Goal: Task Accomplishment & Management: Use online tool/utility

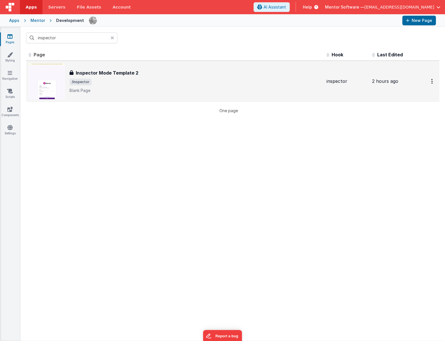
click at [117, 71] on h3 "Inspector Mode Template 2" at bounding box center [107, 72] width 63 height 7
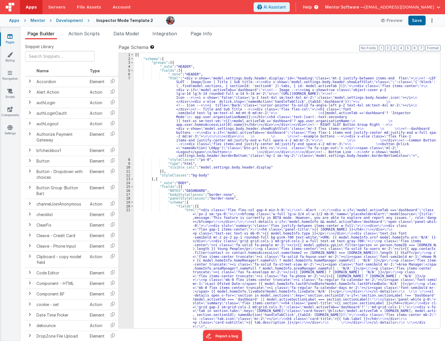
click at [304, 109] on div "[{ "schema" : { "groups" : [{ "_note" : "HEADER" , "fields" : [{ "_note" : "HEA…" at bounding box center [285, 194] width 302 height 283
click at [228, 191] on div "[{ "schema" : { "groups" : [{ "_note" : "HEADER" , "fields" : [{ "_note" : "HEA…" at bounding box center [285, 194] width 302 height 283
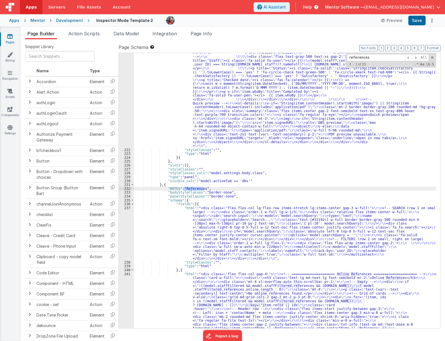
scroll to position [2879, 0]
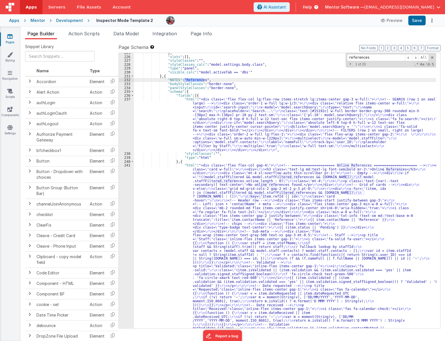
type input "references"
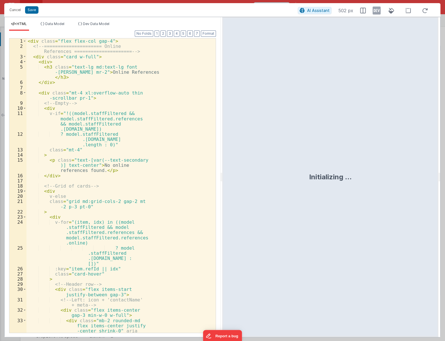
scroll to position [3157, 0]
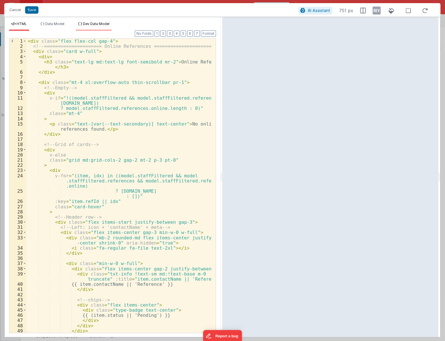
click at [97, 25] on span "Dev Data Model" at bounding box center [96, 24] width 26 height 4
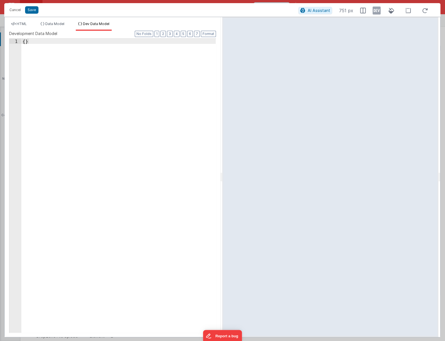
click at [87, 60] on div "{ }" at bounding box center [118, 191] width 194 height 304
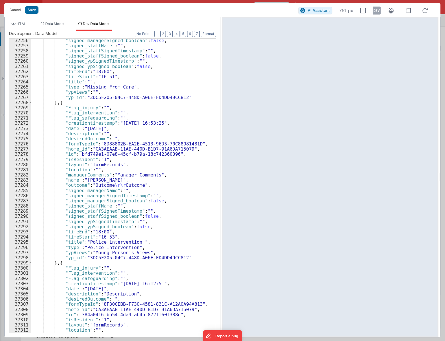
scroll to position [9036, 0]
click at [379, 15] on icon at bounding box center [376, 10] width 8 height 9
click at [24, 24] on span "HTML" at bounding box center [22, 24] width 10 height 4
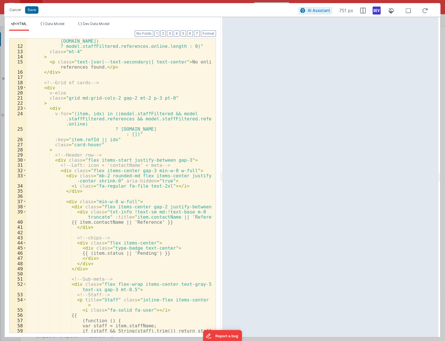
scroll to position [62, 0]
click at [69, 206] on div "v-if = "!((model.staffFiltered && model.staffFiltered.references && model.staff…" at bounding box center [118, 188] width 185 height 310
click at [73, 226] on div "v-if = "!((model.staffFiltered && model.staffFiltered.references && model.staff…" at bounding box center [118, 188] width 185 height 310
click at [204, 205] on div "v-if = "!((model.staffFiltered && model.staffFiltered.references && model.staff…" at bounding box center [118, 188] width 185 height 310
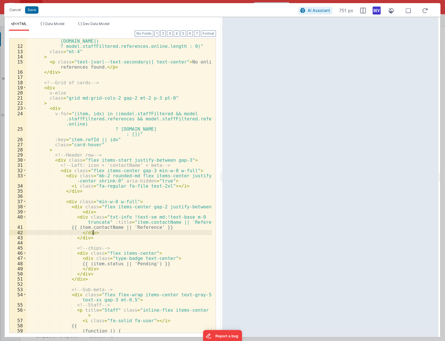
click at [88, 213] on div "v-if = "!((model.staffFiltered && model.staffFiltered.references && model.staff…" at bounding box center [118, 188] width 185 height 310
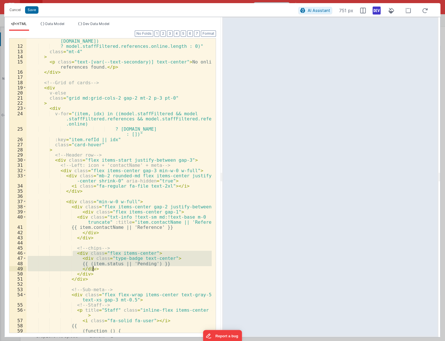
drag, startPoint x: 73, startPoint y: 255, endPoint x: 96, endPoint y: 267, distance: 25.7
click at [96, 267] on div "v-if = "!((model.staffFiltered && model.staffFiltered.references && model.staff…" at bounding box center [118, 188] width 185 height 310
click at [67, 255] on div "v-if = "!((model.staffFiltered && model.staffFiltered.references && model.staff…" at bounding box center [118, 188] width 185 height 310
drag, startPoint x: 69, startPoint y: 253, endPoint x: 97, endPoint y: 276, distance: 36.3
click at [97, 276] on div "v-if = "!((model.staffFiltered && model.staffFiltered.references && model.staff…" at bounding box center [118, 188] width 185 height 310
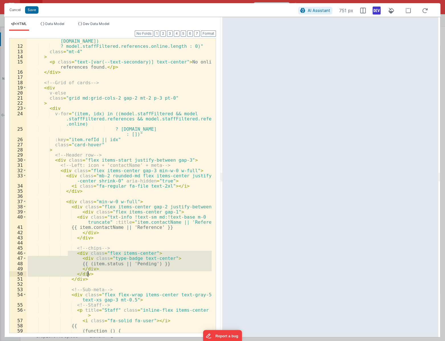
click at [174, 229] on div "v-if = "!((model.staffFiltered && model.staffFiltered.references && model.staff…" at bounding box center [118, 188] width 185 height 310
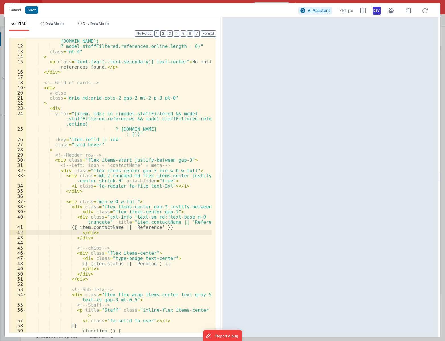
click at [167, 232] on div "v-if = "!((model.staffFiltered && model.staffFiltered.references && model.staff…" at bounding box center [118, 188] width 185 height 310
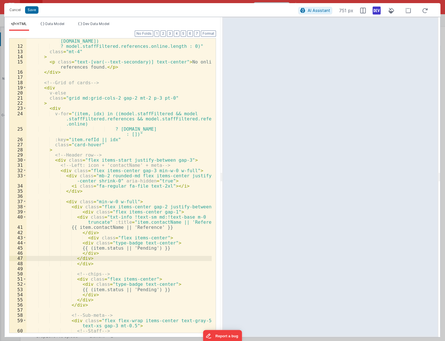
click at [133, 244] on div "v-if = "!((model.staffFiltered && model.staffFiltered.references && model.staff…" at bounding box center [118, 188] width 185 height 310
drag, startPoint x: 138, startPoint y: 242, endPoint x: 187, endPoint y: 242, distance: 49.0
click at [187, 242] on div "v-if = "!((model.staffFiltered && model.staffFiltered.references && model.staff…" at bounding box center [118, 188] width 185 height 310
drag, startPoint x: 123, startPoint y: 249, endPoint x: 154, endPoint y: 247, distance: 31.1
click at [154, 247] on div "v-if = "!((model.staffFiltered && model.staffFiltered.references && model.staff…" at bounding box center [118, 188] width 185 height 310
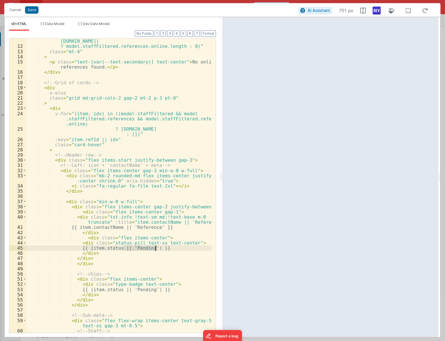
click at [147, 254] on div "v-if = "!((model.staffFiltered && model.staffFiltered.references && model.staff…" at bounding box center [118, 188] width 185 height 310
click at [142, 248] on div "v-if = "!((model.staffFiltered && model.staffFiltered.references && model.staff…" at bounding box center [118, 188] width 185 height 310
click at [141, 255] on div "v-if = "!((model.staffFiltered && model.staffFiltered.references && model.staff…" at bounding box center [118, 188] width 185 height 310
click at [188, 243] on div "v-if = "!((model.staffFiltered && model.staffFiltered.references && model.staff…" at bounding box center [118, 188] width 185 height 310
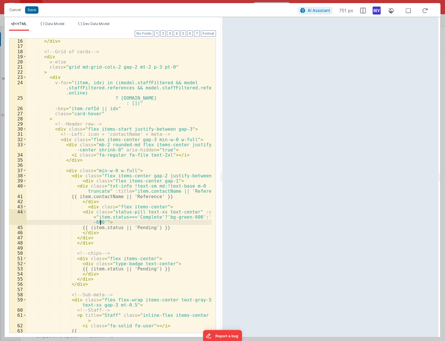
scroll to position [93, 0]
click at [139, 213] on div "< p class = "text-[var(--text-secondary)] text-center" > No online references f…" at bounding box center [118, 183] width 185 height 310
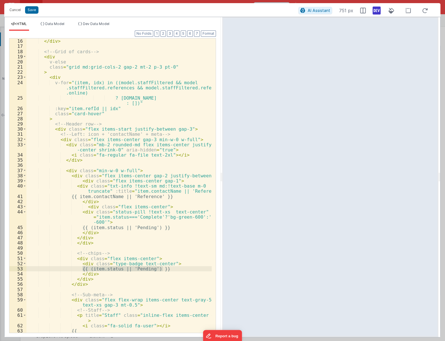
drag, startPoint x: 82, startPoint y: 270, endPoint x: 174, endPoint y: 268, distance: 91.7
click at [174, 268] on div "< p class = "text-[var(--text-secondary)] text-center" > No online references f…" at bounding box center [118, 183] width 185 height 310
click at [110, 213] on div "< p class = "text-[var(--text-secondary)] text-center" > No online references f…" at bounding box center [118, 183] width 185 height 310
click at [108, 214] on div "< p class = "text-[var(--text-secondary)] text-center" > No online references f…" at bounding box center [118, 183] width 185 height 310
click at [112, 208] on div "< p class = "text-[var(--text-secondary)] text-center" > No online references f…" at bounding box center [118, 183] width 185 height 310
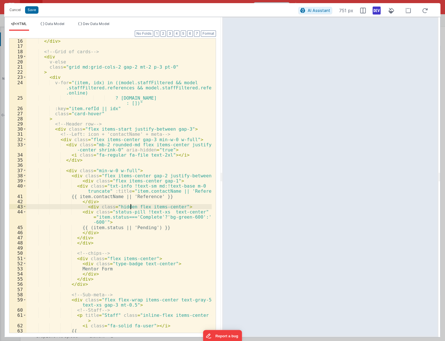
click at [120, 207] on div "< p class = "text-[var(--text-secondary)] text-center" > No online references f…" at bounding box center [118, 183] width 185 height 310
click at [159, 213] on div "< p class = "text-[var(--text-secondary)] text-center" > No online references f…" at bounding box center [118, 183] width 185 height 310
click at [165, 183] on div "< p class = "text-[var(--text-secondary)] text-center" > No online references f…" at bounding box center [118, 183] width 185 height 310
click at [158, 212] on div "< p class = "text-[var(--text-secondary)] text-center" > No online references f…" at bounding box center [118, 183] width 185 height 310
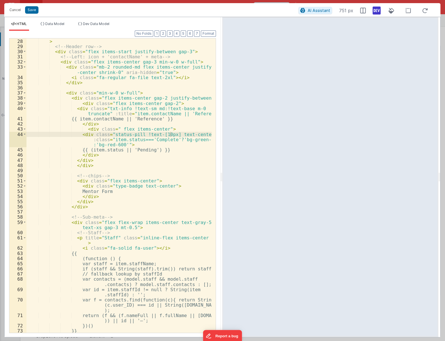
scroll to position [140, 0]
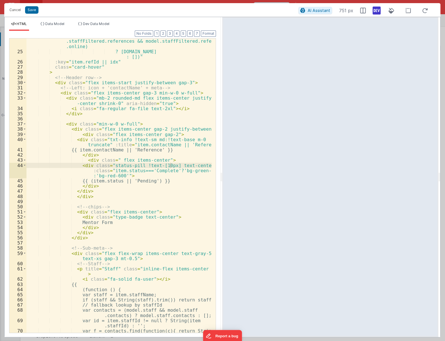
click at [73, 103] on div "v-for = "(item, idx) in ((model.staffFiltered && model .staffFiltered.reference…" at bounding box center [118, 195] width 185 height 325
click at [142, 92] on div "v-for = "(item, idx) in ((model.staffFiltered && model .staffFiltered.reference…" at bounding box center [118, 195] width 185 height 325
click at [161, 108] on div "v-for = "(item, idx) in ((model.staffFiltered && model .staffFiltered.reference…" at bounding box center [118, 195] width 185 height 325
click at [114, 108] on div "v-for = "(item, idx) in ((model.staffFiltered && model .staffFiltered.reference…" at bounding box center [118, 195] width 185 height 325
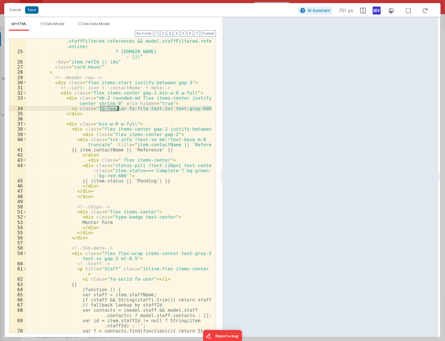
click at [114, 108] on div "v-for = "(item, idx) in ((model.staffFiltered && model .staffFiltered.reference…" at bounding box center [118, 195] width 185 height 325
click at [111, 109] on div "v-for = "(item, idx) in ((model.staffFiltered && model .staffFiltered.reference…" at bounding box center [118, 185] width 185 height 294
click at [111, 109] on div "v-for = "(item, idx) in ((model.staffFiltered && model .staffFiltered.reference…" at bounding box center [118, 195] width 185 height 325
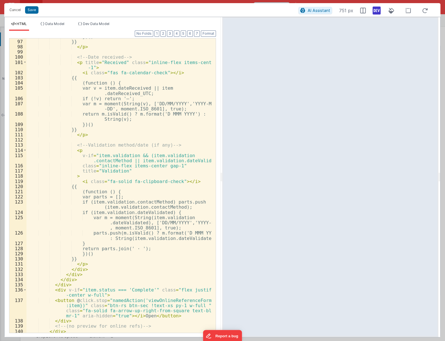
scroll to position [667, 0]
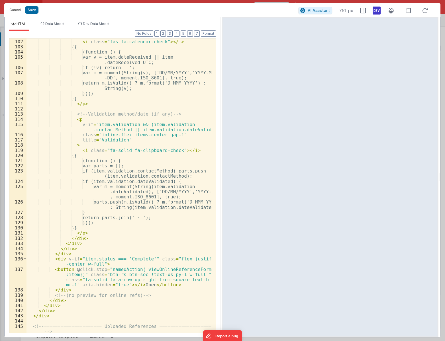
click at [73, 256] on div "< p title = "Received" class = "inline-flex items-center gap -1" > < i class = …" at bounding box center [118, 186] width 185 height 315
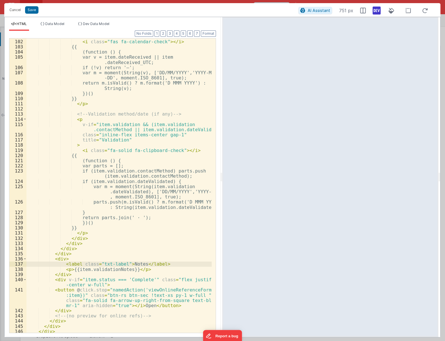
click at [87, 265] on div "< p title = "Received" class = "inline-flex items-center gap -1" > < i class = …" at bounding box center [118, 184] width 185 height 310
click at [85, 271] on div "< p title = "Received" class = "inline-flex items-center gap -1" > < i class = …" at bounding box center [118, 184] width 185 height 310
click at [70, 271] on div "< p title = "Received" class = "inline-flex items-center gap -1" > < i class = …" at bounding box center [118, 184] width 185 height 310
click at [138, 264] on div "< p title = "Received" class = "inline-flex items-center gap -1" > < i class = …" at bounding box center [118, 184] width 185 height 310
drag, startPoint x: 176, startPoint y: 269, endPoint x: 98, endPoint y: 271, distance: 78.0
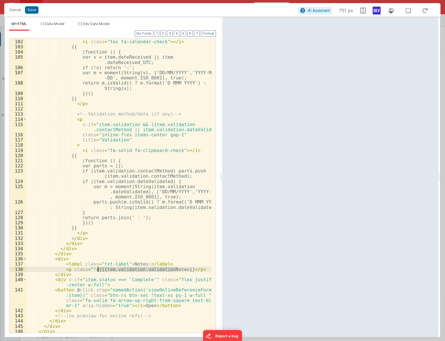
click at [98, 271] on div "< p title = "Received" class = "inline-flex items-center gap -1" > < i class = …" at bounding box center [118, 184] width 185 height 310
click at [62, 257] on div "< p title = "Received" class = "inline-flex items-center gap -1" > < i class = …" at bounding box center [118, 184] width 185 height 310
paste textarea
click at [57, 259] on div "< p title = "Received" class = "inline-flex items-center gap -1" > < i class = …" at bounding box center [118, 184] width 185 height 310
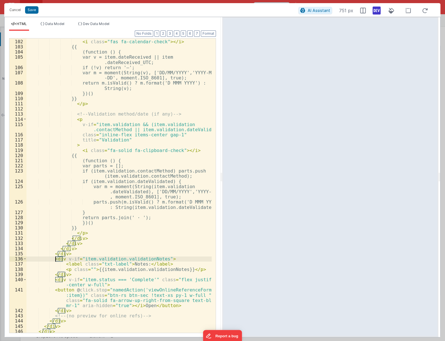
click at [57, 259] on div "< p title = "Received" class = "inline-flex items-center gap -1" > < i class = …" at bounding box center [118, 184] width 185 height 310
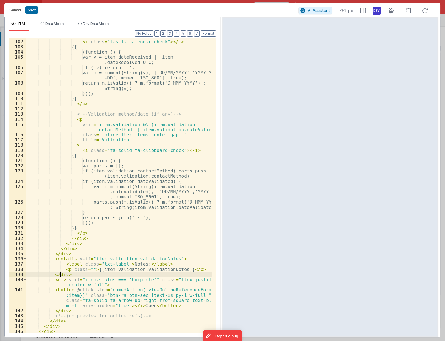
click at [60, 273] on div "< p title = "Received" class = "inline-flex items-center gap -1" > < i class = …" at bounding box center [118, 184] width 185 height 310
click at [80, 265] on div "< p title = "Received" class = "inline-flex items-center gap -1" > < i class = …" at bounding box center [118, 184] width 185 height 310
click at [153, 263] on div "< p title = "Received" class = "inline-flex items-center gap -1" > < i class = …" at bounding box center [118, 184] width 185 height 310
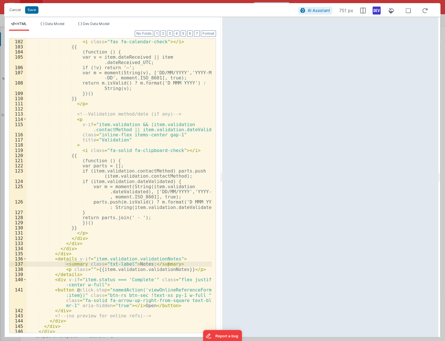
click at [75, 259] on div "< p title = "Received" class = "inline-flex items-center gap -1" > < i class = …" at bounding box center [118, 184] width 185 height 310
click at [74, 259] on div "< p title = "Received" class = "inline-flex items-center gap -1" > < i class = …" at bounding box center [118, 184] width 185 height 310
click at [106, 259] on div "< p title = "Received" class = "inline-flex items-center gap -1" > < i class = …" at bounding box center [118, 184] width 185 height 310
click at [106, 260] on div "< p title = "Received" class = "inline-flex items-center gap -1" > < i class = …" at bounding box center [118, 184] width 185 height 310
click at [104, 260] on div "< p title = "Received" class = "inline-flex items-center gap -1" > < i class = …" at bounding box center [118, 185] width 185 height 294
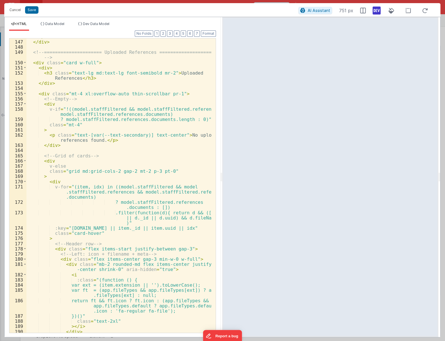
scroll to position [962, 0]
click at [83, 24] on span "Dev Data Model" at bounding box center [96, 24] width 26 height 4
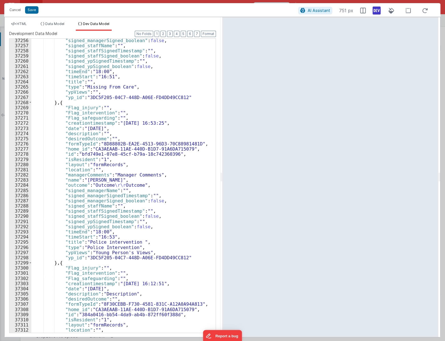
click at [110, 104] on div ""signed_managerSigned_boolean" : false , "signed_staffName" : "" , "signed_staf…" at bounding box center [121, 190] width 181 height 304
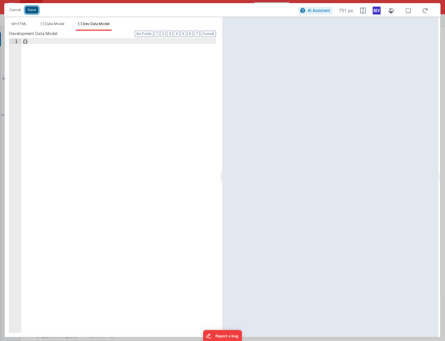
click at [32, 12] on button "Save" at bounding box center [31, 9] width 13 height 7
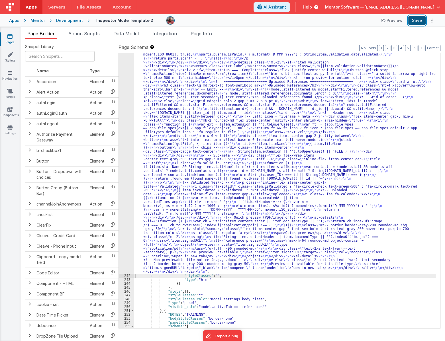
click at [417, 23] on button "Save" at bounding box center [416, 21] width 17 height 10
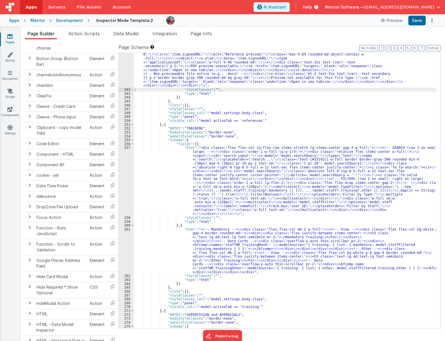
scroll to position [3343, 0]
click at [160, 262] on div ""html" : "<div class= \" flex flex-col gap-4 \" > \r\n <!-- ===================…" at bounding box center [285, 32] width 302 height 667
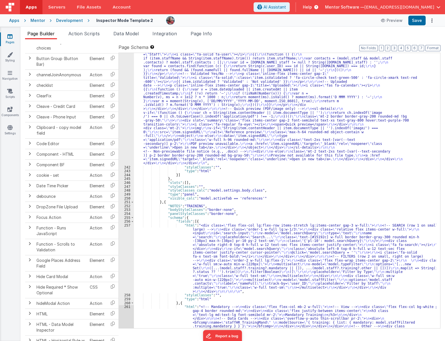
scroll to position [3235, 0]
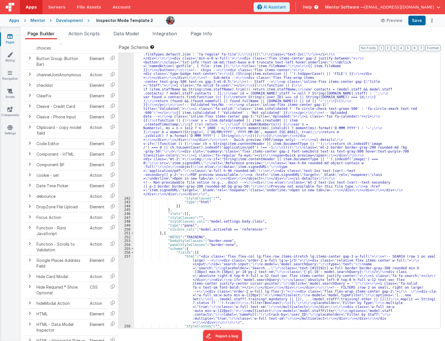
click at [155, 149] on div ""html" : "<div class= \" flex flex-col gap-4 \" > \r\n <!-- ===================…" at bounding box center [285, 141] width 302 height 667
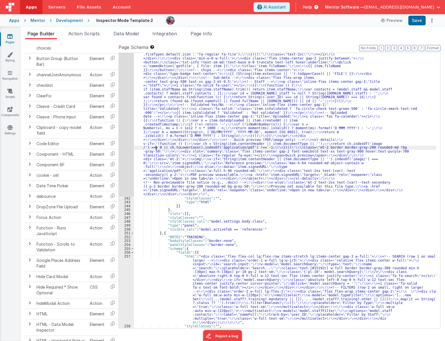
click at [120, 160] on div "241" at bounding box center [126, 2] width 15 height 388
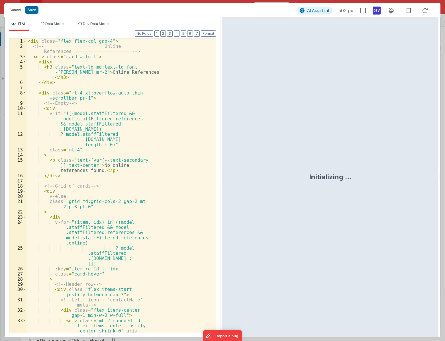
click at [126, 176] on div "< div class = "flex flex-col gap-4" > <!-- ===================== Online Referen…" at bounding box center [118, 198] width 185 height 320
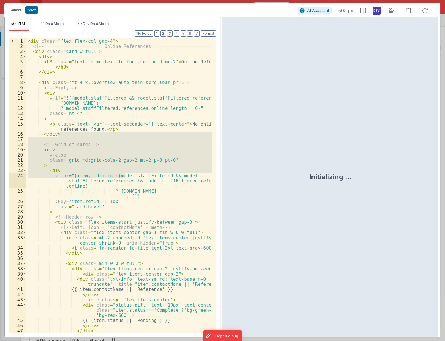
click at [128, 141] on div "< div class = "flex flex-col gap-4" > <!-- ===================== Online Referen…" at bounding box center [118, 185] width 185 height 294
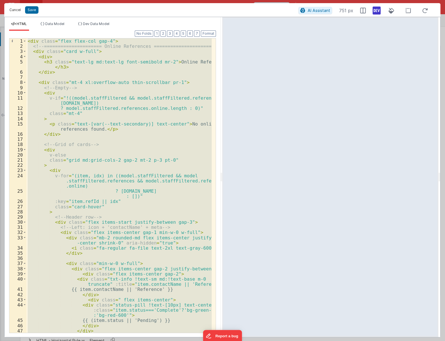
drag, startPoint x: 13, startPoint y: 11, endPoint x: 90, endPoint y: 129, distance: 140.5
click at [13, 11] on button "Cancel" at bounding box center [15, 10] width 17 height 8
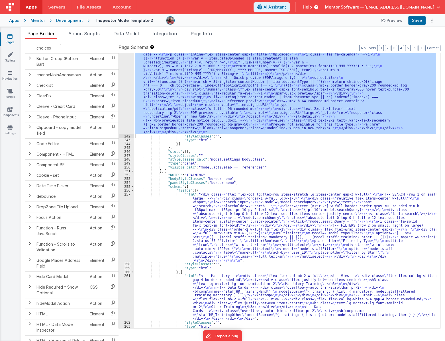
scroll to position [3359, 0]
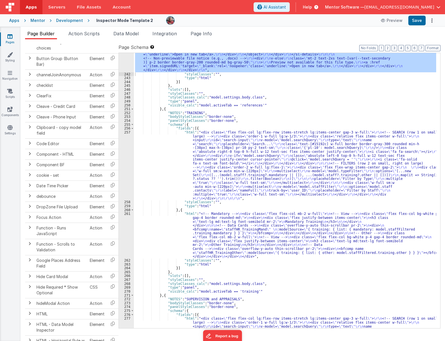
click at [166, 223] on div ""html" : "<div class= \" flex flex-col gap-4 \" > \r\n <!-- ===================…" at bounding box center [285, 50] width 302 height 733
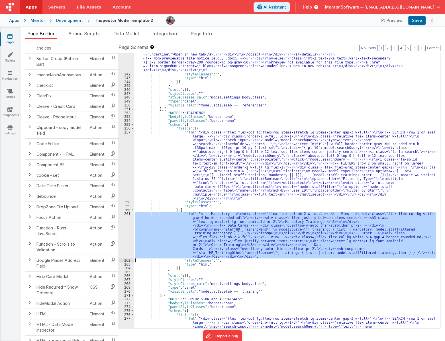
click at [122, 235] on div "261" at bounding box center [126, 235] width 15 height 47
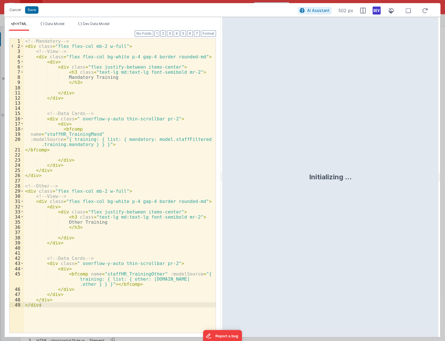
click at [164, 93] on div "<!-- Mandatory --> < div class = "flex flex-col mb-2 w-full" > <!-- View --> < …" at bounding box center [120, 190] width 192 height 305
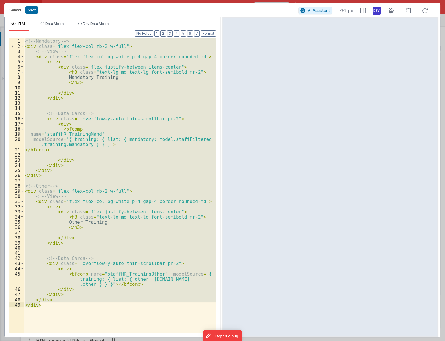
click at [114, 90] on div "<!-- Mandatory --> < div class = "flex flex-col mb-2 w-full" > <!-- View --> < …" at bounding box center [120, 185] width 192 height 294
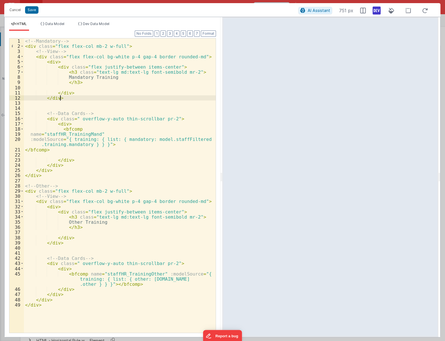
click at [126, 97] on div "<!-- Mandatory --> < div class = "flex flex-col mb-2 w-full" > <!-- View --> < …" at bounding box center [120, 190] width 192 height 305
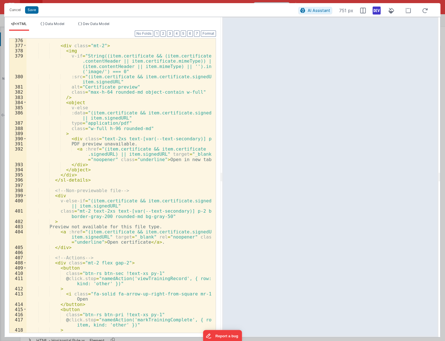
scroll to position [2522, 0]
click at [97, 27] on li "Dev Data Model" at bounding box center [94, 26] width 36 height 9
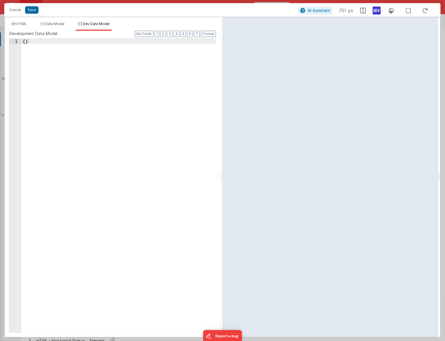
click at [89, 95] on div "{ }" at bounding box center [118, 191] width 194 height 304
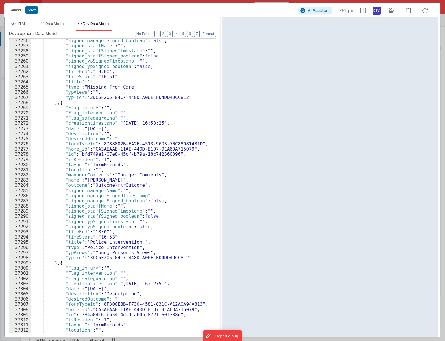
scroll to position [9036, 0]
click at [19, 24] on span "HTML" at bounding box center [22, 24] width 10 height 4
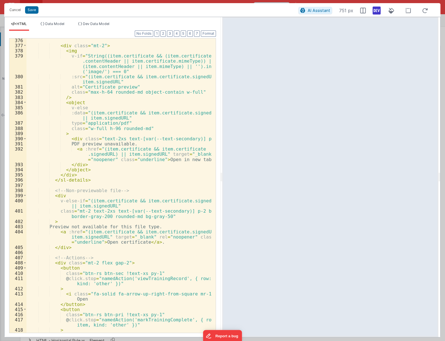
click at [105, 147] on div "< div class = "mt-2" > < img v-if = "String((item.certificate && (item.certific…" at bounding box center [118, 190] width 185 height 305
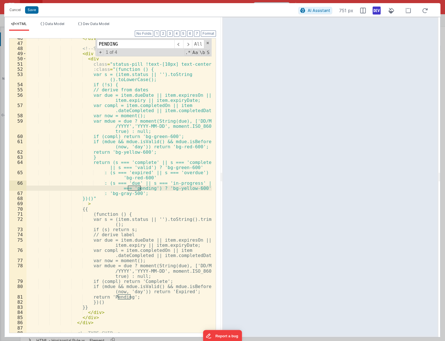
scroll to position [288, 0]
drag, startPoint x: 161, startPoint y: 190, endPoint x: 192, endPoint y: 187, distance: 30.9
click at [192, 187] on div "</ div > <!-- STATUS CHIP --> < div class = "flex items-center" > < div class =…" at bounding box center [118, 188] width 185 height 305
click at [81, 222] on div "</ div > <!-- STATUS CHIP --> < div class = "flex items-center" > < div class =…" at bounding box center [118, 188] width 185 height 305
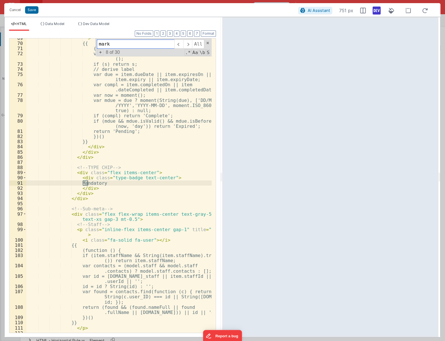
scroll to position [1240, 0]
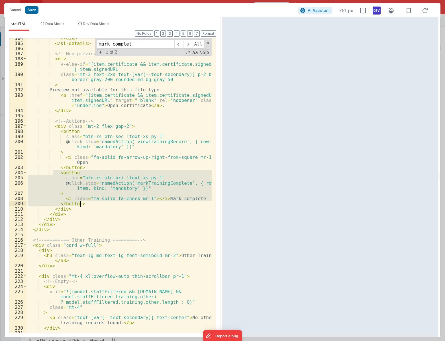
drag, startPoint x: 54, startPoint y: 171, endPoint x: 90, endPoint y: 204, distance: 49.2
click at [89, 204] on div "</ div > </ sl-details > <!-- Non-previewable file --> < div v-else-if = "(item…" at bounding box center [118, 188] width 185 height 305
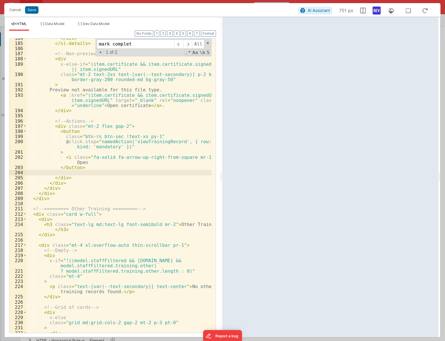
click at [125, 191] on div "</ div > </ sl-details > <!-- Non-previewable file --> < div v-else-if = "(item…" at bounding box center [118, 188] width 185 height 305
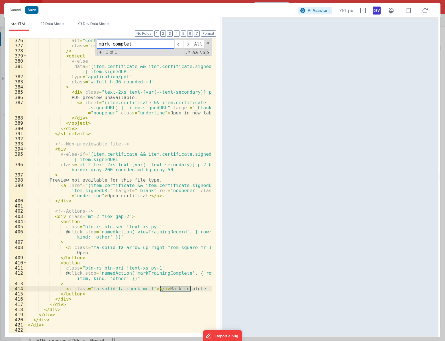
scroll to position [2537, 0]
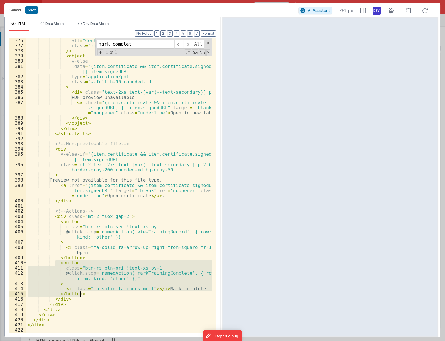
drag, startPoint x: 55, startPoint y: 263, endPoint x: 92, endPoint y: 294, distance: 47.5
click at [92, 294] on div "alt = "Certificate preview" class = "max-h-64 rounded-md object-contain w-full"…" at bounding box center [118, 190] width 185 height 305
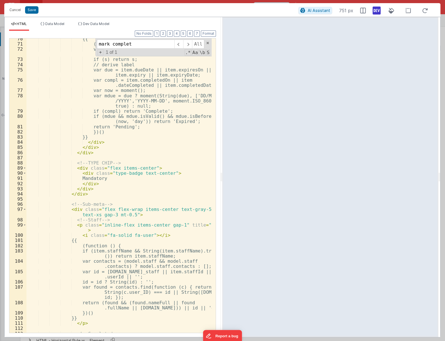
scroll to position [349, 0]
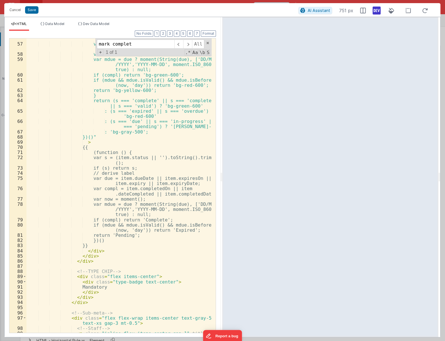
click at [77, 137] on div "var due = item.dueDate || item.expiresOn || item.expiry || item.expiryDate; var…" at bounding box center [118, 188] width 185 height 315
click at [140, 157] on div "var due = item.dueDate || item.expiresOn || item.expiry || item.expiryDate; var…" at bounding box center [118, 188] width 185 height 315
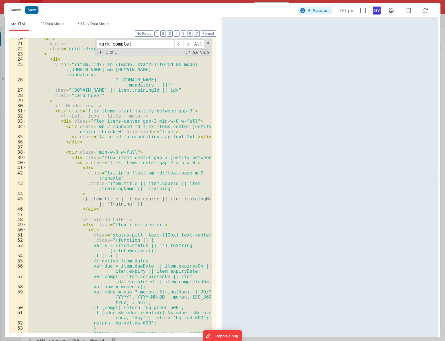
scroll to position [101, 0]
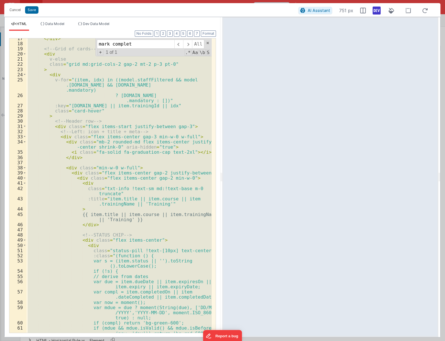
click at [103, 215] on div "</ div > <!-- Grid of cards --> < div v-else class = "grid md:grid-cols-2 gap-2…" at bounding box center [118, 185] width 185 height 294
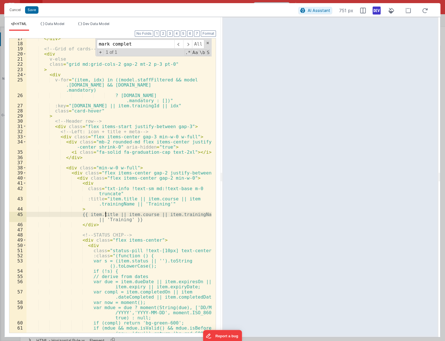
click at [105, 213] on div "</ div > <!-- Grid of cards --> < div v-else class = "grid md:grid-cols-2 gap-2…" at bounding box center [118, 191] width 185 height 310
click at [160, 172] on div "</ div > <!-- Grid of cards --> < div v-else class = "grid md:grid-cols-2 gap-2…" at bounding box center [118, 191] width 185 height 310
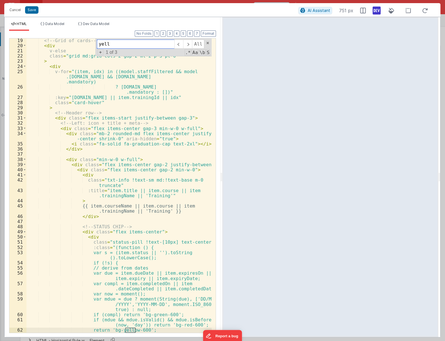
scroll to position [109, 0]
type input "yellow"
click at [132, 331] on div "<!-- Grid of cards --> < div v-else class = "grid md:grid-cols-2 gap-2 mt-2 p-3…" at bounding box center [118, 185] width 185 height 294
click at [132, 331] on div "<!-- Grid of cards --> < div v-else class = "grid md:grid-cols-2 gap-2 mt-2 p-3…" at bounding box center [118, 190] width 185 height 305
click at [164, 300] on div "<!-- Grid of cards --> < div v-else class = "grid md:grid-cols-2 gap-2 mt-2 p-3…" at bounding box center [118, 190] width 185 height 305
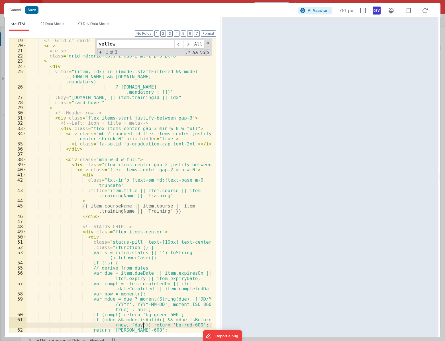
click at [143, 327] on div "<!-- Grid of cards --> < div v-else class = "grid md:grid-cols-2 gap-2 mt-2 p-3…" at bounding box center [118, 190] width 185 height 305
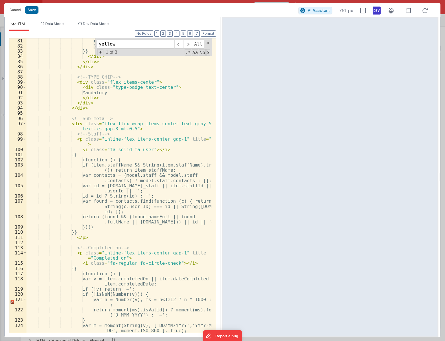
scroll to position [575, 0]
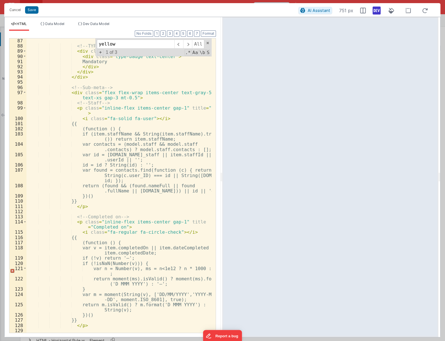
click at [130, 263] on div "<!-- TYPE CHIP --> < div class = "flex items-center" > < div class = "type-badg…" at bounding box center [118, 190] width 185 height 305
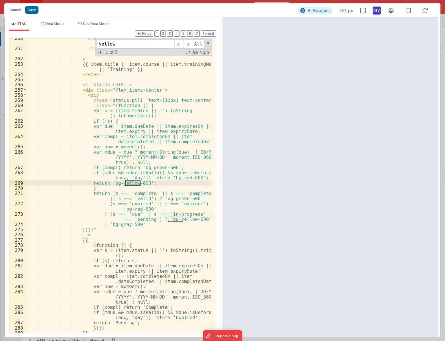
click at [133, 184] on div "class = "txt-info !text-sm md:!text-base m-0 truncate" :title = "item.title || …" at bounding box center [118, 185] width 185 height 294
click at [133, 184] on div "class = "txt-info !text-sm md:!text-base m-0 truncate" :title = "item.title || …" at bounding box center [118, 191] width 185 height 310
click at [174, 219] on div "class = "txt-info !text-sm md:!text-base m-0 truncate" :title = "item.title || …" at bounding box center [118, 191] width 185 height 310
click at [185, 220] on div "class = "txt-info !text-sm md:!text-base m-0 truncate" :title = "item.title || …" at bounding box center [118, 191] width 185 height 310
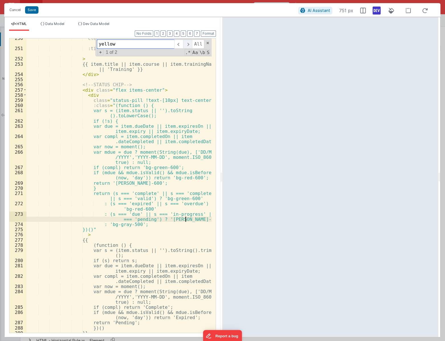
click at [187, 42] on span at bounding box center [187, 44] width 9 height 9
type input "amber"
click at [144, 183] on div "class = "txt-info !text-sm md:!text-base m-0 truncate" :title = "item.title || …" at bounding box center [118, 191] width 185 height 310
click at [160, 114] on div "class = "txt-info !text-sm md:!text-base m-0 truncate" :title = "item.title || …" at bounding box center [118, 191] width 185 height 310
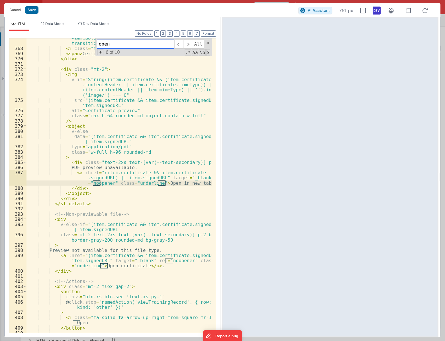
scroll to position [2467, 0]
type input "open"
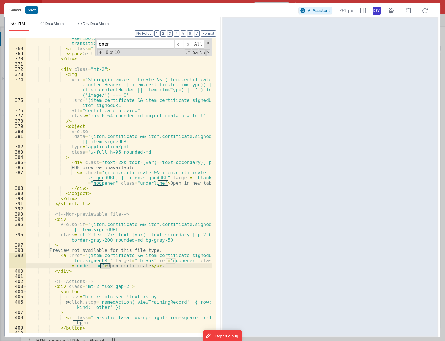
click at [128, 173] on div "< div slot = "summary" class = "flex items-center gap-2 font -semibold text-xs …" at bounding box center [118, 187] width 185 height 315
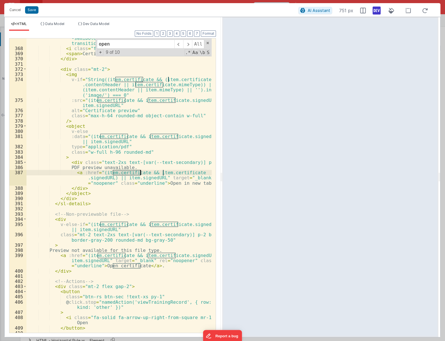
click at [128, 173] on div "< div slot = "summary" class = "flex items-center gap-2 font -semibold text-xs …" at bounding box center [118, 187] width 185 height 315
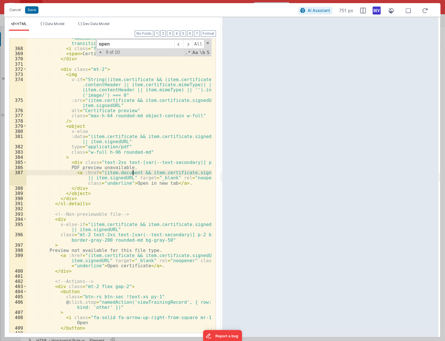
click at [167, 173] on div "< div slot = "summary" class = "flex items-center gap-2 font -semibold text-xs …" at bounding box center [118, 187] width 185 height 315
drag, startPoint x: 92, startPoint y: 136, endPoint x: 89, endPoint y: 136, distance: 3.7
click at [89, 136] on div "< div slot = "summary" class = "flex items-center gap-2 font -semibold text-xs …" at bounding box center [118, 187] width 185 height 315
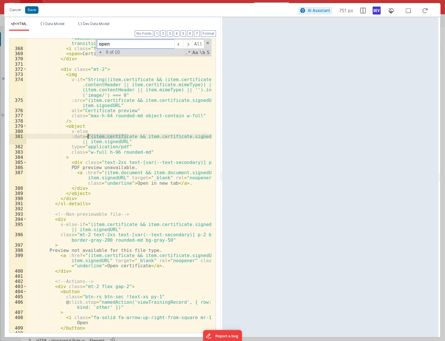
type input "item.certificate"
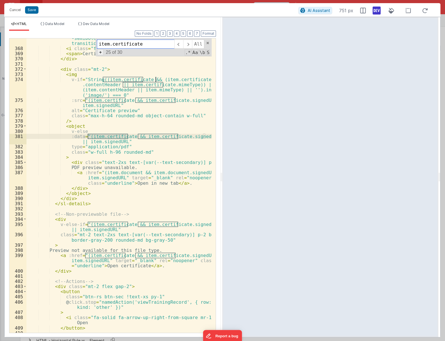
click at [101, 53] on span "+" at bounding box center [100, 52] width 6 height 6
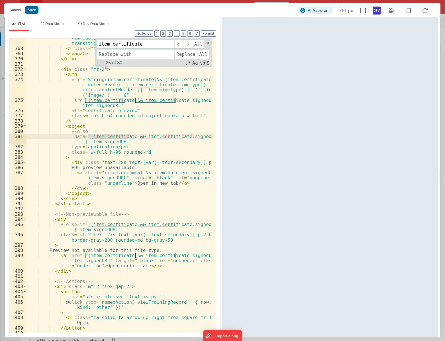
click at [103, 53] on input at bounding box center [135, 54] width 77 height 9
type input "item.document"
click at [199, 56] on span "All" at bounding box center [203, 54] width 12 height 9
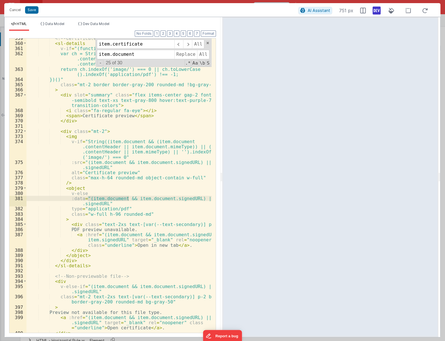
scroll to position [2374, 0]
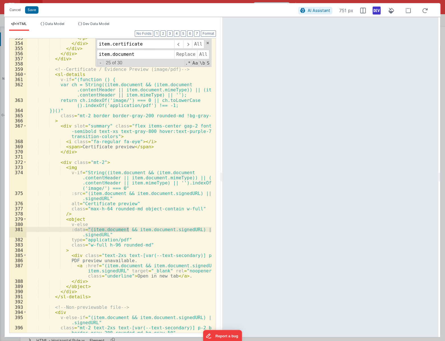
click at [61, 146] on div "</ p > </ div > </ div > </ div > </ div > <!-- Certificate / Evidence Preview …" at bounding box center [118, 190] width 185 height 310
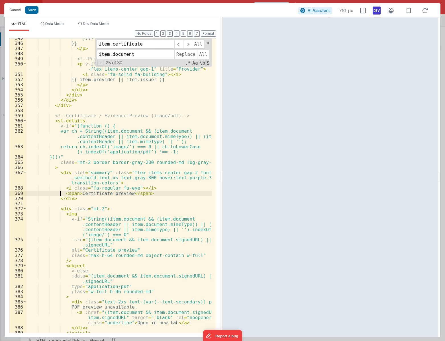
scroll to position [2327, 0]
click at [91, 115] on div "})() }} </ p > <!-- Provider (optional) --> < p v-if = "item.provider || item.i…" at bounding box center [118, 187] width 185 height 305
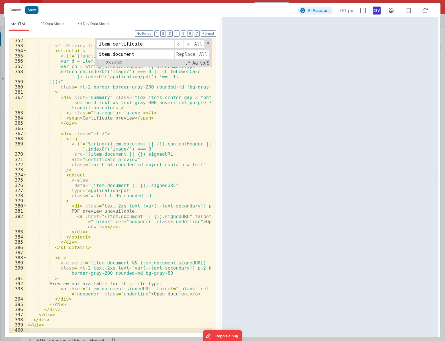
scroll to position [2403, 0]
click at [108, 182] on div "<!-- Preview from item.document --> < sl-details v-if = "(function () { var d =…" at bounding box center [118, 190] width 185 height 305
click at [152, 172] on div "<!-- Preview from item.document --> < sl-details v-if = "(function () { var d =…" at bounding box center [118, 190] width 185 height 305
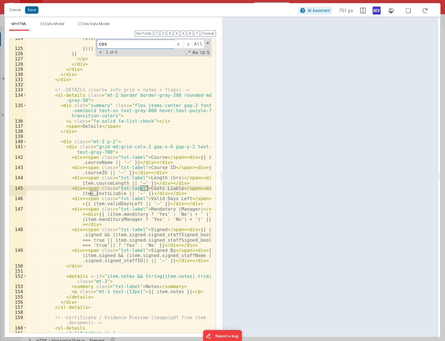
scroll to position [810, 0]
click at [200, 188] on div "return m.isValid() ? m.format('D MMM YYYY') : String(v); })() }} </ p > </ div …" at bounding box center [118, 191] width 185 height 310
click at [188, 43] on span at bounding box center [187, 44] width 9 height 9
click at [144, 45] on input "cost li" at bounding box center [135, 44] width 77 height 9
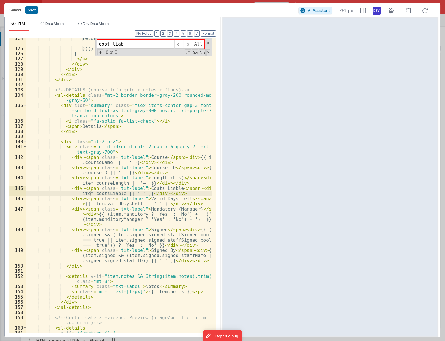
scroll to position [779, 0]
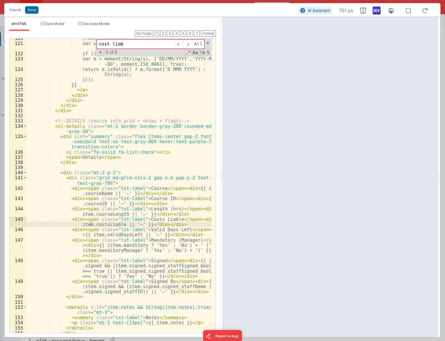
drag, startPoint x: 439, startPoint y: 254, endPoint x: 441, endPoint y: 191, distance: 62.4
click at [441, 191] on html "Cancel Save AI Assistant 751 px HTML Data Model Dev Data Model Format 7 6 5 4 3…" at bounding box center [222, 170] width 445 height 341
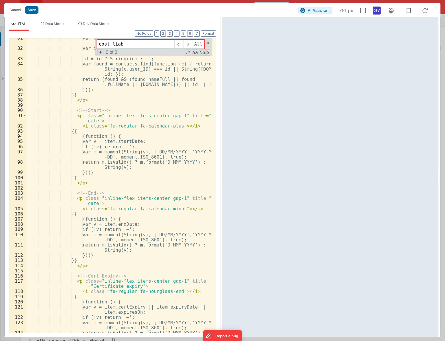
scroll to position [515, 0]
click at [125, 161] on div "var contacts = (model.staff && model.staff .contacts) ? model.staff.contacts : …" at bounding box center [118, 192] width 185 height 315
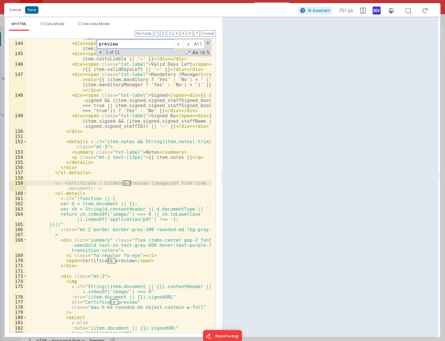
scroll to position [945, 0]
type input "preview"
click at [26, 194] on span at bounding box center [24, 193] width 3 height 5
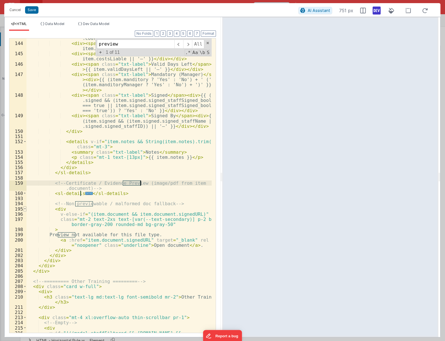
click at [23, 208] on span at bounding box center [24, 208] width 3 height 5
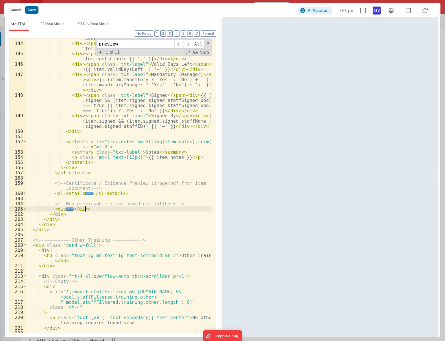
click at [100, 210] on div "< div > < span class = "txt-label" > Course ID </ span > < div > {{ item .cours…" at bounding box center [118, 185] width 185 height 310
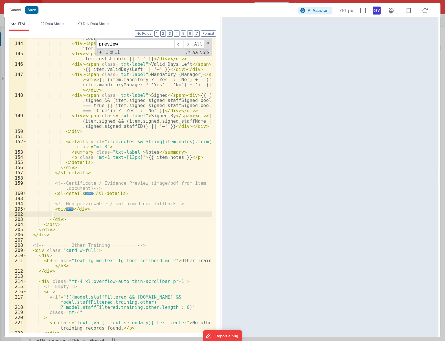
paste textarea
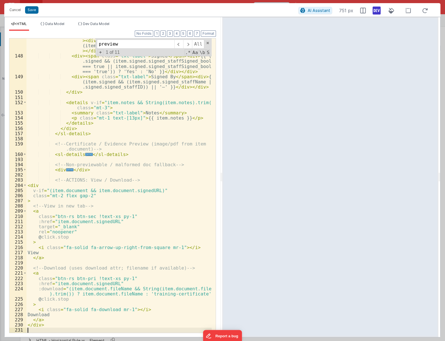
scroll to position [984, 0]
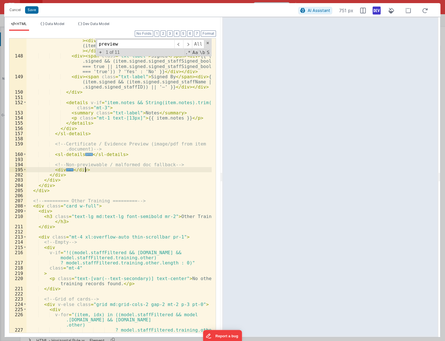
click at [85, 154] on span "..." at bounding box center [88, 154] width 7 height 3
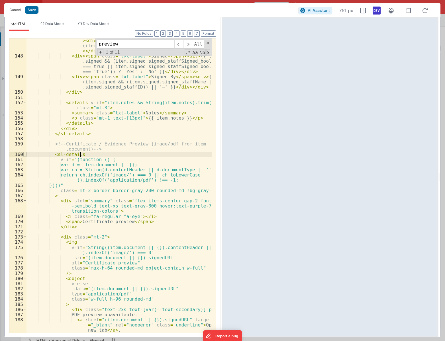
click at [23, 155] on span at bounding box center [24, 154] width 3 height 5
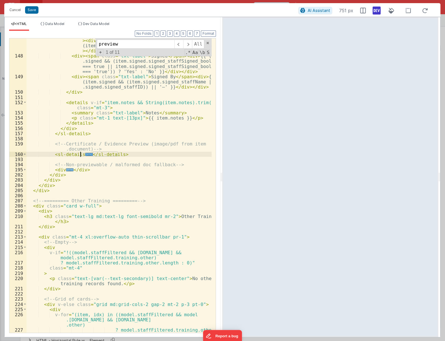
click at [67, 171] on span "..." at bounding box center [69, 169] width 7 height 3
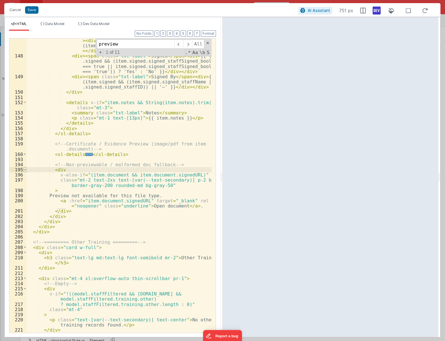
click at [25, 169] on span at bounding box center [24, 169] width 3 height 5
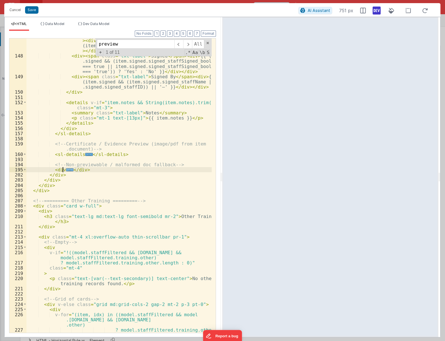
click at [67, 171] on span "..." at bounding box center [69, 169] width 7 height 3
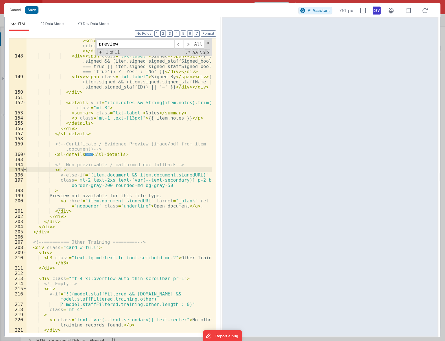
click at [25, 170] on span at bounding box center [24, 169] width 3 height 5
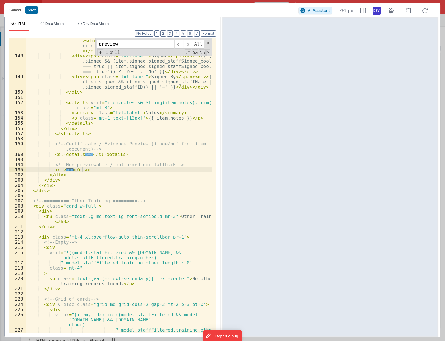
click at [85, 154] on span "..." at bounding box center [88, 154] width 7 height 3
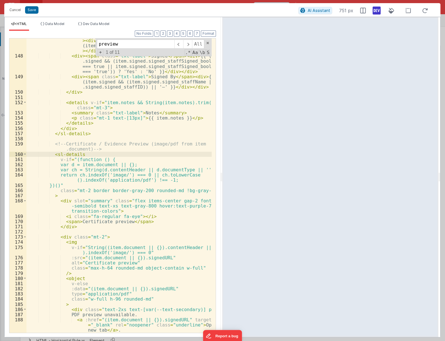
click at [168, 223] on div "< div > < span class = "txt-label" > Mandatory (Manager) </ span > < div > {{ (…" at bounding box center [118, 192] width 185 height 320
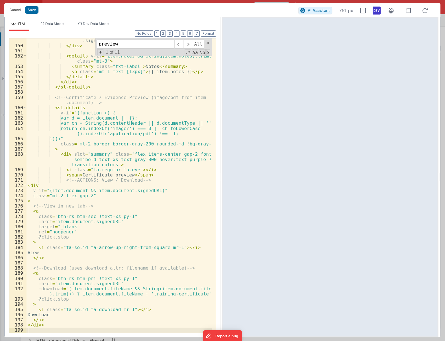
scroll to position [1031, 0]
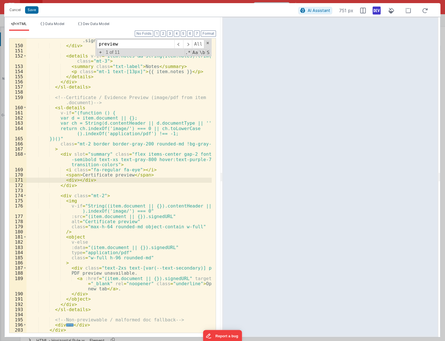
click at [114, 182] on div "< div > < span class = "txt-label" > Signed By </ span > < div > {{ (item.signe…" at bounding box center [118, 184] width 185 height 315
click at [133, 163] on div "< div > < span class = "txt-label" > Signed By </ span > < div > {{ (item.signe…" at bounding box center [118, 184] width 185 height 315
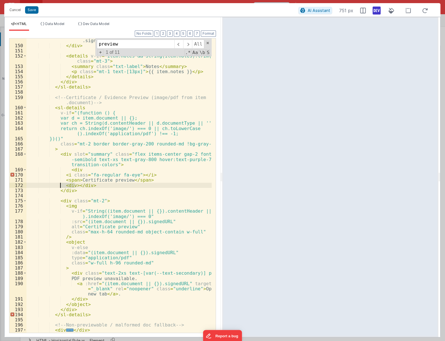
drag, startPoint x: 75, startPoint y: 185, endPoint x: 61, endPoint y: 183, distance: 14.1
click at [61, 183] on div "< div > < span class = "txt-label" > Signed By </ span > < div > {{ (item.signe…" at bounding box center [118, 184] width 185 height 315
click at [91, 187] on div "< div > < span class = "txt-label" > Signed By </ span > < div > {{ (item.signe…" at bounding box center [118, 184] width 185 height 315
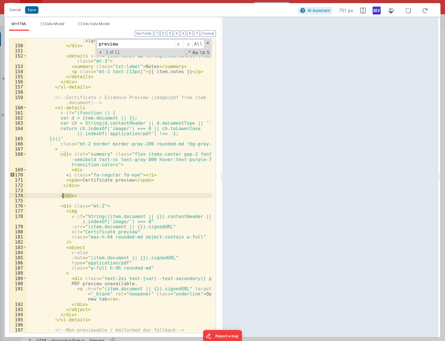
drag, startPoint x: 83, startPoint y: 196, endPoint x: 57, endPoint y: 196, distance: 25.9
click at [57, 196] on div "< div > < span class = "txt-label" > Signed By </ span > < div > {{ (item.signe…" at bounding box center [118, 184] width 185 height 315
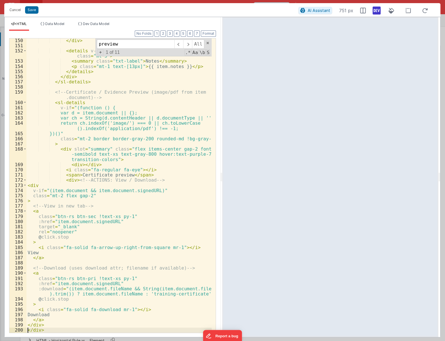
scroll to position [1036, 0]
click at [83, 163] on div "</ div > < details v-if = "item.notes && String(item.notes).trim()" class = "mt…" at bounding box center [118, 190] width 185 height 305
click at [136, 148] on div "</ div > < details v-if = "item.notes && String(item.notes).trim()" class = "mt…" at bounding box center [118, 190] width 185 height 305
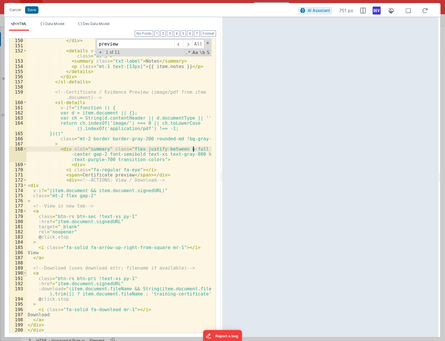
click at [25, 272] on span at bounding box center [24, 273] width 3 height 5
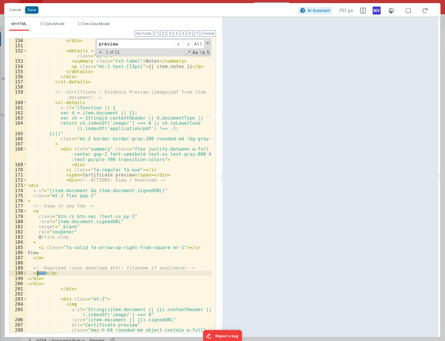
click at [39, 272] on span "..." at bounding box center [42, 273] width 7 height 3
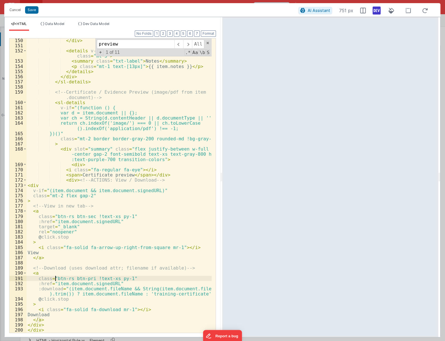
click at [55, 278] on div "</ div > < details v-if = "item.notes && String(item.notes).trim()" class = "mt…" at bounding box center [118, 190] width 185 height 305
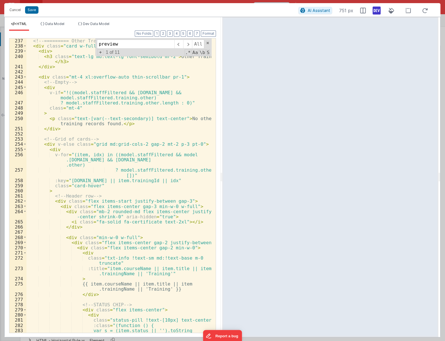
scroll to position [1610, 0]
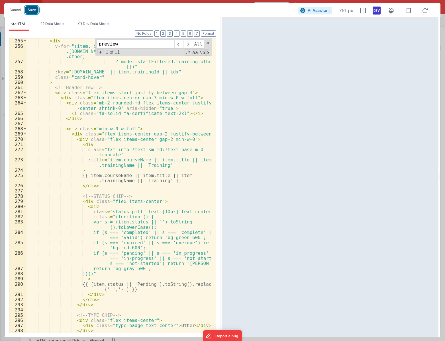
click at [31, 8] on button "Save" at bounding box center [31, 9] width 13 height 7
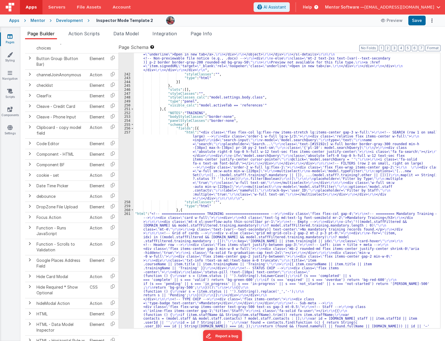
click at [417, 23] on div "Cancel Save AI Assistant 751 px HTML Data Model Dev Data Model Format 7 6 5 4 3…" at bounding box center [222, 170] width 445 height 341
click at [130, 37] on li "Data Model" at bounding box center [126, 34] width 30 height 9
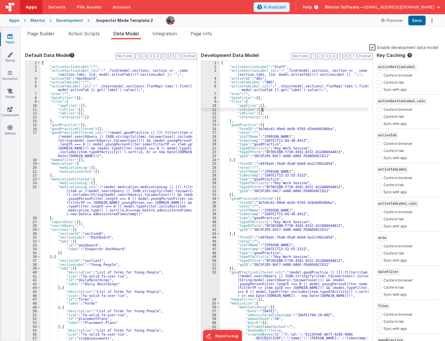
click at [292, 109] on div "{ "activeSectionLabel" : "Staff" , "activeSectionLabel_calc" : "_.find(model.se…" at bounding box center [294, 207] width 148 height 293
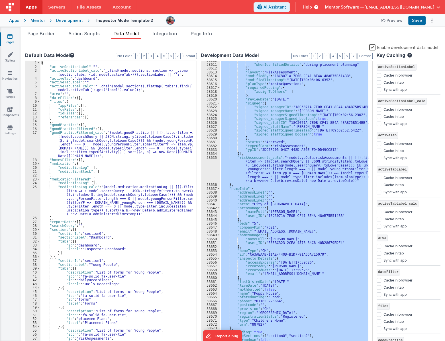
scroll to position [9045, 0]
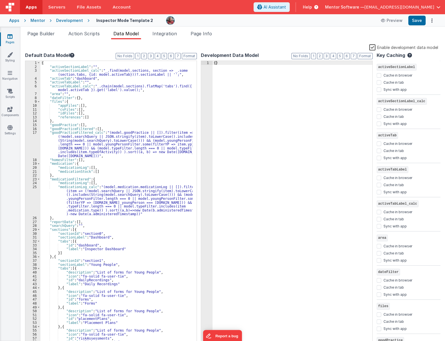
click at [375, 47] on label "Enable development data model" at bounding box center [403, 47] width 69 height 7
click at [0, 0] on input "Enable development data model" at bounding box center [0, 0] width 0 height 0
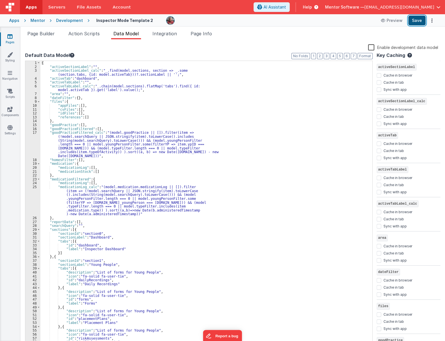
click at [420, 23] on button "Save" at bounding box center [416, 21] width 17 height 10
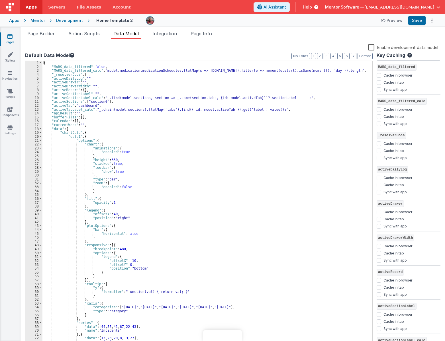
click at [8, 40] on link "Pages" at bounding box center [10, 39] width 21 height 11
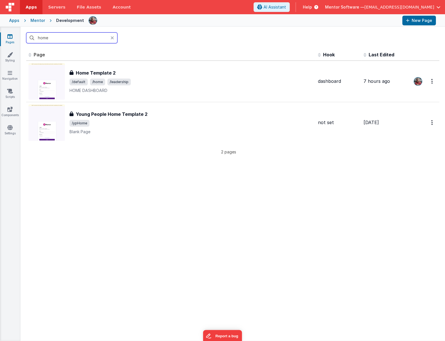
click at [54, 41] on input "home" at bounding box center [71, 37] width 91 height 11
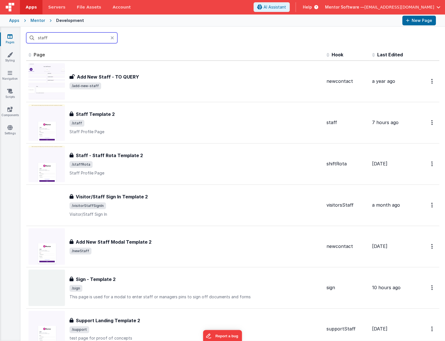
type input "staff"
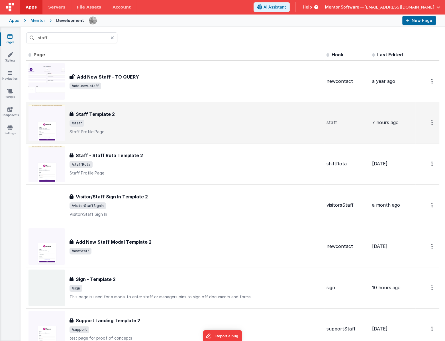
click at [109, 107] on div "Staff Template 2 Staff Template 2 /staff Staff Profile Page" at bounding box center [174, 123] width 293 height 36
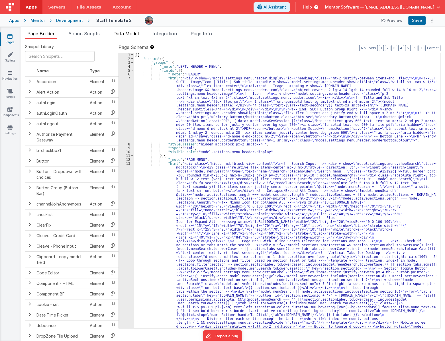
click at [114, 32] on li "Data Model" at bounding box center [126, 34] width 30 height 9
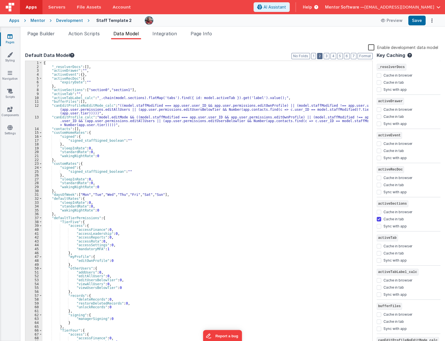
click at [321, 57] on button "2" at bounding box center [319, 56] width 5 height 6
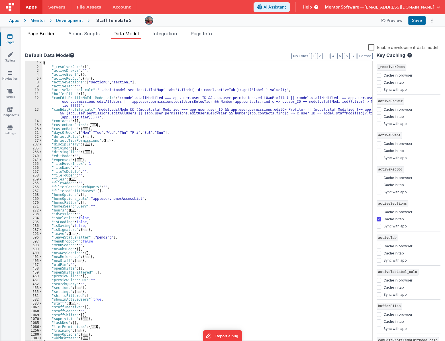
click at [43, 37] on li "Page Builder" at bounding box center [41, 34] width 32 height 9
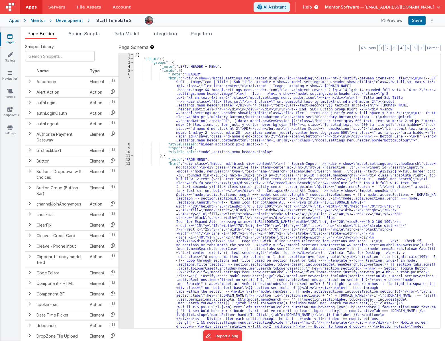
click at [279, 131] on div "[{ "schema" : { "groups" : [{ "_note" : "LEFT: HEADER + MENU" , "fields" : [{ "…" at bounding box center [285, 328] width 302 height 551
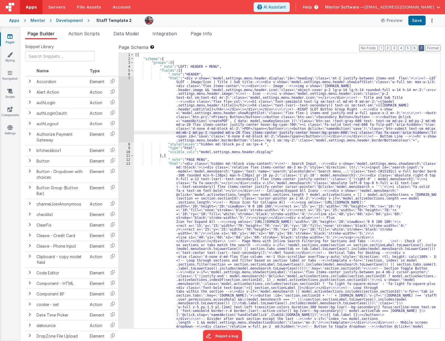
click at [422, 47] on button "7" at bounding box center [421, 48] width 6 height 6
click at [361, 93] on div "[{ "schema" : { "groups" : [{ "_note" : "LEFT: HEADER + MENU" , "fields" : [{ "…" at bounding box center [285, 328] width 302 height 551
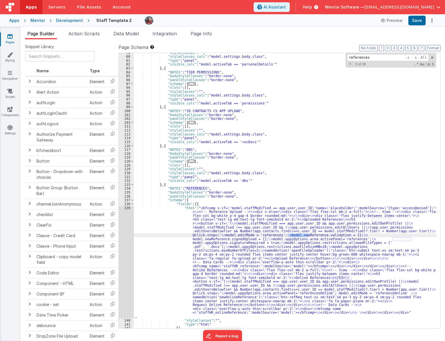
scroll to position [2347, 0]
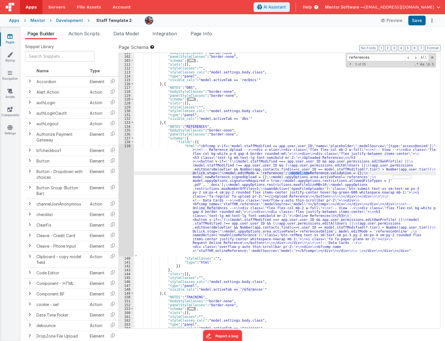
type input "references"
click at [184, 218] on div ""bodyStyleClasses" : "border-none" , "panelStyleClasses" : "border-none" , "sch…" at bounding box center [285, 192] width 302 height 283
click at [128, 34] on span "Data Model" at bounding box center [125, 34] width 25 height 6
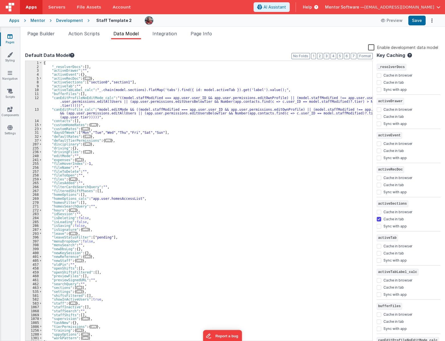
click at [72, 179] on span "..." at bounding box center [73, 179] width 6 height 3
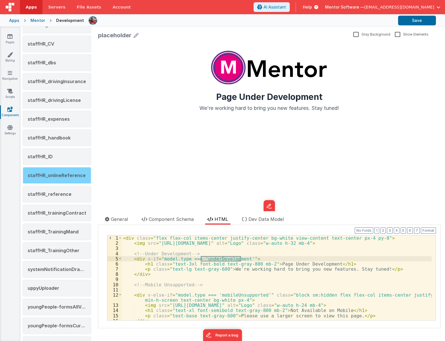
scroll to position [725, 0]
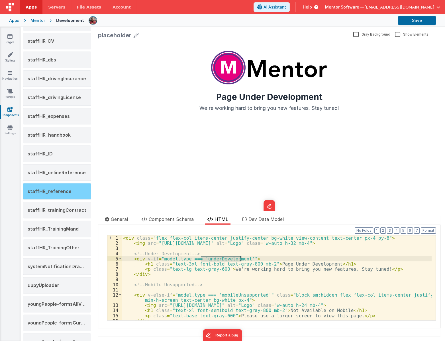
click at [65, 188] on span "staffHR_reference" at bounding box center [50, 191] width 44 height 6
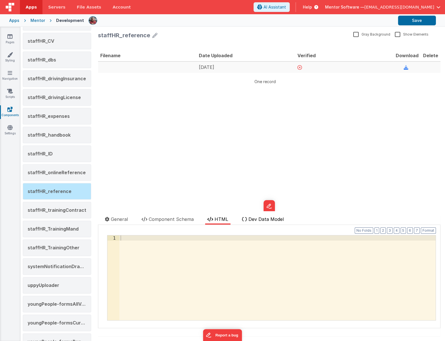
click at [269, 220] on span "Dev Data Model" at bounding box center [265, 219] width 35 height 6
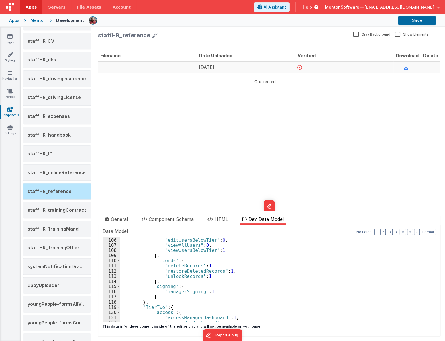
scroll to position [667, 0]
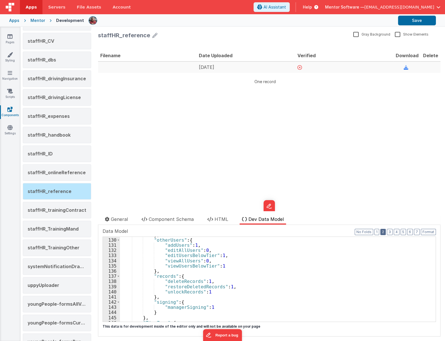
click at [382, 233] on div "Data Model Format 7 6 5 4 3 2 1 No Folds 129 130 131 132 133 134 135 136 137 13…" at bounding box center [269, 275] width 333 height 94
click at [387, 232] on button "3" at bounding box center [390, 232] width 6 height 6
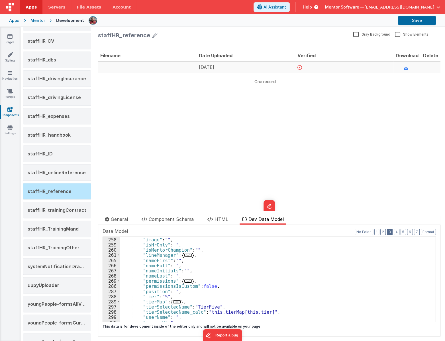
scroll to position [372, 0]
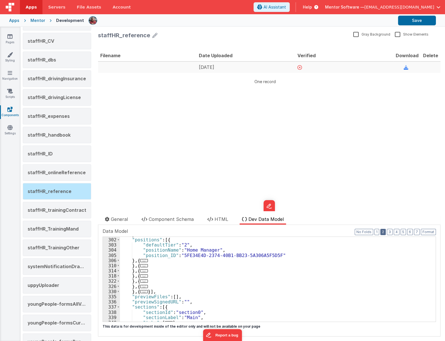
click at [380, 231] on button "2" at bounding box center [382, 232] width 5 height 6
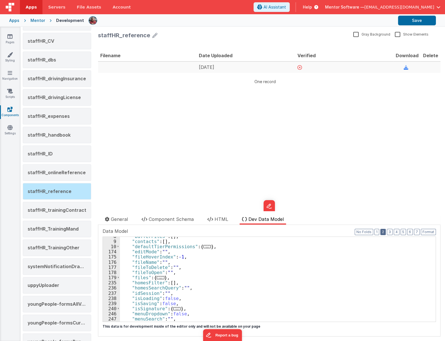
scroll to position [0, 0]
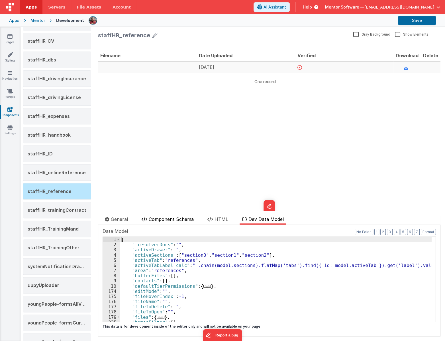
click at [157, 219] on span "Component Schema" at bounding box center [171, 219] width 45 height 6
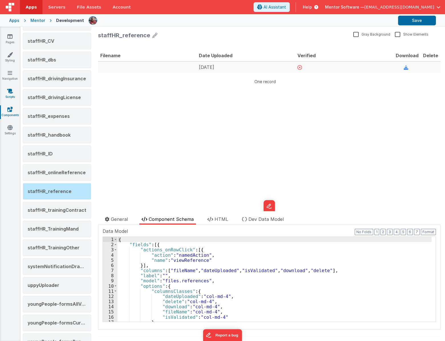
click at [10, 93] on icon at bounding box center [10, 91] width 6 height 6
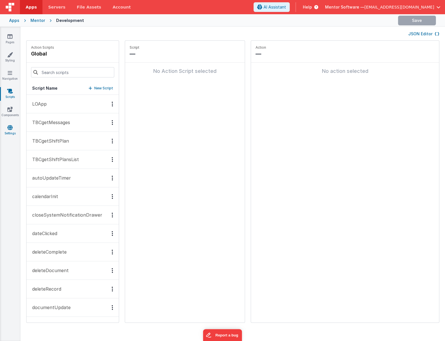
click at [14, 129] on link "Settings" at bounding box center [10, 130] width 21 height 11
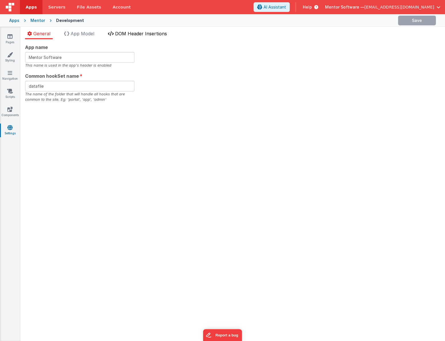
click at [147, 34] on span "DOM Header Insertions" at bounding box center [141, 34] width 52 height 6
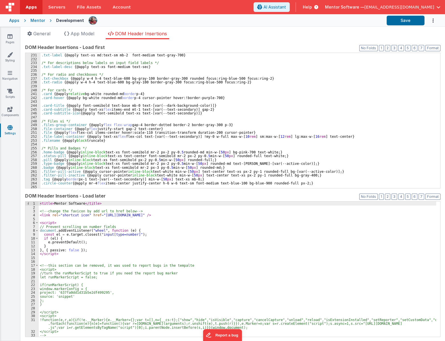
scroll to position [908, 0]
drag, startPoint x: 63, startPoint y: 157, endPoint x: 45, endPoint y: 157, distance: 17.9
click at [45, 157] on div "/* For text on input field labels */ .txt-label { @apply text-xs md:text-sm mb-…" at bounding box center [238, 120] width 396 height 143
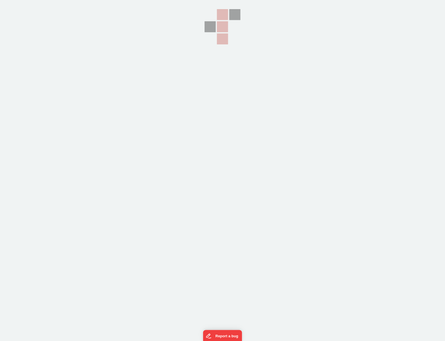
drag, startPoint x: 185, startPoint y: 6, endPoint x: 336, endPoint y: 71, distance: 164.3
click at [336, 71] on section at bounding box center [222, 85] width 445 height 171
click at [285, 146] on section at bounding box center [222, 85] width 445 height 171
click at [198, 125] on div at bounding box center [222, 85] width 57 height 171
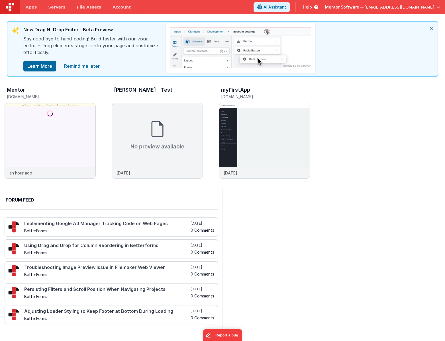
click at [408, 7] on span "[EMAIL_ADDRESS][DOMAIN_NAME]" at bounding box center [399, 7] width 70 height 6
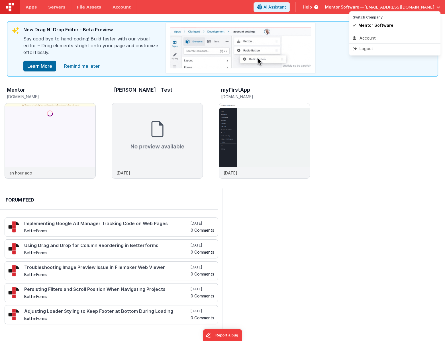
click at [379, 148] on button at bounding box center [222, 170] width 445 height 341
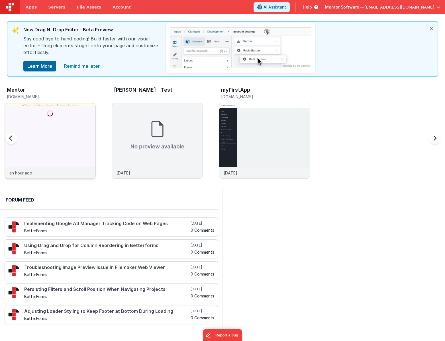
click at [46, 133] on img at bounding box center [50, 148] width 91 height 91
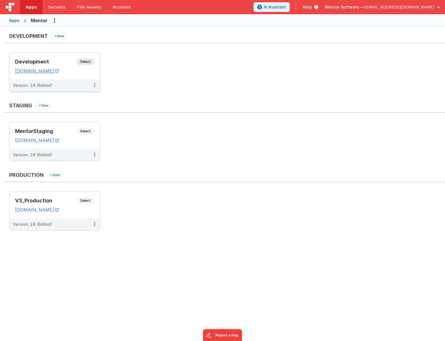
click at [63, 56] on div "Development Select URLs [DOMAIN_NAME]" at bounding box center [54, 66] width 91 height 27
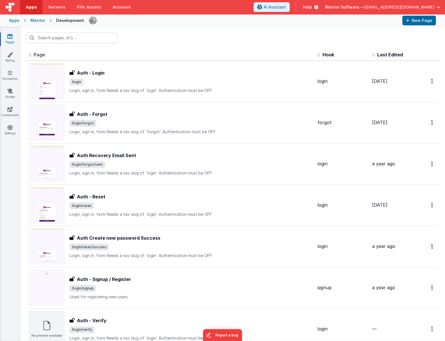
click at [216, 32] on div at bounding box center [233, 38] width 424 height 22
click at [149, 48] on div at bounding box center [233, 38] width 424 height 22
click at [79, 34] on input "text" at bounding box center [71, 37] width 91 height 11
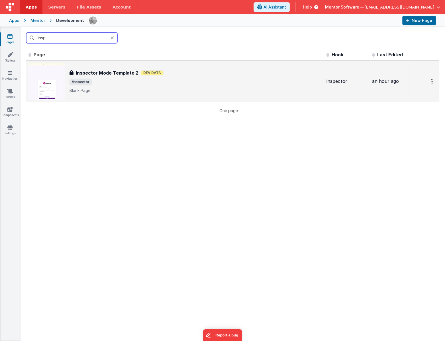
type input "insp"
click at [148, 79] on span "/inspector" at bounding box center [195, 82] width 252 height 7
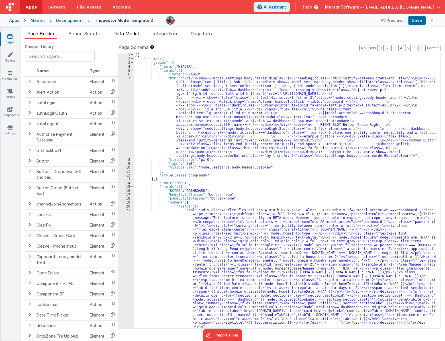
click at [132, 32] on span "Data Model" at bounding box center [125, 34] width 25 height 6
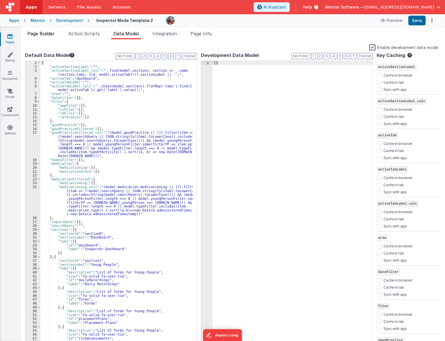
click at [41, 33] on span "Page Builder" at bounding box center [40, 34] width 27 height 6
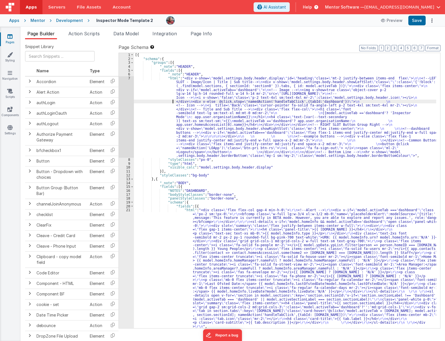
click at [157, 100] on div "[{ "schema" : { "groups" : [{ "_note" : "HEADER" , "fields" : [{ "_note" : "HEA…" at bounding box center [285, 194] width 302 height 283
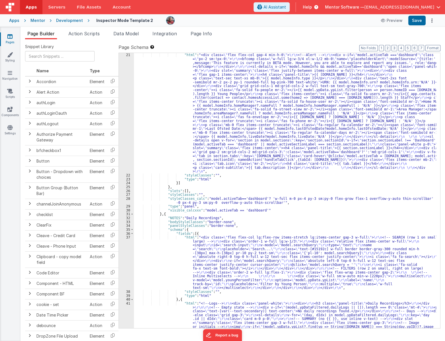
scroll to position [155, 0]
click at [122, 34] on span "Data Model" at bounding box center [125, 34] width 25 height 6
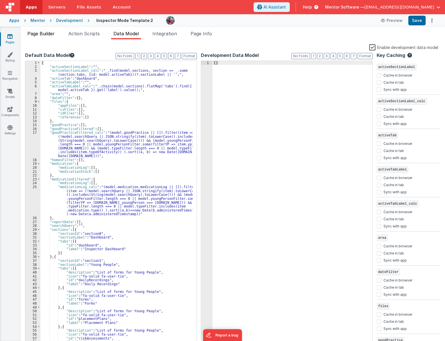
click at [54, 36] on span "Page Builder" at bounding box center [40, 34] width 27 height 6
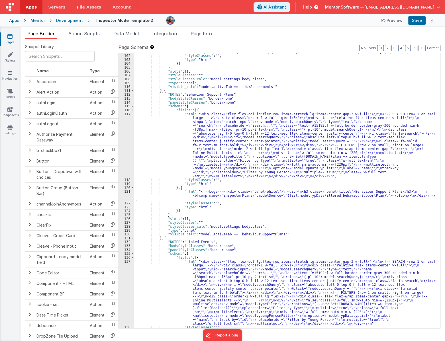
scroll to position [1117, 0]
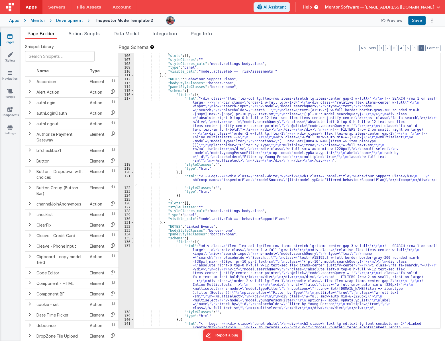
click at [422, 48] on button "7" at bounding box center [421, 48] width 6 height 6
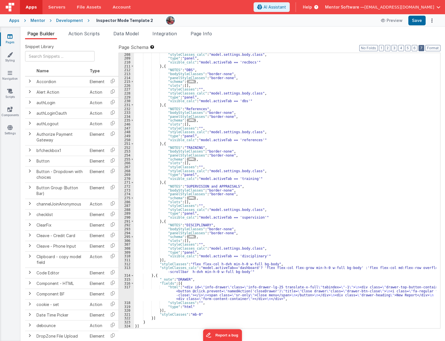
scroll to position [521, 0]
click at [188, 159] on span "..." at bounding box center [191, 159] width 6 height 3
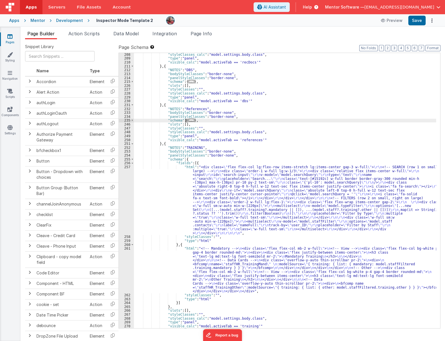
click at [188, 120] on span "..." at bounding box center [191, 120] width 6 height 3
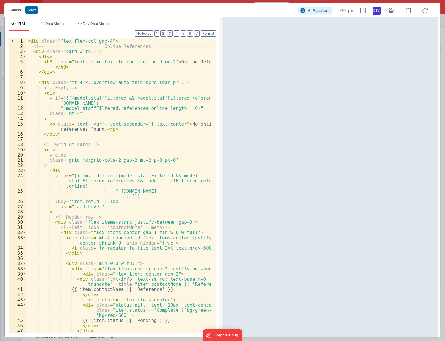
scroll to position [0, 0]
click at [11, 10] on button "Cancel" at bounding box center [15, 10] width 17 height 8
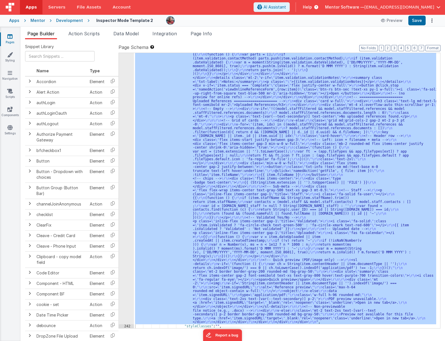
click at [364, 7] on span "Mentor Software —" at bounding box center [344, 7] width 39 height 6
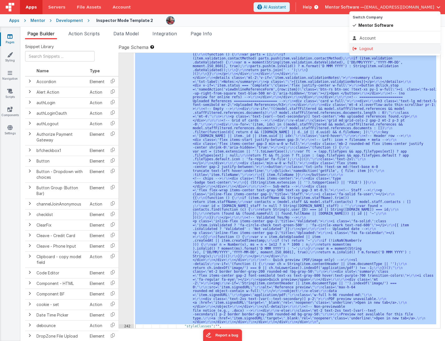
click at [366, 45] on li "Logout" at bounding box center [394, 49] width 91 height 10
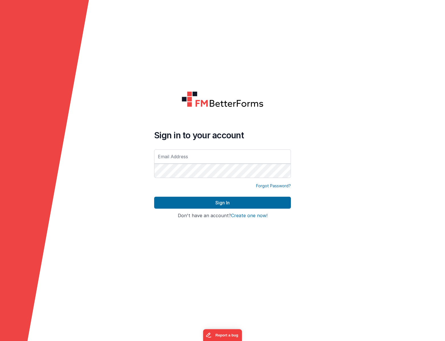
type input "[EMAIL_ADDRESS][DOMAIN_NAME]"
click at [235, 157] on input "[EMAIL_ADDRESS][DOMAIN_NAME]" at bounding box center [222, 156] width 137 height 14
click at [45, 117] on polygon at bounding box center [44, 247] width 89 height 494
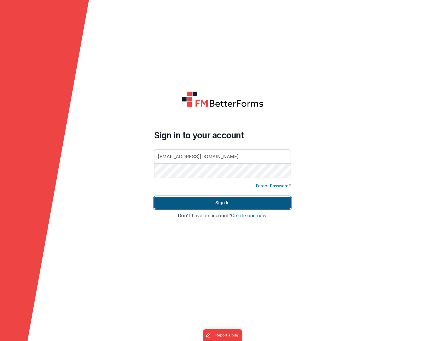
click at [167, 199] on button "Sign In" at bounding box center [222, 203] width 137 height 12
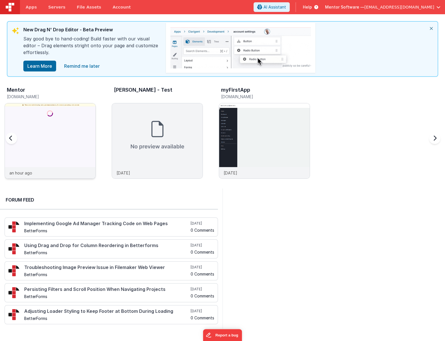
drag, startPoint x: 62, startPoint y: 156, endPoint x: 64, endPoint y: 159, distance: 3.6
click at [64, 159] on img at bounding box center [50, 148] width 91 height 91
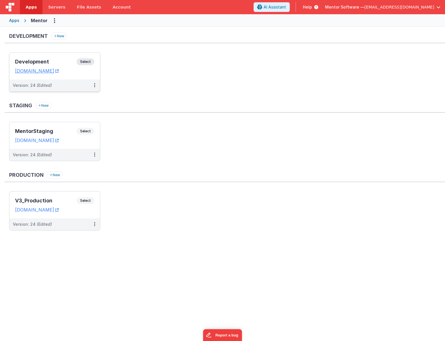
click at [59, 60] on h3 "Development" at bounding box center [46, 62] width 62 height 6
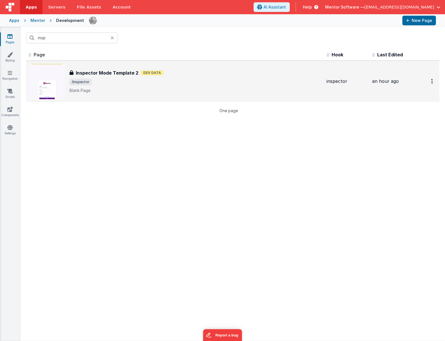
click at [112, 84] on span "/inspector" at bounding box center [195, 82] width 252 height 7
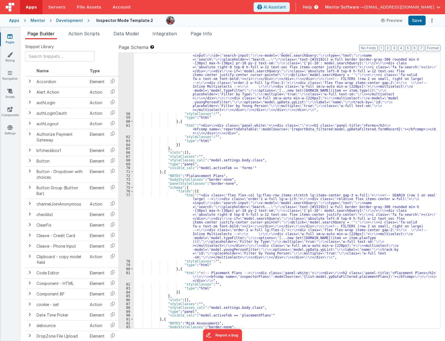
scroll to position [729, 0]
click at [420, 48] on button "7" at bounding box center [421, 48] width 6 height 6
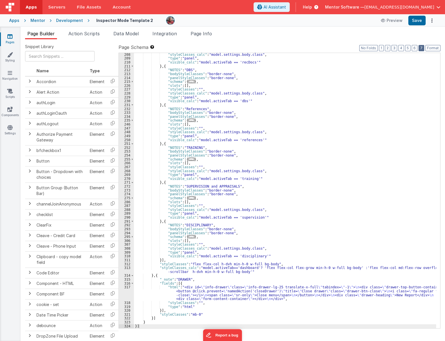
scroll to position [521, 0]
click at [188, 159] on span "..." at bounding box center [191, 159] width 6 height 3
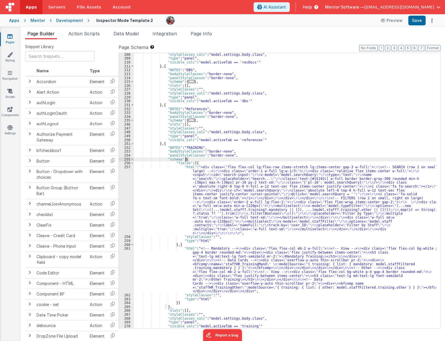
click at [164, 211] on div ""styleClasses_calc" : "model.settings.body.class" , "type" : "panel" , "visible…" at bounding box center [285, 194] width 302 height 283
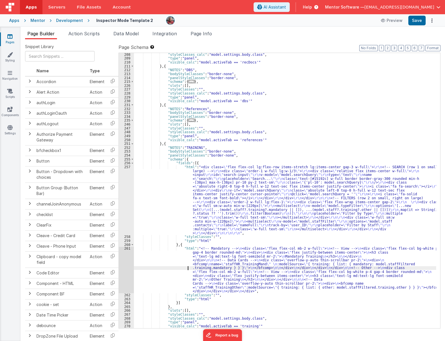
click at [164, 269] on div ""styleClasses_calc" : "model.settings.body.class" , "type" : "panel" , "visible…" at bounding box center [285, 194] width 302 height 283
click at [123, 276] on div "261" at bounding box center [126, 270] width 15 height 47
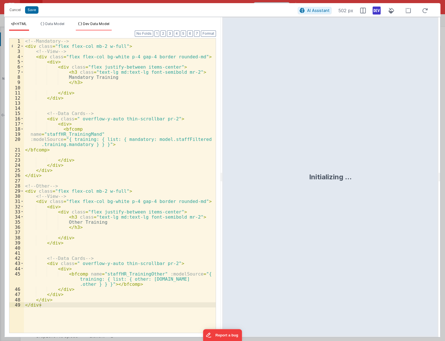
click at [93, 26] on li "Dev Data Model" at bounding box center [94, 26] width 36 height 9
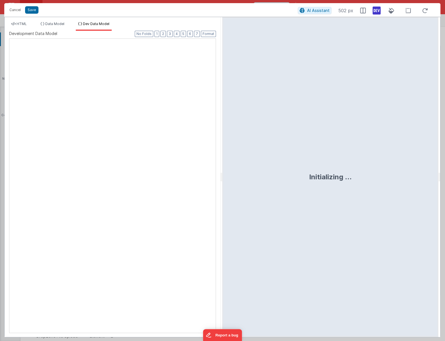
click at [9, 39] on div at bounding box center [9, 39] width 0 height 0
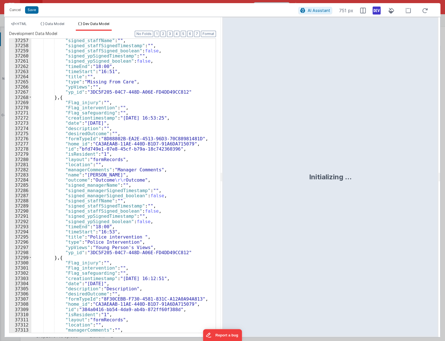
scroll to position [9036, 0]
click at [26, 24] on span "HTML" at bounding box center [22, 24] width 10 height 4
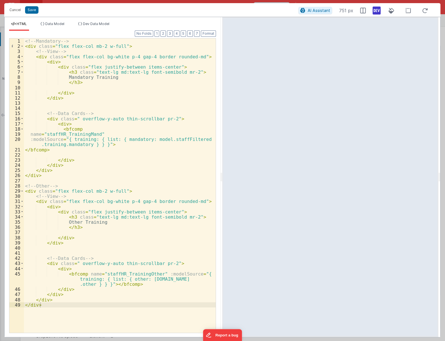
click at [111, 90] on div "<!-- Mandatory --> < div class = "flex flex-col mb-2 w-full" > <!-- View --> < …" at bounding box center [120, 190] width 192 height 305
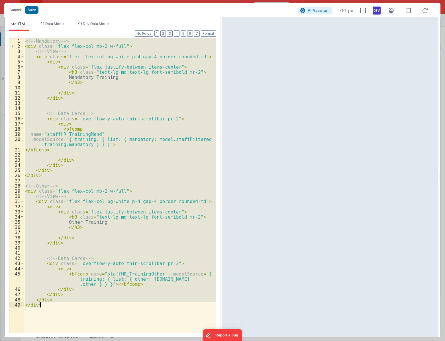
click at [109, 111] on div "<!-- Mandatory --> < div class = "flex flex-col mb-2 w-full" > <!-- View --> < …" at bounding box center [120, 185] width 192 height 294
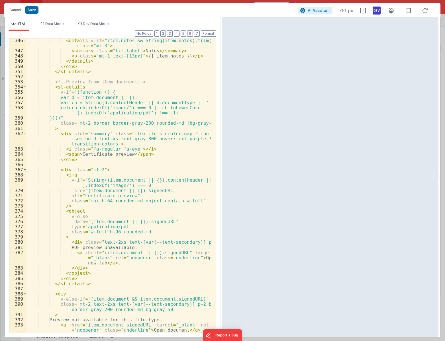
scroll to position [2366, 0]
click at [123, 137] on div "< details v-if = "item.notes && String(item.notes).trim()" class = "mt-3" > < s…" at bounding box center [118, 193] width 185 height 310
click at [13, 9] on button "Cancel" at bounding box center [15, 10] width 17 height 8
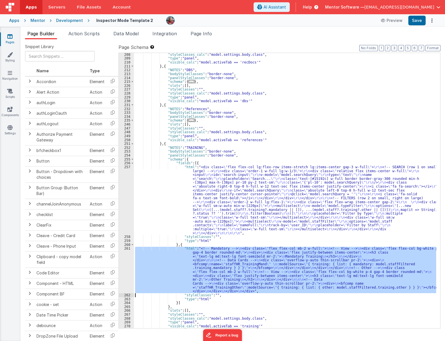
click at [125, 276] on div "261" at bounding box center [126, 270] width 15 height 47
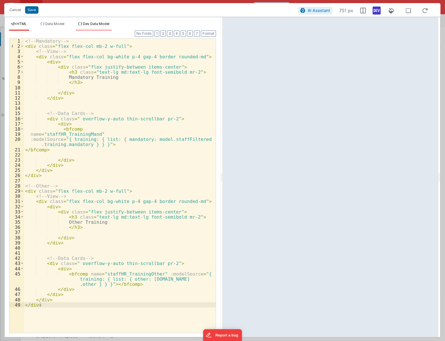
click at [106, 23] on span "Dev Data Model" at bounding box center [96, 24] width 26 height 4
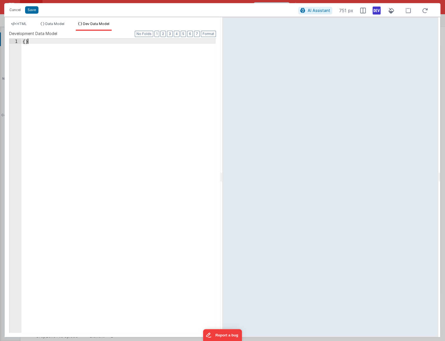
click at [105, 76] on div "{ }" at bounding box center [118, 191] width 194 height 304
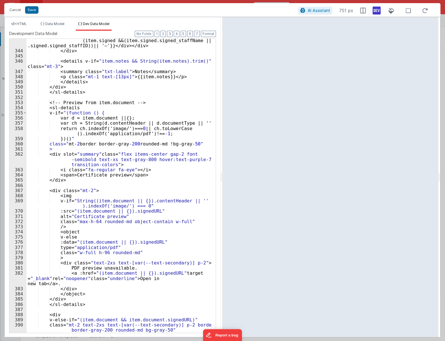
scroll to position [2346, 0]
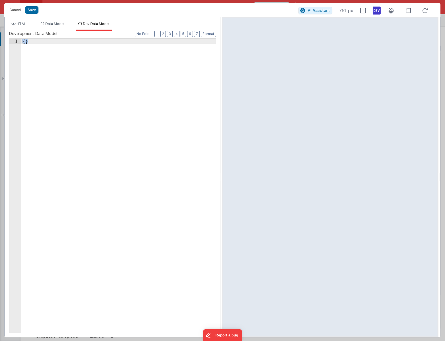
drag, startPoint x: 98, startPoint y: 23, endPoint x: 96, endPoint y: 26, distance: 3.9
click at [98, 23] on span "Dev Data Model" at bounding box center [96, 24] width 26 height 4
click at [78, 64] on div "{ }" at bounding box center [118, 186] width 194 height 294
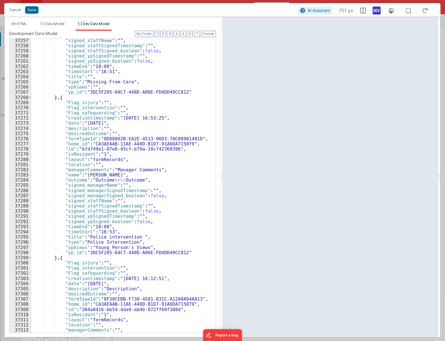
scroll to position [9036, 0]
click at [19, 23] on span "HTML" at bounding box center [22, 24] width 10 height 4
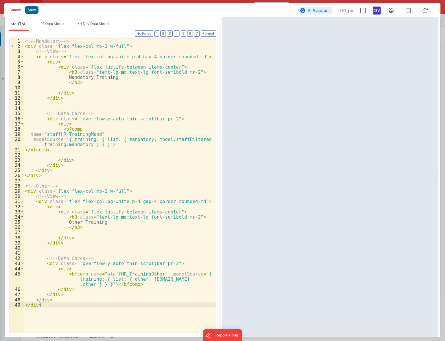
click at [51, 94] on div "<!-- Mandatory --> < div class = "flex flex-col mb-2 w-full" > <!-- View --> < …" at bounding box center [120, 190] width 192 height 305
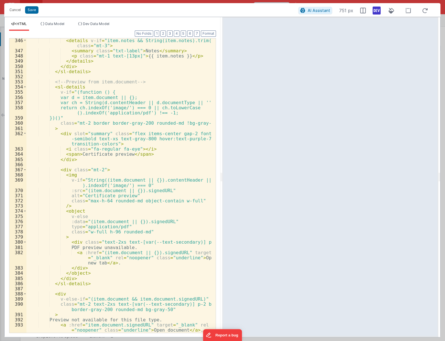
scroll to position [2366, 0]
click at [83, 189] on div "< details v-if = "item.notes && String(item.notes).trim()" class = "mt-3" > < s…" at bounding box center [118, 193] width 185 height 310
click at [81, 200] on div "< details v-if = "item.notes && String(item.notes).trim()" class = "mt-3" > < s…" at bounding box center [118, 193] width 185 height 310
click at [164, 144] on div "< details v-if = "item.notes && String(item.notes).trim()" class = "mt-3" > < s…" at bounding box center [118, 193] width 185 height 310
click at [132, 144] on div "< details v-if = "item.notes && String(item.notes).trim()" class = "mt-3" > < s…" at bounding box center [118, 193] width 185 height 310
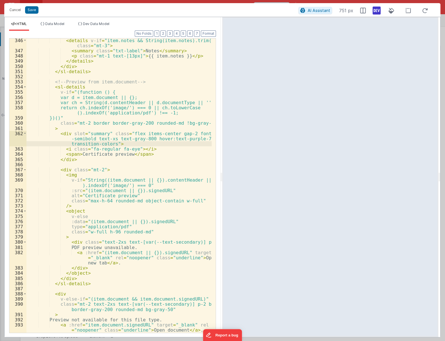
scroll to position [2403, 0]
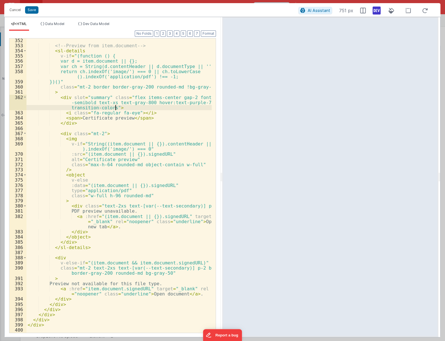
click at [110, 108] on div "<!-- Preview from item.document --> < sl-details v-if = "(function () { var d =…" at bounding box center [118, 190] width 185 height 305
click at [181, 106] on div "<!-- Preview from item.document --> < sl-details v-if = "(function () { var d =…" at bounding box center [118, 190] width 185 height 305
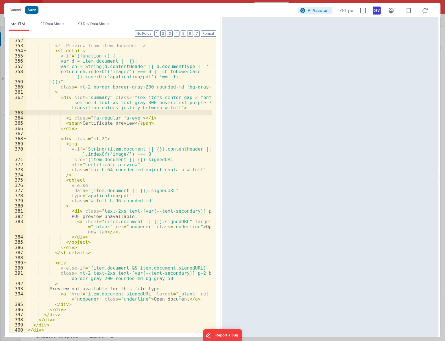
scroll to position [2403, 0]
paste textarea
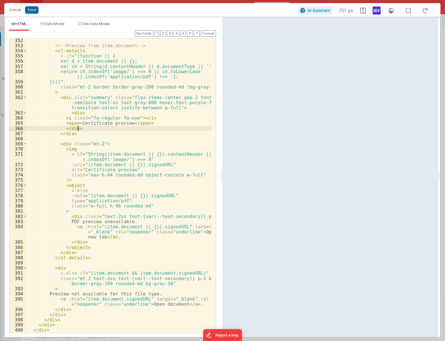
click at [93, 128] on div "<!-- Preview from item.document --> < sl-details v-if = "(function () { var d =…" at bounding box center [118, 190] width 185 height 305
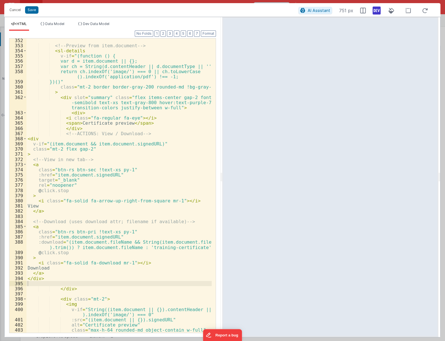
click at [424, 12] on icon at bounding box center [425, 10] width 13 height 7
click at [155, 176] on div "<!-- Preview from item.document --> < sl-details v-if = "(function () { var d =…" at bounding box center [118, 190] width 185 height 305
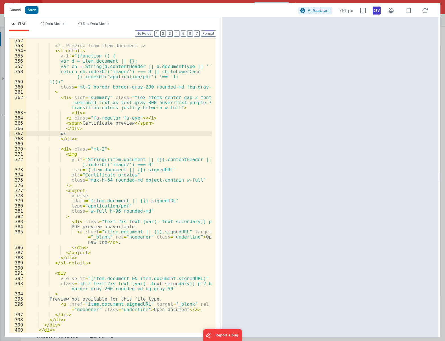
click at [292, 153] on div at bounding box center [330, 177] width 216 height 320
click at [295, 150] on div at bounding box center [330, 177] width 216 height 320
drag, startPoint x: 77, startPoint y: 134, endPoint x: 60, endPoint y: 134, distance: 17.1
click at [60, 134] on div "<!-- Preview from item.document --> < sl-details v-if = "(function () { var d =…" at bounding box center [118, 190] width 185 height 305
click at [122, 133] on div "<!-- Preview from item.document --> < sl-details v-if = "(function () { var d =…" at bounding box center [118, 190] width 185 height 305
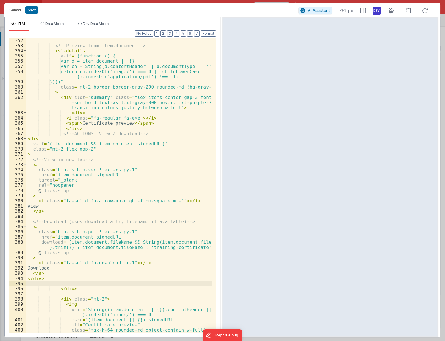
click at [56, 231] on div "<!-- Preview from item.document --> < sl-details v-if = "(function () { var d =…" at bounding box center [118, 190] width 185 height 305
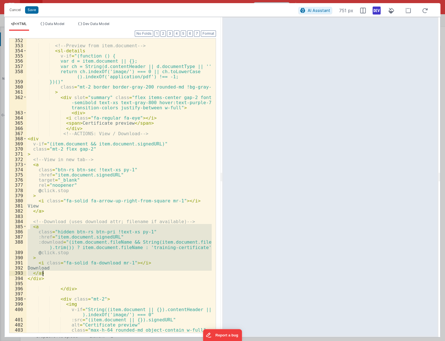
drag, startPoint x: 30, startPoint y: 224, endPoint x: 60, endPoint y: 271, distance: 55.2
click at [60, 271] on div "<!-- Preview from item.document --> < sl-details v-if = "(function () { var d =…" at bounding box center [118, 190] width 185 height 305
click at [68, 220] on div "<!-- Preview from item.document --> < sl-details v-if = "(function () { var d =…" at bounding box center [118, 190] width 185 height 305
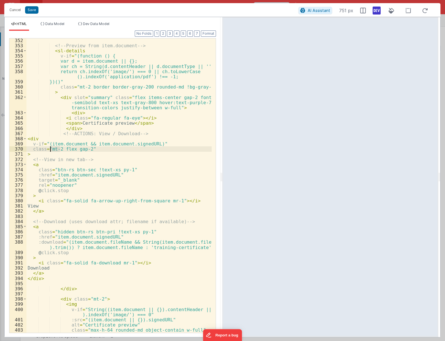
drag, startPoint x: 59, startPoint y: 150, endPoint x: 50, endPoint y: 151, distance: 9.1
click at [50, 151] on div "<!-- Preview from item.document --> < sl-details v-if = "(function () { var d =…" at bounding box center [118, 190] width 185 height 305
click at [124, 171] on div "<!-- Preview from item.document --> < sl-details v-if = "(function () { var d =…" at bounding box center [118, 190] width 185 height 305
paste textarea
click at [40, 207] on div "<!-- Preview from item.document --> < sl-details v-if = "(function () { var d =…" at bounding box center [118, 190] width 185 height 305
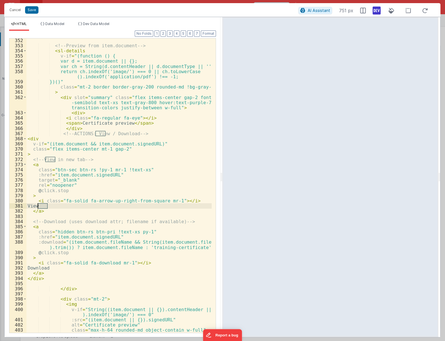
click at [40, 207] on div "<!-- Preview from item.document --> < sl-details v-if = "(function () { var d =…" at bounding box center [118, 190] width 185 height 305
drag, startPoint x: 105, startPoint y: 149, endPoint x: 94, endPoint y: 151, distance: 11.2
click at [94, 151] on div "<!-- Preview from item.document --> < sl-details v-if = "(function () { var d =…" at bounding box center [118, 190] width 185 height 305
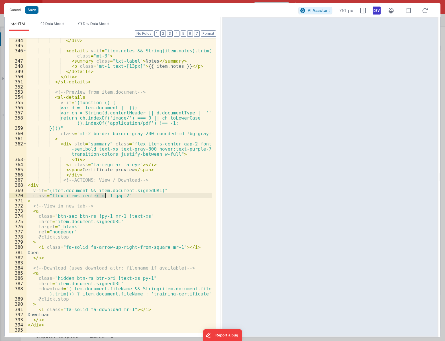
scroll to position [2356, 0]
click at [94, 56] on div "</ div > < details v-if = "item.notes && String(item.notes).trim()" class = "mt…" at bounding box center [118, 190] width 185 height 305
click at [85, 134] on div "</ div > < details v-if = "item.notes && String(item.notes).trim()" class = "mt…" at bounding box center [118, 190] width 185 height 305
click at [89, 136] on div "</ div > < details v-if = "item.notes && String(item.notes).trim()" class = "mt…" at bounding box center [118, 190] width 185 height 305
click at [26, 184] on span at bounding box center [24, 185] width 3 height 5
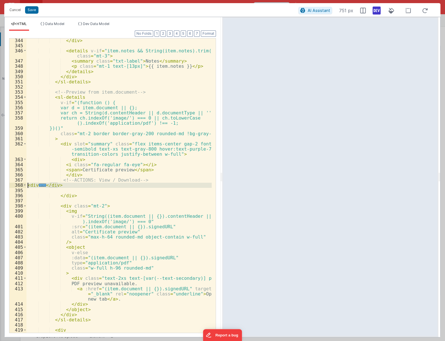
drag, startPoint x: 74, startPoint y: 188, endPoint x: 13, endPoint y: 185, distance: 60.7
click at [13, 185] on div "344 345 346 347 348 349 350 351 352 353 354 355 356 357 358 359 360 361 362 363…" at bounding box center [112, 185] width 207 height 295
click at [97, 205] on div "</ div > < details v-if = "item.notes && String(item.notes).trim()" class = "mt…" at bounding box center [118, 190] width 185 height 305
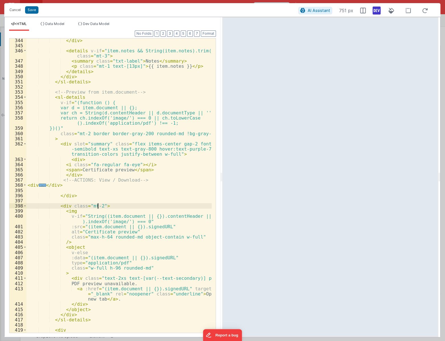
click at [42, 187] on span "..." at bounding box center [42, 185] width 7 height 3
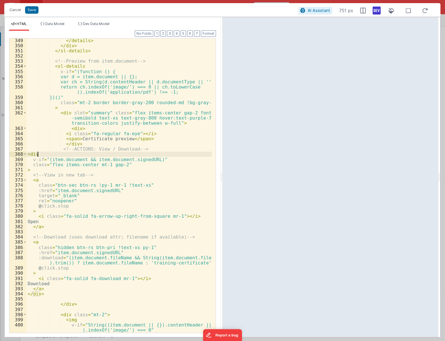
scroll to position [2403, 0]
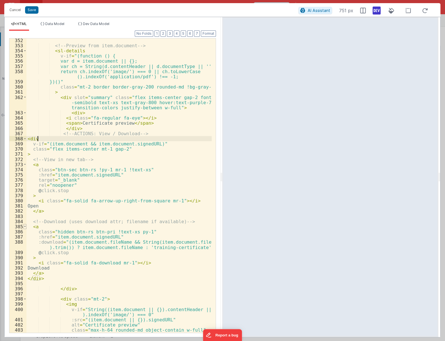
click at [24, 225] on span at bounding box center [24, 226] width 3 height 5
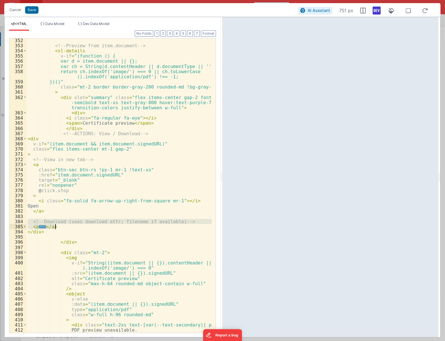
drag, startPoint x: 28, startPoint y: 219, endPoint x: 62, endPoint y: 227, distance: 35.3
click at [62, 227] on div "<!-- Preview from item.document --> < sl-details v-if = "(function () { var d =…" at bounding box center [118, 195] width 185 height 315
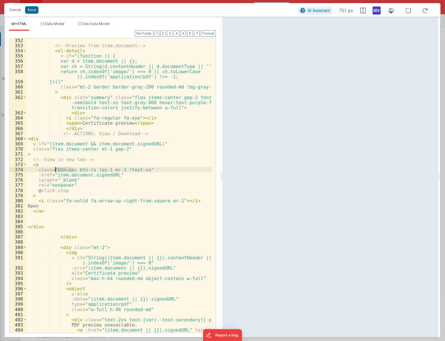
drag, startPoint x: 72, startPoint y: 169, endPoint x: 54, endPoint y: 170, distance: 17.7
click at [54, 170] on div "<!-- Preview from item.document --> < sl-details v-if = "(function () { var d =…" at bounding box center [118, 195] width 185 height 315
click at [38, 167] on div "<!-- Preview from item.document --> < sl-details v-if = "(function () { var d =…" at bounding box center [118, 195] width 185 height 315
click at [38, 164] on div "<!-- Preview from item.document --> < sl-details v-if = "(function () { var d =…" at bounding box center [118, 195] width 185 height 315
click at [123, 170] on div "<!-- Preview from item.document --> < sl-details v-if = "(function () { var d =…" at bounding box center [118, 195] width 185 height 315
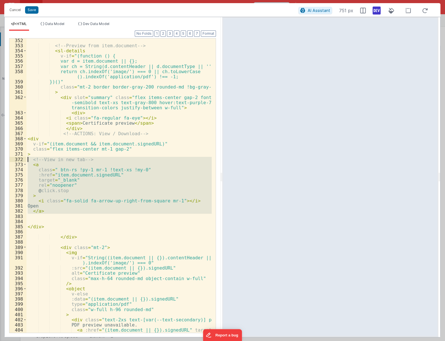
drag, startPoint x: 72, startPoint y: 217, endPoint x: -2, endPoint y: 157, distance: 95.3
click at [0, 157] on html "Cancel Save AI Assistant 751 px HTML Data Model Dev Data Model Format 7 6 5 4 3…" at bounding box center [222, 170] width 445 height 341
click at [116, 202] on div "<!-- Preview from item.document --> < sl-details v-if = "(function () { var d =…" at bounding box center [118, 185] width 185 height 294
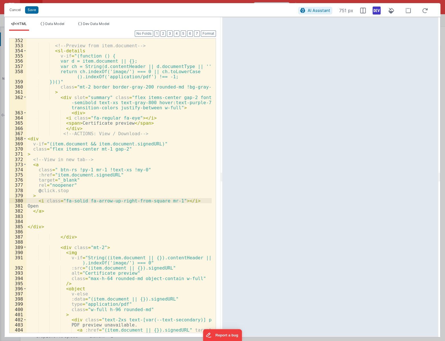
click at [124, 170] on div "<!-- Preview from item.document --> < sl-details v-if = "(function () { var d =…" at bounding box center [118, 195] width 185 height 315
click at [123, 169] on div "<!-- Preview from item.document --> < sl-details v-if = "(function () { var d =…" at bounding box center [118, 195] width 185 height 315
drag, startPoint x: 86, startPoint y: 170, endPoint x: 77, endPoint y: 169, distance: 8.8
click at [77, 169] on div "<!-- Preview from item.document --> < sl-details v-if = "(function () { var d =…" at bounding box center [118, 195] width 185 height 315
click at [92, 171] on div "<!-- Preview from item.document --> < sl-details v-if = "(function () { var d =…" at bounding box center [118, 195] width 185 height 315
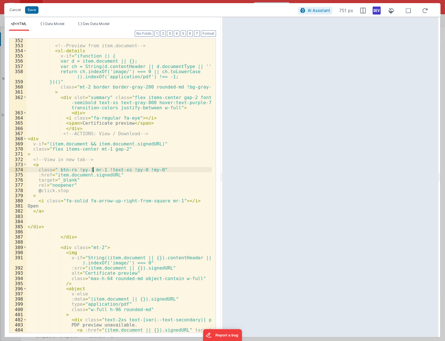
click at [87, 168] on div "<!-- Preview from item.document --> < sl-details v-if = "(function () { var d =…" at bounding box center [118, 195] width 185 height 315
drag, startPoint x: 87, startPoint y: 171, endPoint x: 75, endPoint y: 170, distance: 11.7
click at [75, 170] on div "<!-- Preview from item.document --> < sl-details v-if = "(function () { var d =…" at bounding box center [118, 195] width 185 height 315
drag, startPoint x: 83, startPoint y: 171, endPoint x: 74, endPoint y: 170, distance: 8.6
click at [74, 170] on div "<!-- Preview from item.document --> < sl-details v-if = "(function () { var d =…" at bounding box center [118, 195] width 185 height 315
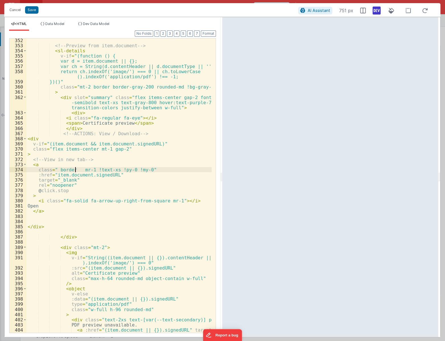
click at [45, 160] on div "<!-- Preview from item.document --> < sl-details v-if = "(function () { var d =…" at bounding box center [118, 195] width 185 height 315
click at [41, 165] on div "<!-- Preview from item.document --> < sl-details v-if = "(function () { var d =…" at bounding box center [118, 195] width 185 height 315
click at [40, 210] on div "<!-- Preview from item.document --> < sl-details v-if = "(function () { var d =…" at bounding box center [118, 195] width 185 height 315
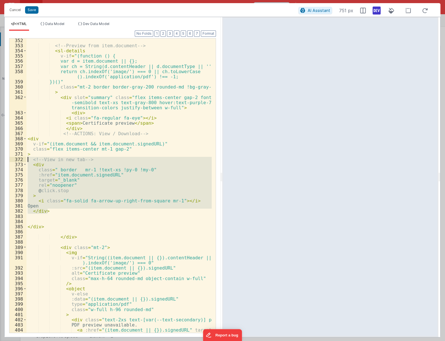
drag, startPoint x: 49, startPoint y: 212, endPoint x: 28, endPoint y: 159, distance: 56.5
click at [28, 159] on div "<!-- Preview from item.document --> < sl-details v-if = "(function () { var d =…" at bounding box center [118, 195] width 185 height 315
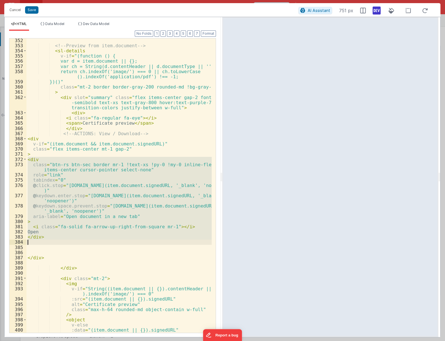
click at [61, 174] on div "<!-- Preview from item.document --> < sl-details v-if = "(function () { var d =…" at bounding box center [118, 185] width 185 height 294
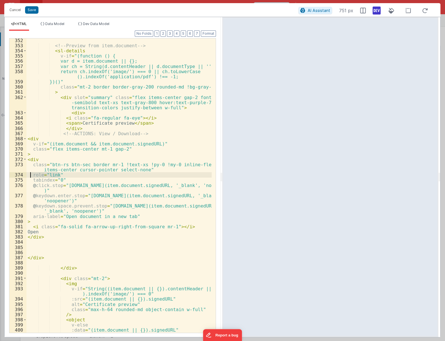
drag, startPoint x: 61, startPoint y: 174, endPoint x: 31, endPoint y: 174, distance: 30.2
click at [31, 174] on div "<!-- Preview from item.document --> < sl-details v-if = "(function () { var d =…" at bounding box center [118, 190] width 185 height 305
click at [75, 181] on div "<!-- Preview from item.document --> < sl-details v-if = "(function () { var d =…" at bounding box center [118, 190] width 185 height 305
click at [82, 164] on div "<!-- Preview from item.document --> < sl-details v-if = "(function () { var d =…" at bounding box center [118, 190] width 185 height 305
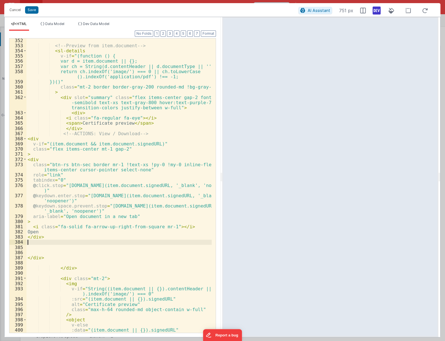
click at [85, 242] on div "<!-- Preview from item.document --> < sl-details v-if = "(function () { var d =…" at bounding box center [118, 190] width 185 height 305
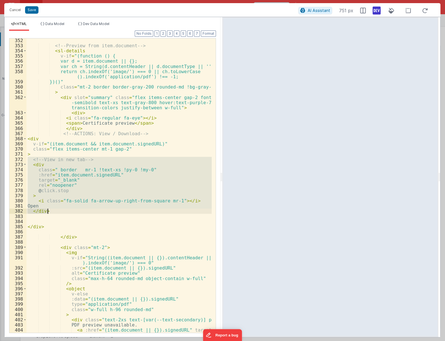
click at [74, 224] on div "<!-- Preview from item.document --> < sl-details v-if = "(function () { var d =…" at bounding box center [118, 195] width 185 height 315
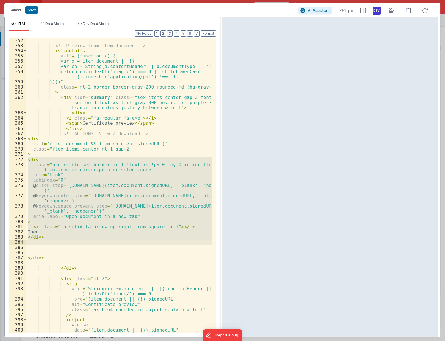
click at [141, 163] on div "<!-- Preview from item.document --> < sl-details v-if = "(function () { var d =…" at bounding box center [118, 185] width 185 height 294
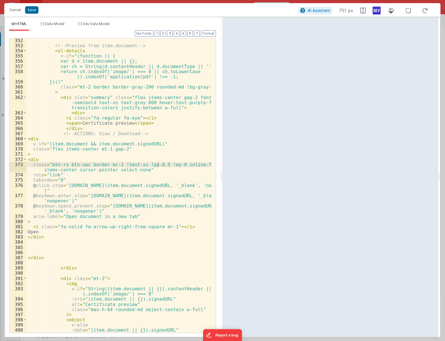
click at [133, 144] on div "<!-- Preview from item.document --> < sl-details v-if = "(function () { var d =…" at bounding box center [118, 190] width 185 height 305
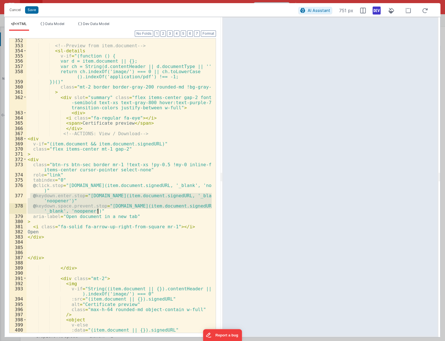
drag, startPoint x: 31, startPoint y: 195, endPoint x: 132, endPoint y: 210, distance: 102.8
click at [132, 210] on div "<!-- Preview from item.document --> < sl-details v-if = "(function () { var d =…" at bounding box center [118, 190] width 185 height 305
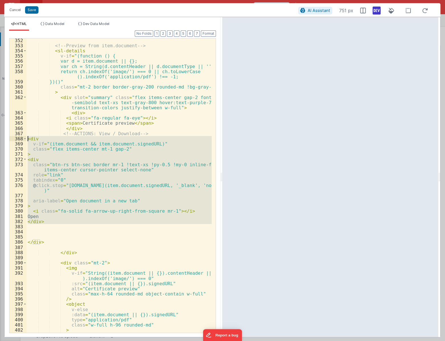
drag, startPoint x: 51, startPoint y: 227, endPoint x: 18, endPoint y: 137, distance: 95.9
click at [18, 137] on div "352 353 354 355 356 357 358 359 360 361 362 363 364 365 366 367 368 369 370 371…" at bounding box center [112, 185] width 207 height 295
click at [55, 238] on div "<!-- Preview from item.document --> < sl-details v-if = "(function () { var d =…" at bounding box center [118, 190] width 185 height 305
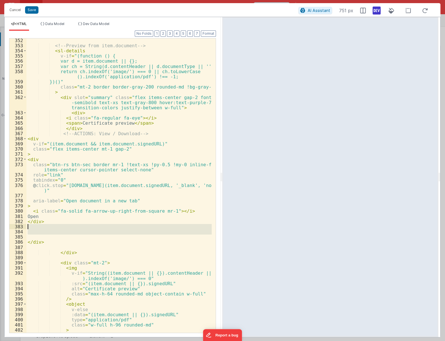
drag, startPoint x: 52, startPoint y: 237, endPoint x: 16, endPoint y: 227, distance: 37.4
click at [16, 227] on div "352 353 354 355 356 357 358 359 360 361 362 363 364 365 366 367 368 369 370 371…" at bounding box center [112, 185] width 207 height 295
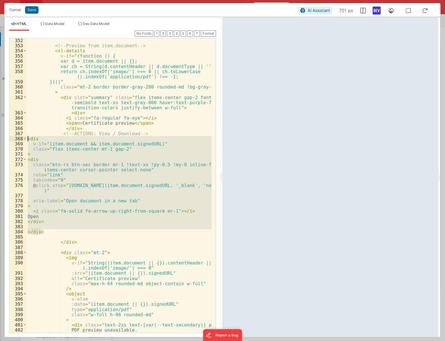
drag, startPoint x: 51, startPoint y: 233, endPoint x: 28, endPoint y: 139, distance: 97.1
click at [28, 139] on div "<!-- Preview from item.document --> < sl-details v-if = "(function () { var d =…" at bounding box center [118, 195] width 185 height 315
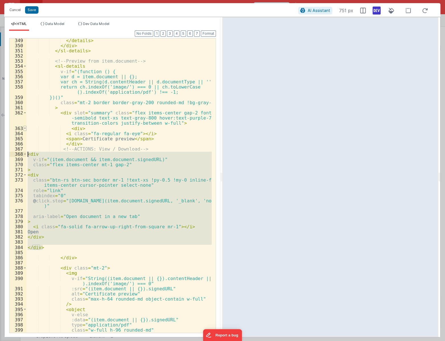
scroll to position [2387, 0]
click at [96, 122] on div "</ details > </ div > </ sl-details > <!-- Preview from item.document --> < sl-…" at bounding box center [118, 190] width 185 height 305
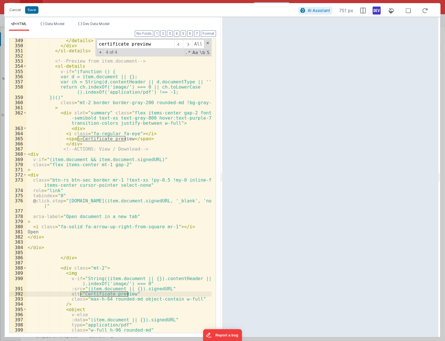
scroll to position [1017, 0]
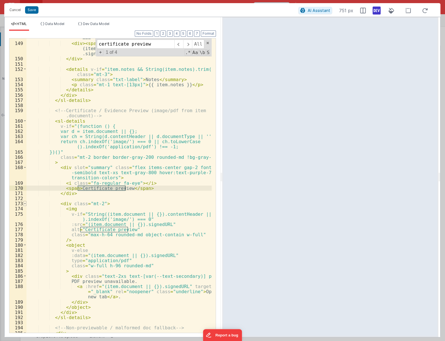
type input "certificate preview"
click at [24, 205] on span at bounding box center [24, 203] width 3 height 5
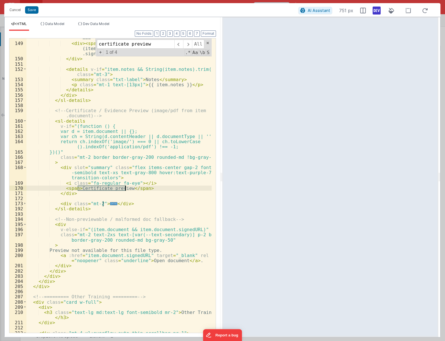
click at [148, 204] on div "< div > < span class = "txt-label" > Signed </ span > < div > {{ (item .signed …" at bounding box center [118, 180] width 185 height 320
click at [120, 177] on div "< div > < span class = "txt-label" > Signed </ span > < div > {{ (item .signed …" at bounding box center [118, 180] width 185 height 320
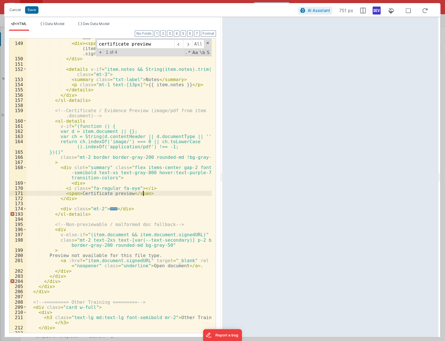
click at [147, 192] on div "< div > < span class = "txt-label" > Signed </ span > < div > {{ (item .signed …" at bounding box center [118, 180] width 185 height 320
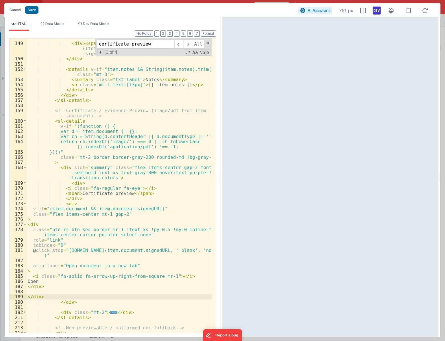
click at [110, 179] on div "< div > < span class = "txt-label" > Signed </ span > < div > {{ (item .signed …" at bounding box center [118, 180] width 185 height 320
click at [104, 214] on div "< div > < span class = "txt-label" > Signed </ span > < div > {{ (item .signed …" at bounding box center [118, 180] width 185 height 320
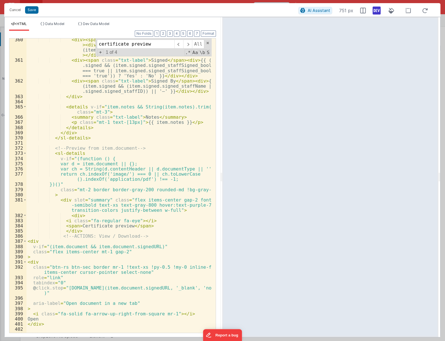
scroll to position [2305, 0]
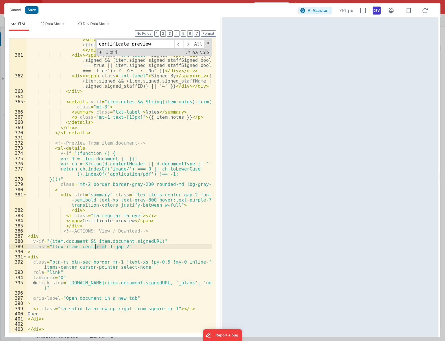
drag, startPoint x: 105, startPoint y: 247, endPoint x: 94, endPoint y: 247, distance: 10.8
click at [94, 247] on div "< div > < span class = "txt-label" > Mandatory (Manager) </ span > < div > {{ (…" at bounding box center [118, 192] width 185 height 320
click at [118, 196] on div "< div > < span class = "txt-label" > Mandatory (Manager) </ span > < div > {{ (…" at bounding box center [118, 192] width 185 height 320
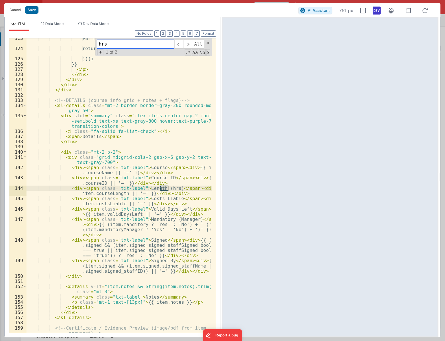
scroll to position [800, 0]
type input "hrs"
click at [100, 53] on span "+" at bounding box center [100, 52] width 6 height 6
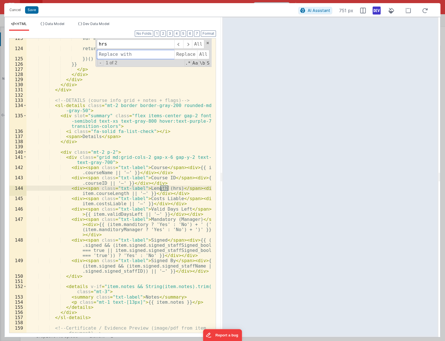
click at [103, 53] on input at bounding box center [135, 54] width 77 height 9
type input "days"
click at [201, 56] on span "All" at bounding box center [203, 54] width 12 height 9
click at [207, 43] on span at bounding box center [208, 43] width 4 height 4
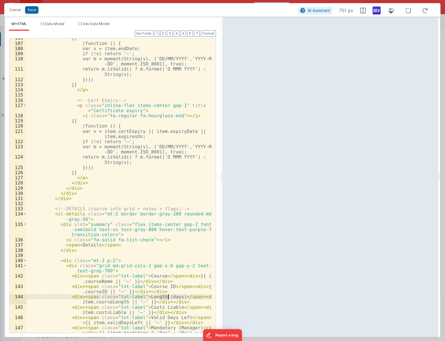
scroll to position [583, 0]
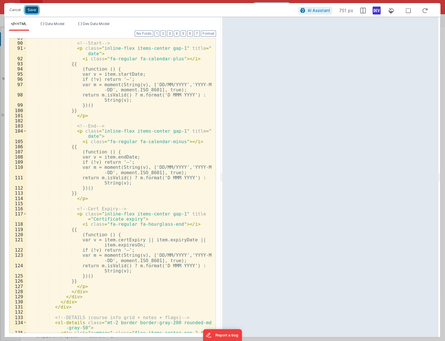
click at [31, 11] on button "Save" at bounding box center [31, 9] width 13 height 7
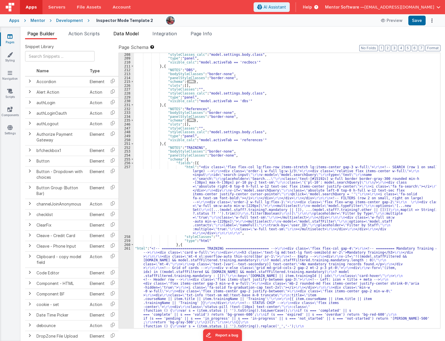
click at [128, 33] on span "Data Model" at bounding box center [125, 34] width 25 height 6
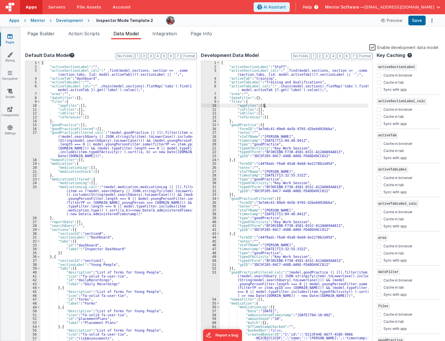
click at [264, 105] on div "{ "activeSectionLabel" : "Staff" , "activeSectionLabel_calc" : "_.find(model.se…" at bounding box center [294, 207] width 148 height 293
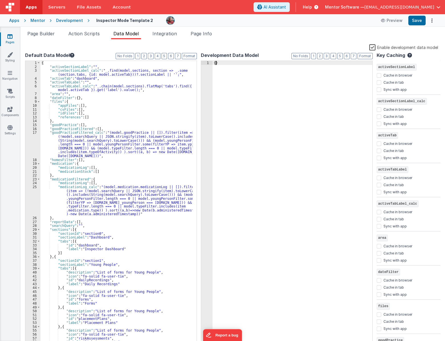
scroll to position [0, 0]
click at [376, 47] on label "Enable development data model" at bounding box center [403, 47] width 69 height 7
click at [0, 0] on input "Enable development data model" at bounding box center [0, 0] width 0 height 0
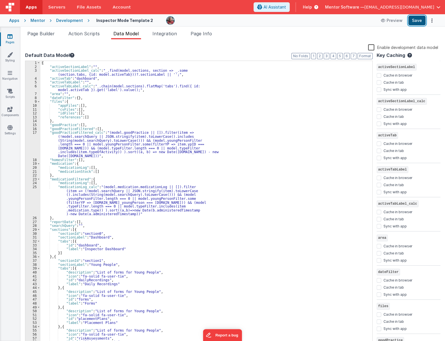
click at [415, 20] on button "Save" at bounding box center [416, 21] width 17 height 10
click at [42, 34] on span "Page Builder" at bounding box center [40, 34] width 27 height 6
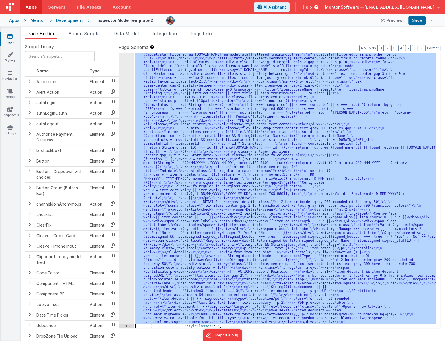
click at [124, 272] on div "261 262 263 264 265 266 267 268 269 270 271 272 273 274 275 286 287 288 289 290…" at bounding box center [126, 177] width 15 height 854
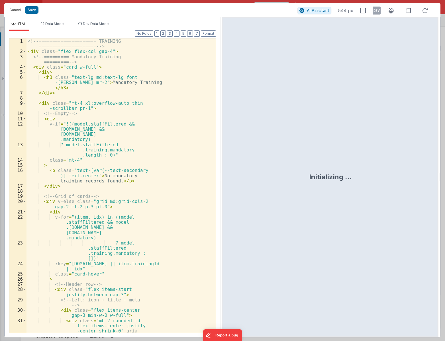
scroll to position [1017, 0]
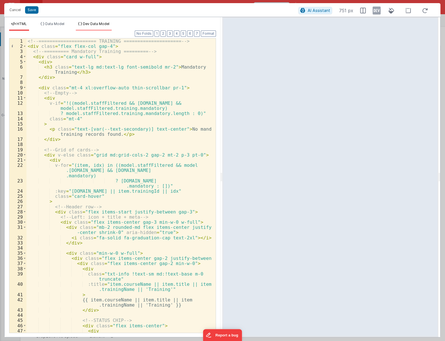
click at [102, 26] on li "Dev Data Model" at bounding box center [94, 26] width 36 height 9
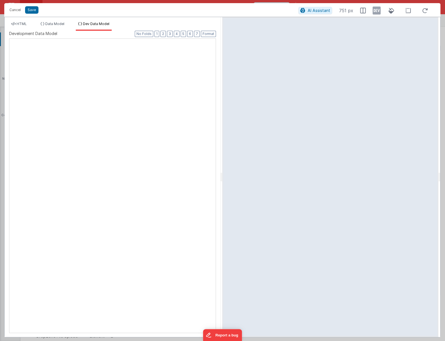
click at [9, 39] on div at bounding box center [9, 39] width 0 height 0
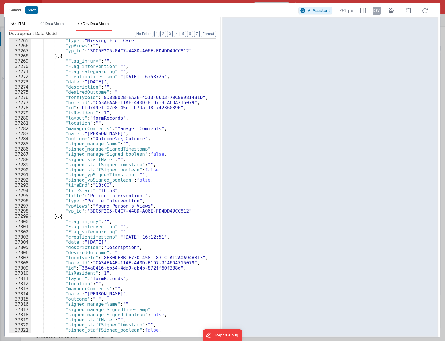
scroll to position [9036, 0]
click at [376, 13] on icon at bounding box center [376, 10] width 8 height 9
click at [18, 23] on span "HTML" at bounding box center [22, 24] width 10 height 4
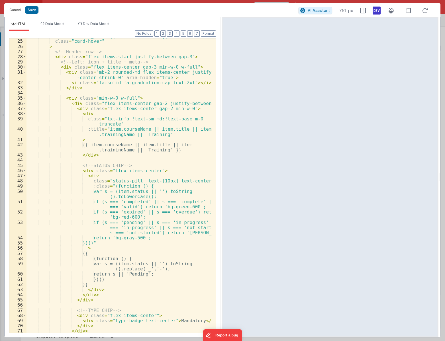
scroll to position [202, 0]
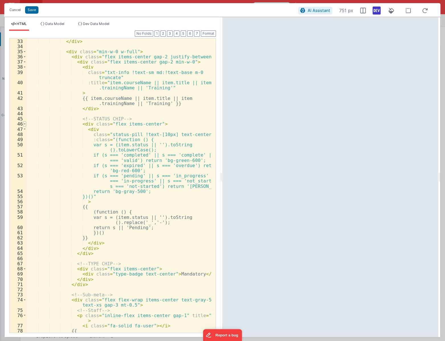
click at [26, 126] on span at bounding box center [24, 123] width 3 height 5
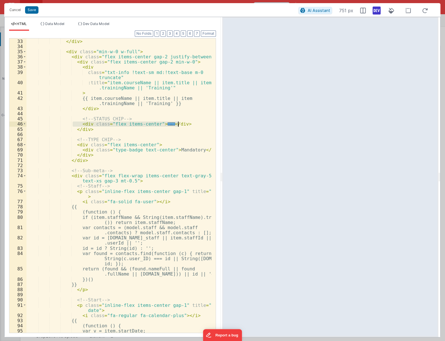
drag, startPoint x: 73, startPoint y: 125, endPoint x: 188, endPoint y: 123, distance: 114.8
click at [188, 123] on div "< i class = "fa-solid fa-graduation-cap text-2xl" > </ i > </ div > < div class…" at bounding box center [118, 185] width 185 height 305
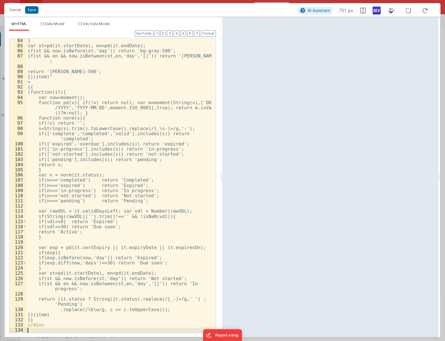
scroll to position [498, 0]
click at [422, 11] on icon at bounding box center [425, 10] width 13 height 7
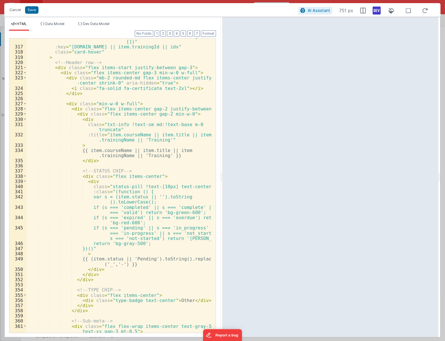
scroll to position [2050, 0]
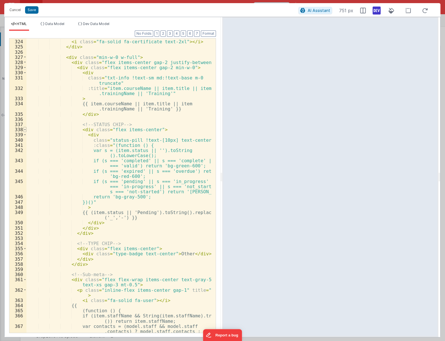
click at [24, 130] on span at bounding box center [24, 129] width 3 height 5
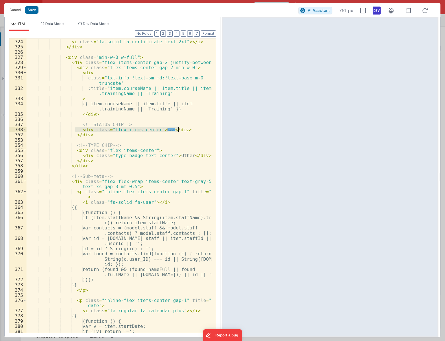
drag, startPoint x: 75, startPoint y: 128, endPoint x: 194, endPoint y: 130, distance: 119.0
click at [194, 130] on div "< div class = "mb-2 rounded-md flex items-center justify -center shrink-0" aria…" at bounding box center [118, 184] width 185 height 310
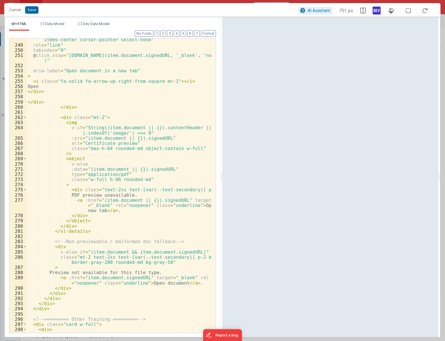
scroll to position [1560, 0]
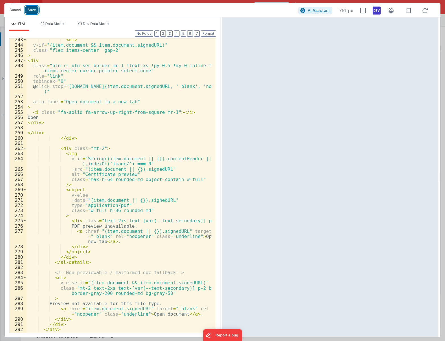
click at [30, 11] on button "Save" at bounding box center [31, 9] width 13 height 7
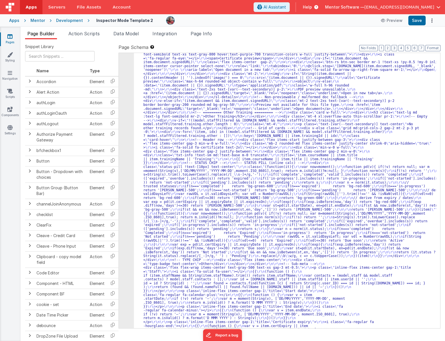
drag, startPoint x: 127, startPoint y: 33, endPoint x: 144, endPoint y: 53, distance: 26.3
click at [127, 33] on span "Data Model" at bounding box center [125, 34] width 25 height 6
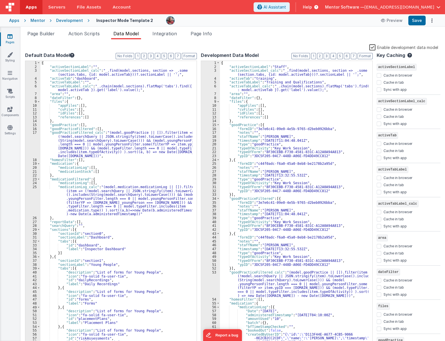
click at [279, 95] on div "{ "activeSectionLabel" : "Staff" , "activeSectionLabel_calc" : "_.find(model.se…" at bounding box center [294, 207] width 148 height 293
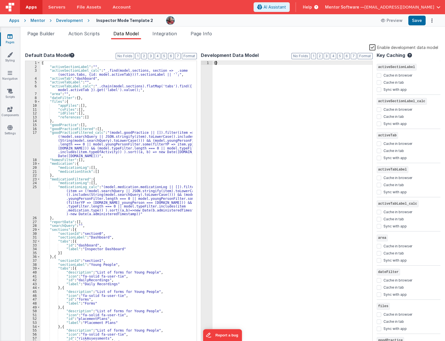
scroll to position [0, 0]
click at [373, 49] on label "Enable development data model" at bounding box center [403, 47] width 69 height 7
click at [0, 0] on input "Enable development data model" at bounding box center [0, 0] width 0 height 0
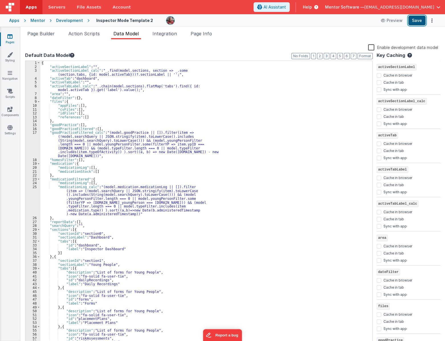
click at [419, 20] on button "Save" at bounding box center [416, 21] width 17 height 10
click at [51, 31] on span "Page Builder" at bounding box center [40, 34] width 27 height 6
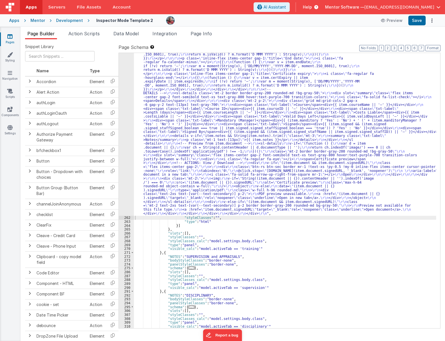
scroll to position [1336, 0]
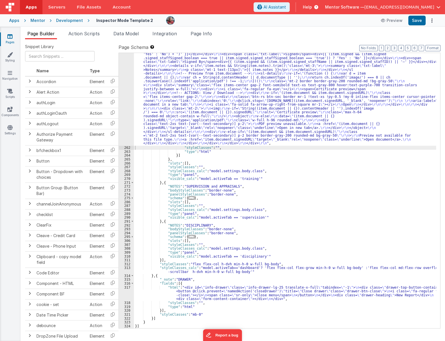
click at [189, 236] on span "..." at bounding box center [191, 236] width 6 height 3
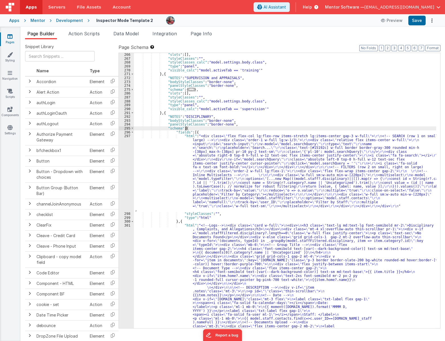
scroll to position [1444, 0]
click at [173, 258] on div ""slots" : [ ] , "styleClasses" : "" , "styleClasses_calc" : "model.settings.bod…" at bounding box center [285, 272] width 302 height 439
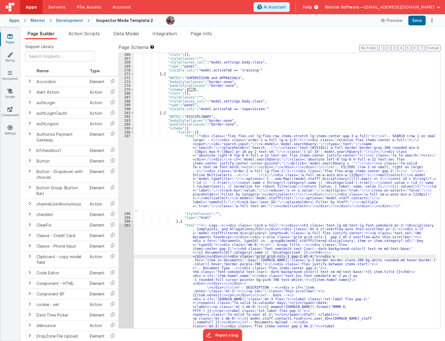
scroll to position [1503, 0]
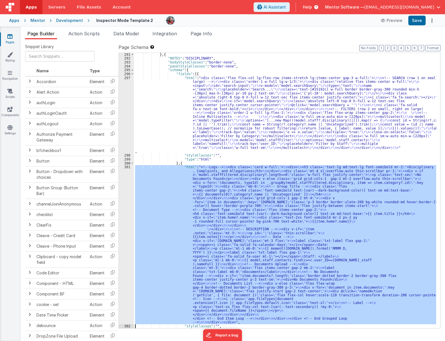
click at [122, 259] on div "301" at bounding box center [126, 244] width 15 height 159
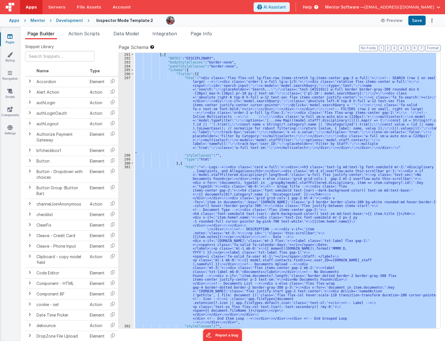
click at [122, 259] on div "301" at bounding box center [126, 244] width 15 height 159
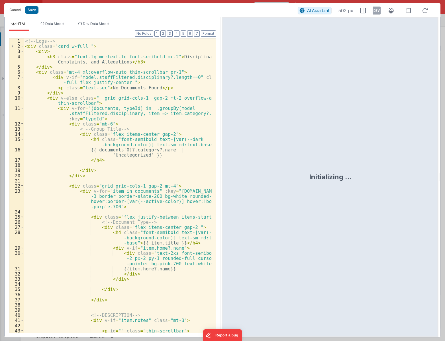
click at [144, 165] on div "<!-- Logs --> < div class = "card w-full " > < div > < h3 class = "text-lg md:t…" at bounding box center [118, 190] width 188 height 305
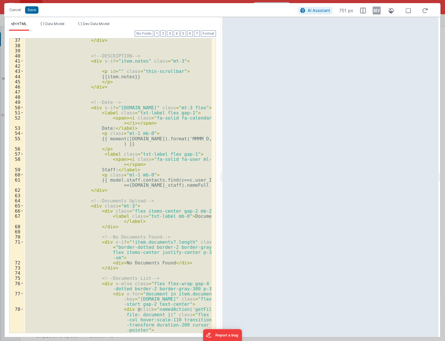
scroll to position [135, 0]
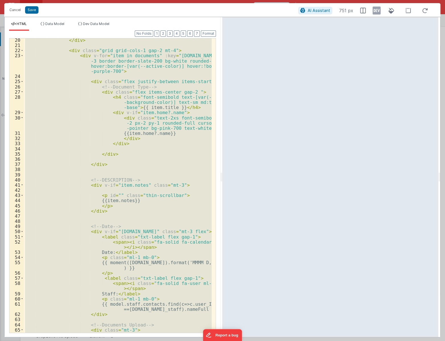
click at [73, 91] on div "</ div > < div class = "grid grid-cols-1 gap-2 mt-4" > < div v-for = "item in d…" at bounding box center [118, 185] width 188 height 294
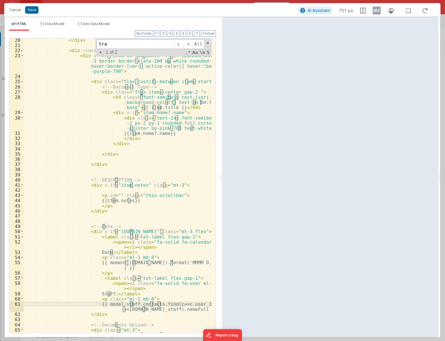
scroll to position [368, 0]
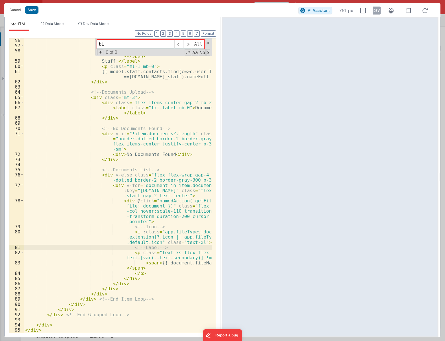
type input "b"
click at [108, 26] on li "Dev Data Model" at bounding box center [94, 26] width 36 height 9
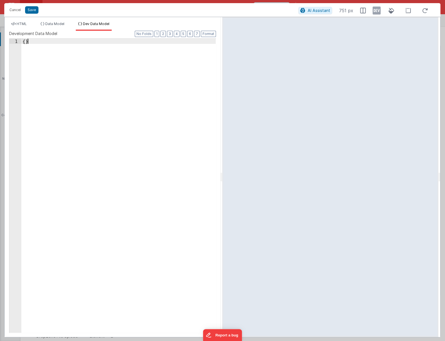
click at [128, 108] on div "{ }" at bounding box center [118, 191] width 194 height 304
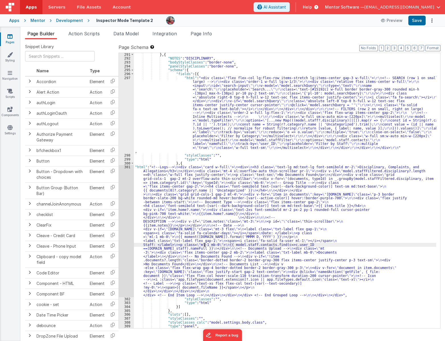
click at [205, 246] on div "} , { "NOTES" : "DISCIPLINARY" , "bodyStyleClasses" : "border-none" , "panelSty…" at bounding box center [285, 194] width 302 height 283
click at [128, 255] on div "301" at bounding box center [126, 231] width 15 height 132
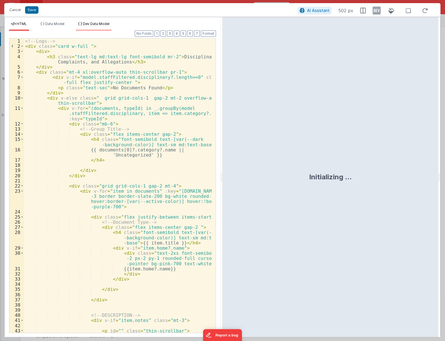
click at [94, 26] on li "Dev Data Model" at bounding box center [94, 26] width 36 height 9
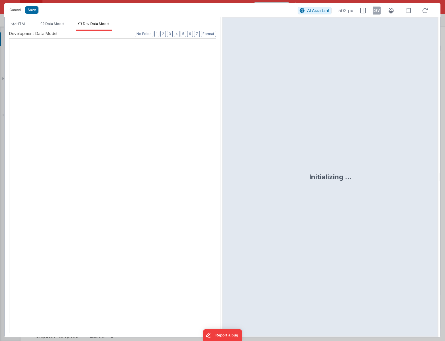
click at [116, 115] on div "XXXXXXXXXXXXXXXXXXXXXXXXXXXXXXXXXXXXXXXXXXXXXXXXXX" at bounding box center [112, 185] width 207 height 295
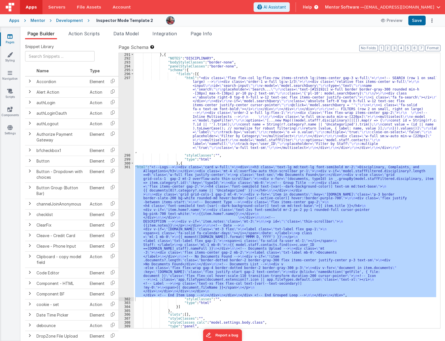
click at [188, 230] on div "} , { "NOTES" : "DISCIPLINARY" , "bodyStyleClasses" : "border-none" , "panelSty…" at bounding box center [285, 190] width 302 height 275
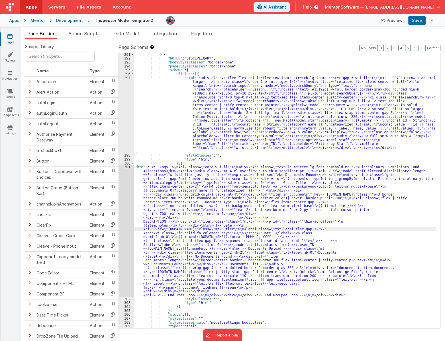
click at [124, 228] on div "301" at bounding box center [126, 231] width 15 height 132
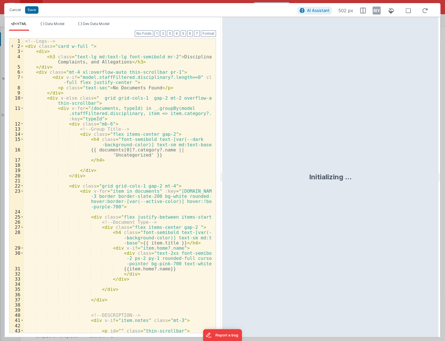
click at [100, 19] on div "HTML Data Model Dev Data Model Format 7 6 5 4 3 2 1 No Folds 1 2 3 4 5 6 7 8 9 …" at bounding box center [113, 177] width 216 height 320
click at [99, 26] on span "Dev Data Model" at bounding box center [96, 24] width 26 height 4
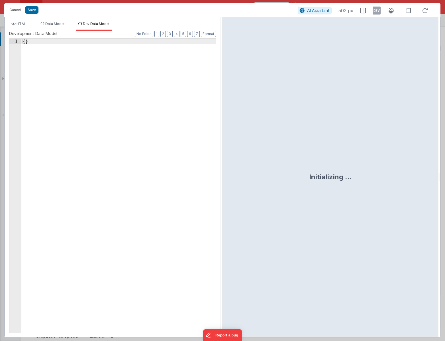
click at [99, 90] on div "{ }" at bounding box center [118, 191] width 194 height 304
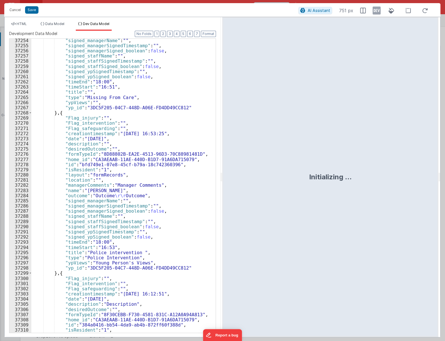
scroll to position [9036, 0]
click at [380, 15] on icon at bounding box center [376, 10] width 8 height 9
click at [23, 26] on span "HTML" at bounding box center [22, 24] width 10 height 4
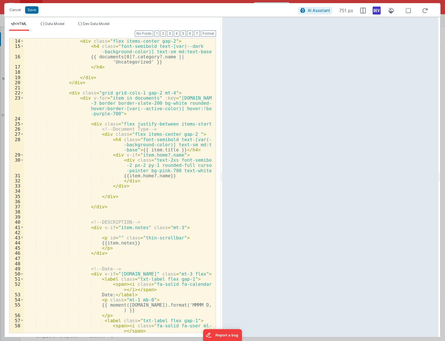
scroll to position [93, 0]
click at [91, 147] on div "<!-- Group Title --> < div class = "flex items-center gap-2" > < h4 class = "fo…" at bounding box center [118, 188] width 188 height 310
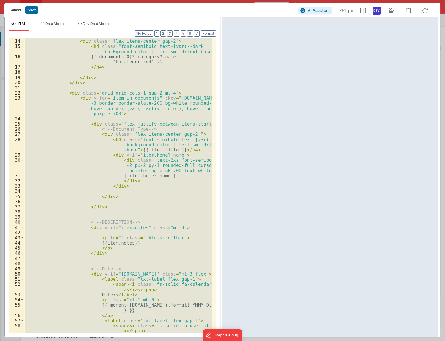
click at [14, 11] on button "Cancel" at bounding box center [15, 10] width 17 height 8
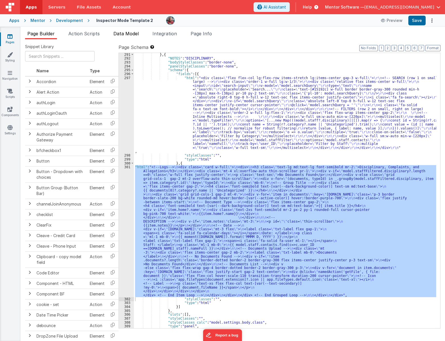
click at [137, 34] on span "Data Model" at bounding box center [125, 34] width 25 height 6
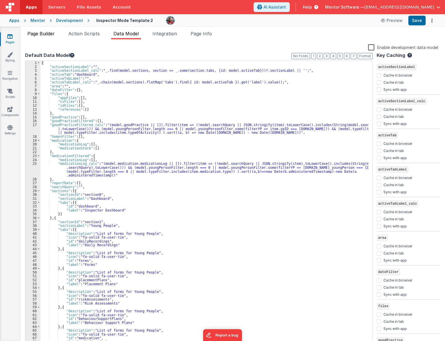
click at [40, 33] on span "Page Builder" at bounding box center [40, 34] width 27 height 6
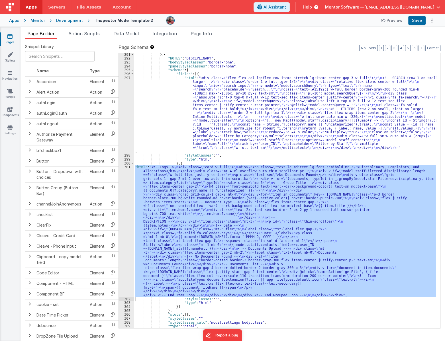
click at [125, 204] on div "301" at bounding box center [126, 231] width 15 height 132
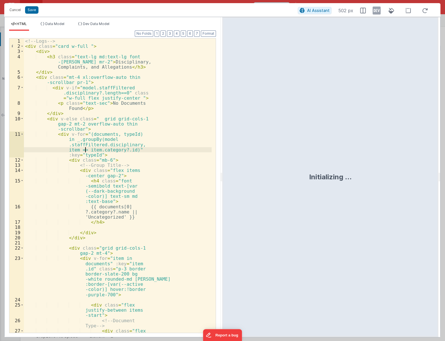
click at [86, 151] on div "<!-- Logs --> < div class = "card w-full " > < div > < h3 class = "text-lg md:t…" at bounding box center [118, 193] width 188 height 310
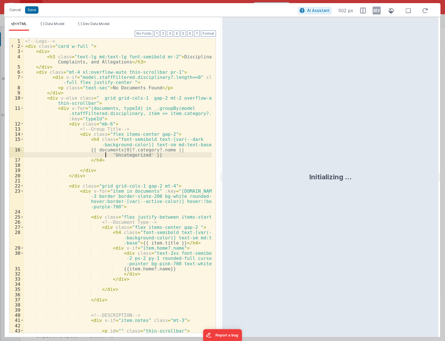
click at [61, 154] on div "<!-- Logs --> < div class = "card w-full " > < div > < h3 class = "text-lg md:t…" at bounding box center [118, 190] width 188 height 305
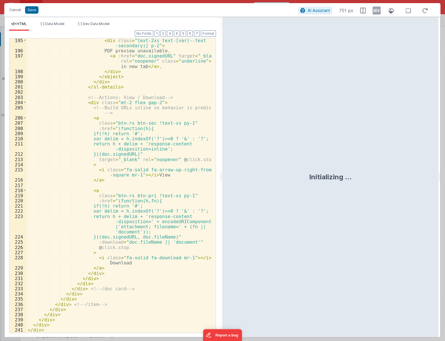
scroll to position [1295, 0]
click at [92, 27] on li "Dev Data Model" at bounding box center [94, 26] width 36 height 9
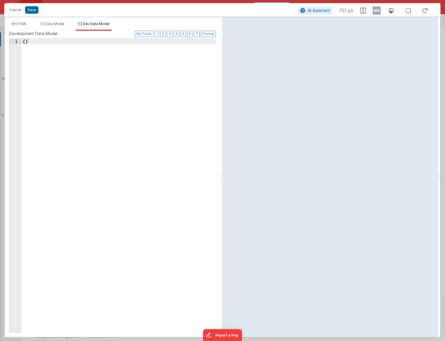
click at [136, 103] on div "{ }" at bounding box center [118, 191] width 194 height 304
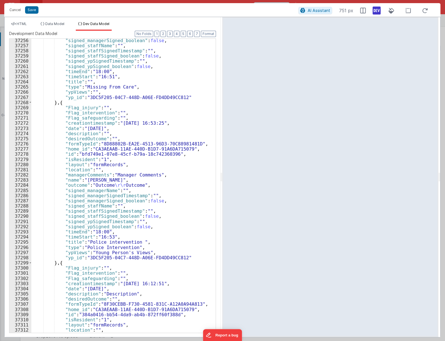
scroll to position [9036, 0]
click at [379, 11] on icon at bounding box center [376, 10] width 8 height 9
click at [32, 11] on button "Save" at bounding box center [31, 9] width 13 height 7
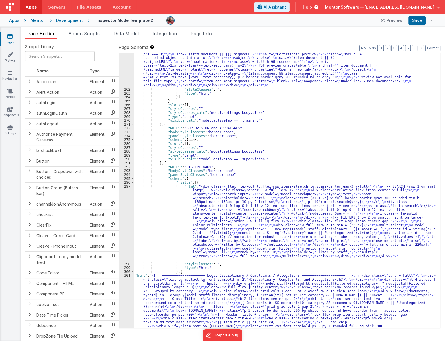
scroll to position [1348, 0]
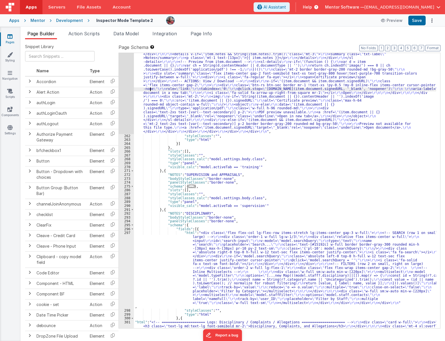
click at [150, 90] on div ""html" : "<!-- ===================== TRAINING ===================== --> \r\n <d…" at bounding box center [285, 80] width 302 height 1320
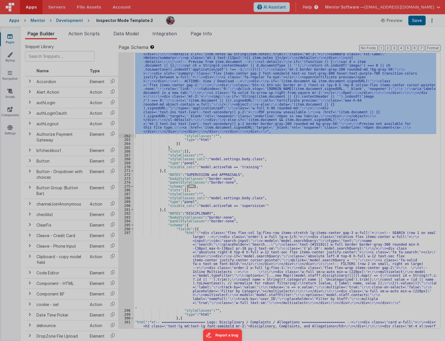
click at [128, 95] on div "<!-- ===================== TRAINING ===================== --> < div class = "fl…" at bounding box center [118, 195] width 185 height 325
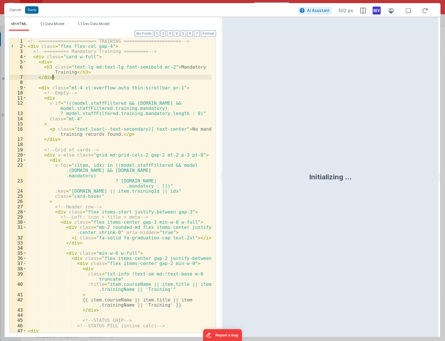
click at [165, 75] on div "<!-- ===================== TRAINING ===================== --> < div class = "fl…" at bounding box center [118, 190] width 185 height 305
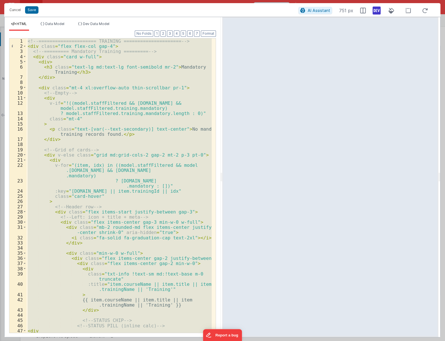
click at [95, 183] on div "<!-- ===================== TRAINING ===================== --> < div class = "fl…" at bounding box center [118, 185] width 185 height 294
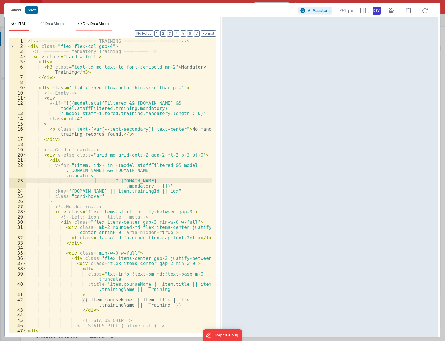
click at [97, 24] on span "Dev Data Model" at bounding box center [96, 24] width 26 height 4
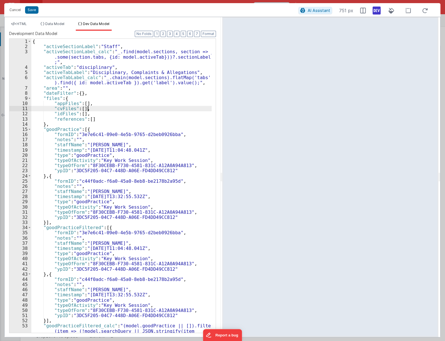
click at [117, 106] on div "{ "activeSectionLabel" : "Staff" , "activeSectionLabel_calc" : "_.find(model.se…" at bounding box center [121, 209] width 181 height 341
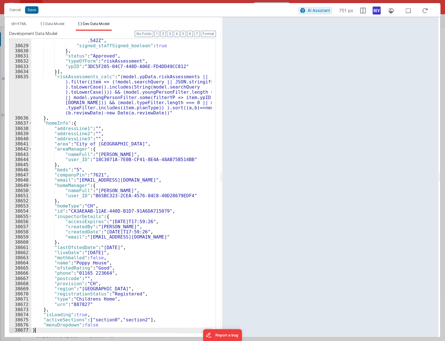
scroll to position [9036, 0]
click at [28, 24] on li "HTML" at bounding box center [19, 26] width 20 height 9
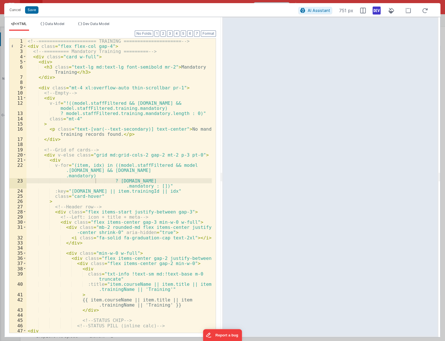
click at [371, 12] on div "AI Assistant 751 px" at bounding box center [364, 10] width 133 height 10
click at [378, 14] on icon at bounding box center [376, 10] width 8 height 9
click at [425, 11] on icon at bounding box center [425, 10] width 13 height 7
click at [376, 11] on icon at bounding box center [376, 10] width 8 height 9
click at [105, 158] on div "<!-- ===================== TRAINING ===================== --> < div class = "fl…" at bounding box center [118, 190] width 185 height 305
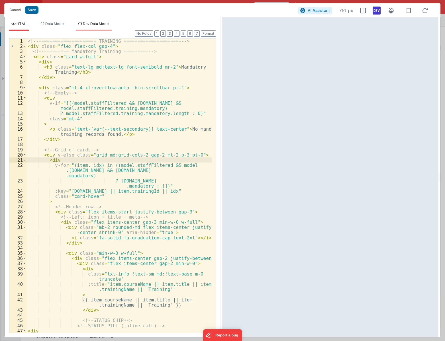
click at [93, 23] on span "Dev Data Model" at bounding box center [96, 24] width 26 height 4
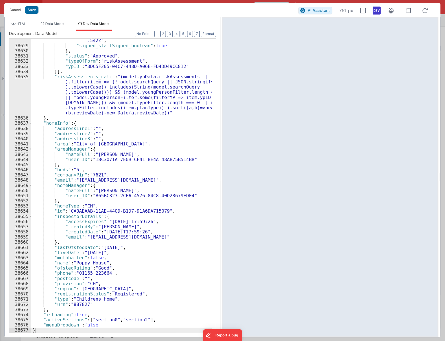
click at [141, 106] on div ""signed_staffSignedTimestamp" : "2025-09-17T09:02:52 .542Z" , "signed_staffSign…" at bounding box center [121, 187] width 181 height 310
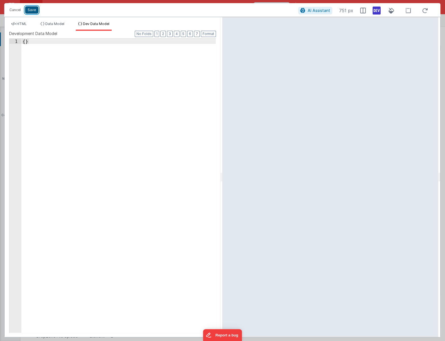
click at [31, 9] on button "Save" at bounding box center [31, 9] width 13 height 7
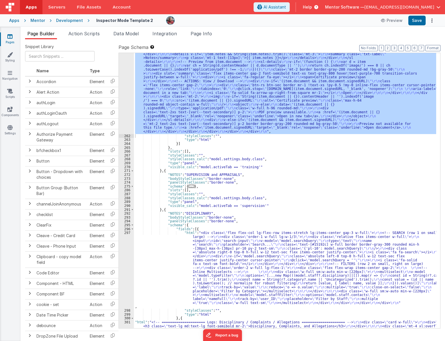
click at [172, 257] on div ""html" : "<!-- ===================== TRAINING ===================== --> \r\n <d…" at bounding box center [285, 80] width 302 height 1320
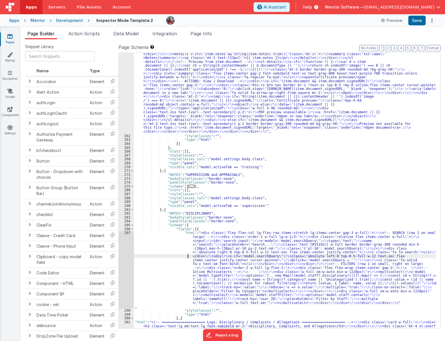
click at [171, 274] on div ""html" : "<!-- ===================== TRAINING ===================== --> \r\n <d…" at bounding box center [285, 80] width 302 height 1320
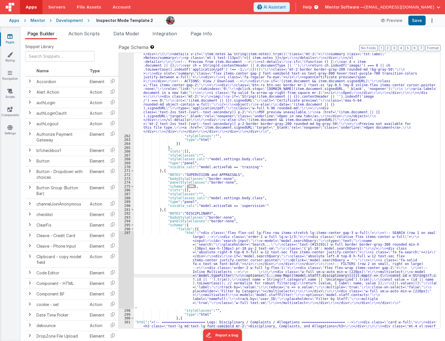
click at [121, 279] on div "297" at bounding box center [126, 270] width 15 height 78
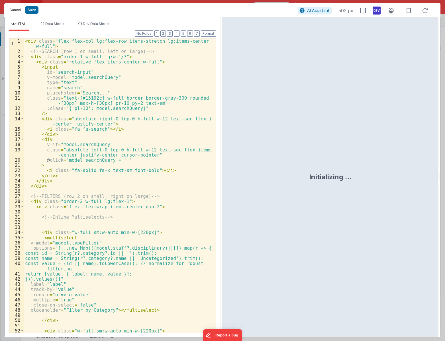
click at [14, 10] on button "Cancel" at bounding box center [15, 10] width 17 height 8
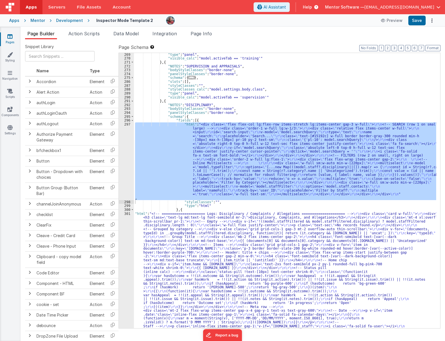
scroll to position [1518, 0]
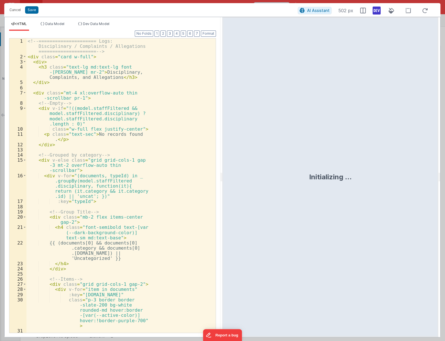
scroll to position [1674, 0]
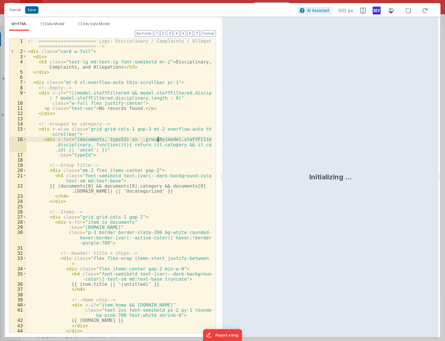
click at [158, 141] on div "<!-- ===================== Logs: Disciplinary / Complaints / Allegations ======…" at bounding box center [118, 193] width 185 height 310
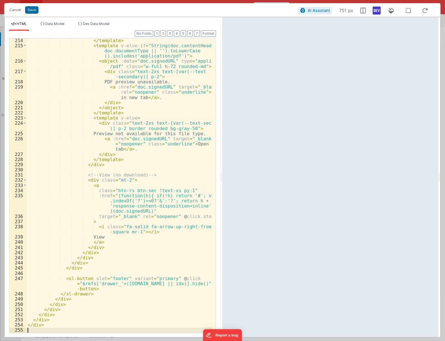
scroll to position [1466, 0]
click at [88, 22] on span "Dev Data Model" at bounding box center [96, 24] width 26 height 4
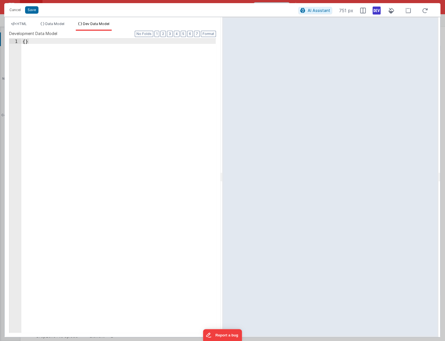
click at [116, 85] on div "{ }" at bounding box center [118, 191] width 194 height 304
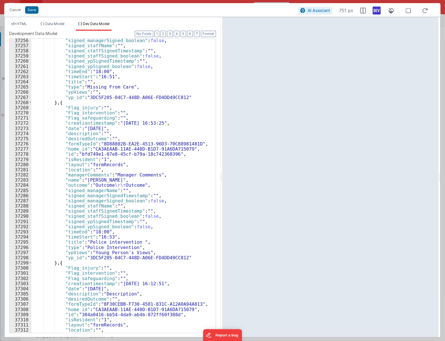
scroll to position [9036, 0]
click at [131, 117] on div ""signed_managerSigned_boolean" : false , "signed_staffName" : "" , "signed_staf…" at bounding box center [121, 190] width 181 height 304
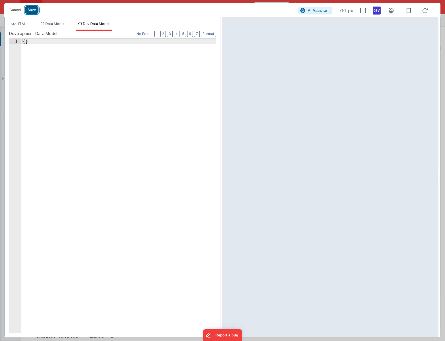
click at [28, 8] on button "Save" at bounding box center [31, 9] width 13 height 7
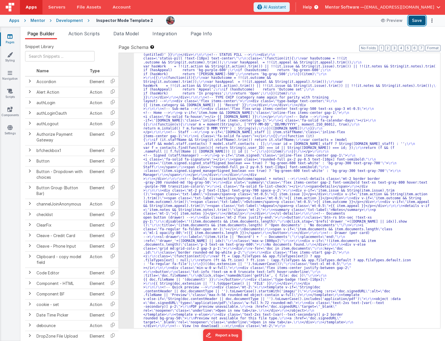
click at [413, 22] on button "Save" at bounding box center [416, 21] width 17 height 10
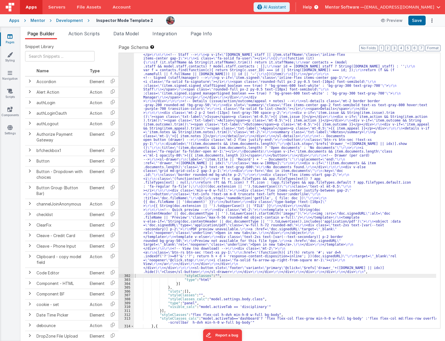
scroll to position [1767, 0]
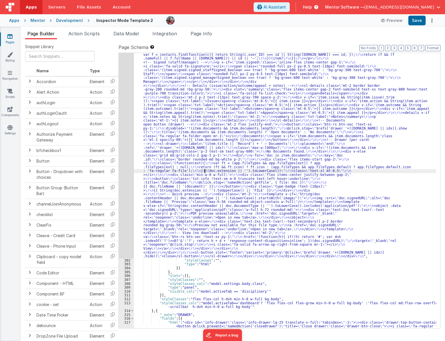
click at [205, 171] on div ""html" : "<!-- ===================== Logs: Disciplinary / Complaints / Allegati…" at bounding box center [285, 225] width 302 height 648
click at [122, 195] on div "301" at bounding box center [126, 79] width 15 height 357
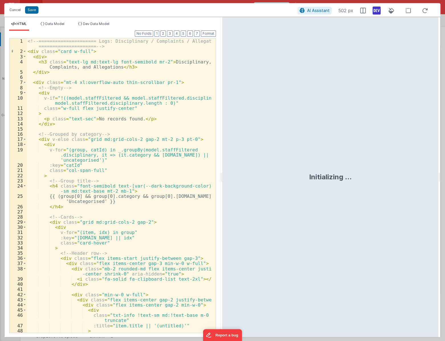
click at [114, 134] on div "<!-- ===================== Logs: Disciplinary / Complaints / Allegations ======…" at bounding box center [118, 193] width 185 height 310
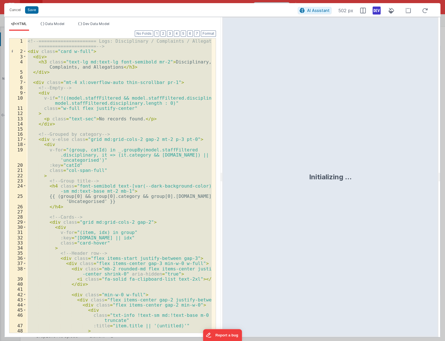
click at [110, 90] on div "<!-- ===================== Logs: Disciplinary / Complaints / Allegations ======…" at bounding box center [118, 185] width 185 height 294
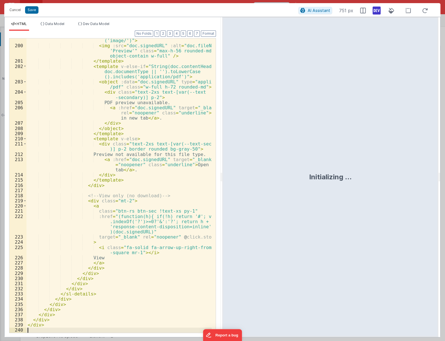
scroll to position [1383, 0]
click at [97, 21] on div "HTML Data Model Dev Data Model Format 7 6 5 4 3 2 1 No Folds 199 200 201 202 20…" at bounding box center [113, 177] width 216 height 320
click at [99, 23] on span "Dev Data Model" at bounding box center [96, 24] width 26 height 4
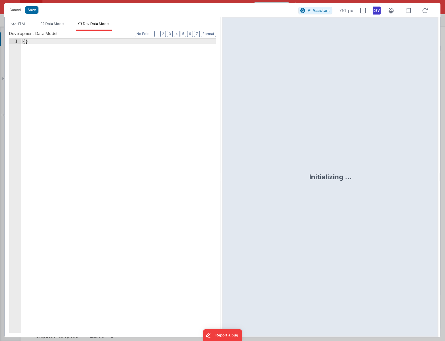
click at [121, 71] on div "{ }" at bounding box center [118, 191] width 194 height 304
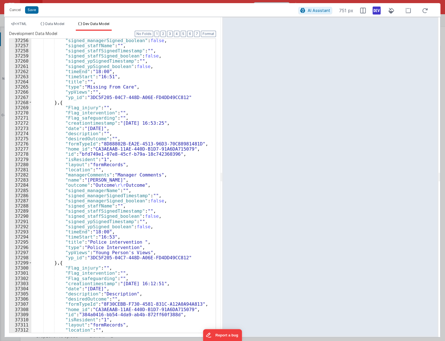
scroll to position [9036, 0]
click at [33, 8] on button "Save" at bounding box center [31, 9] width 13 height 7
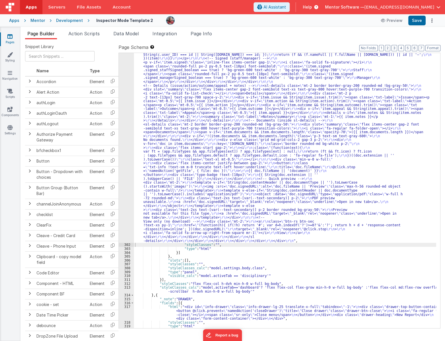
click at [128, 30] on div "Page Builder Action Scripts Data Model Integration Page Info Snippet Library Na…" at bounding box center [233, 184] width 424 height 314
click at [130, 34] on span "Data Model" at bounding box center [125, 34] width 25 height 6
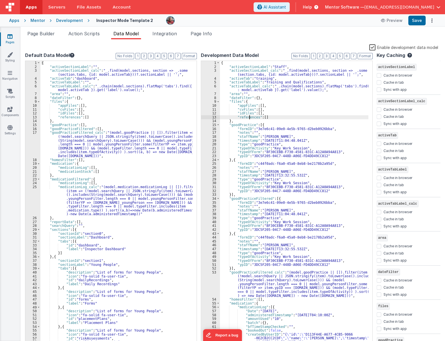
click at [249, 116] on div "{ "activeSectionLabel" : "Staff" , "activeSectionLabel_calc" : "_.find(model.se…" at bounding box center [294, 207] width 148 height 293
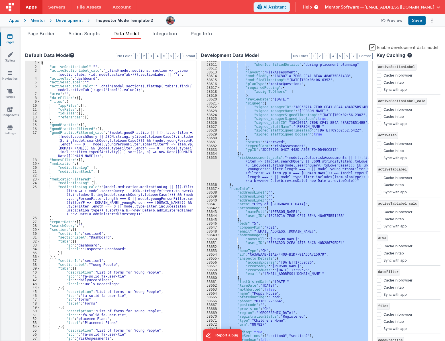
scroll to position [9045, 0]
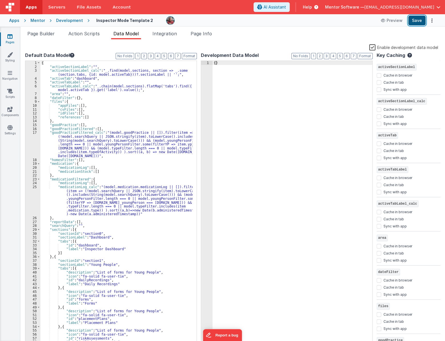
click at [421, 23] on button "Save" at bounding box center [416, 21] width 17 height 10
click at [42, 36] on li "Page Builder" at bounding box center [41, 34] width 32 height 9
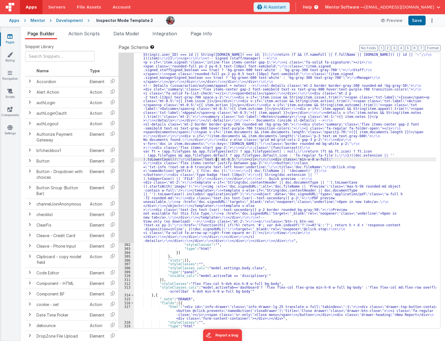
click at [215, 158] on div ""html" : "<!-- ===================== Logs: Disciplinary / Complaints / Allegati…" at bounding box center [285, 211] width 302 height 621
click at [126, 178] on div "301" at bounding box center [126, 72] width 15 height 342
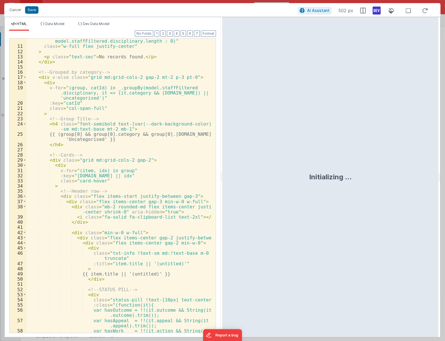
scroll to position [77, 0]
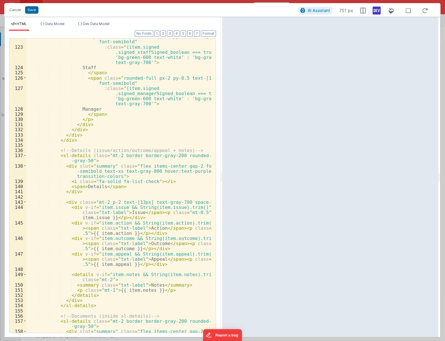
scroll to position [807, 0]
click at [25, 156] on span at bounding box center [24, 155] width 3 height 5
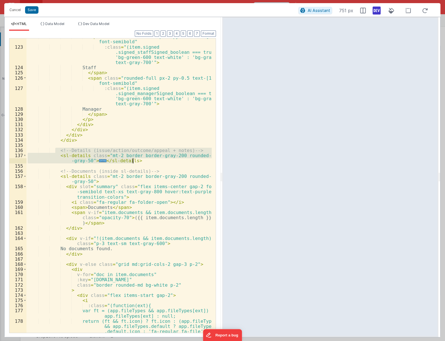
drag, startPoint x: 55, startPoint y: 149, endPoint x: 156, endPoint y: 162, distance: 101.9
click at [156, 162] on div "< span class = "rounded-full px-2 py-0.5 text-[10px] font-semibold" :class = "(…" at bounding box center [118, 194] width 185 height 320
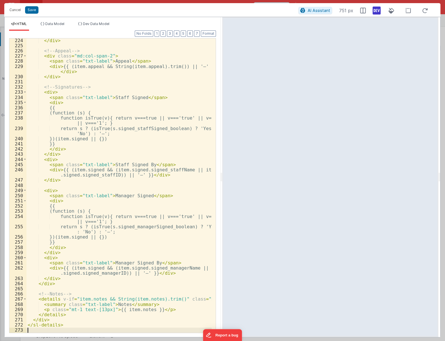
scroll to position [1435, 0]
click at [93, 19] on div "HTML Data Model Dev Data Model Format 7 6 5 4 3 2 1 No Folds 224 225 226 227 22…" at bounding box center [113, 177] width 216 height 320
click at [93, 22] on span "Dev Data Model" at bounding box center [96, 24] width 26 height 4
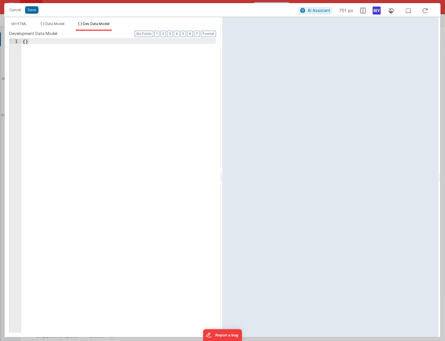
click at [85, 93] on div "{ }" at bounding box center [118, 191] width 194 height 304
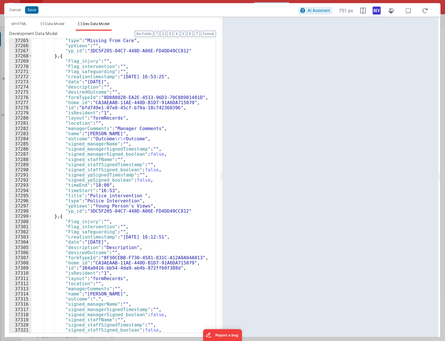
scroll to position [9036, 0]
click at [21, 24] on span "HTML" at bounding box center [22, 24] width 10 height 4
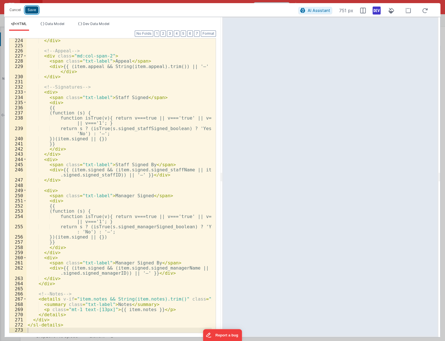
click at [33, 12] on button "Save" at bounding box center [31, 9] width 13 height 7
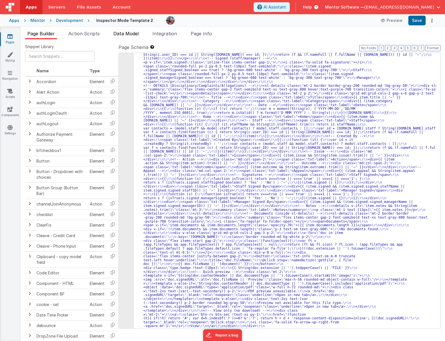
drag, startPoint x: 121, startPoint y: 34, endPoint x: 133, endPoint y: 39, distance: 12.4
click at [121, 34] on span "Data Model" at bounding box center [125, 34] width 25 height 6
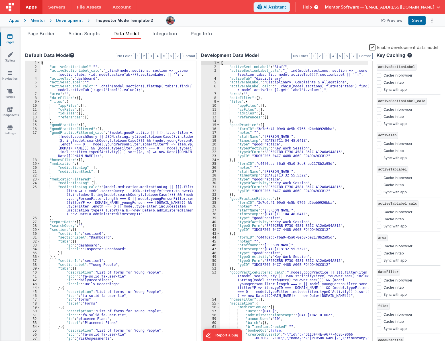
scroll to position [0, 0]
click at [247, 129] on div "{ "activeSectionLabel" : "Staff" , "activeSectionLabel_calc" : "_.find(model.se…" at bounding box center [294, 207] width 148 height 293
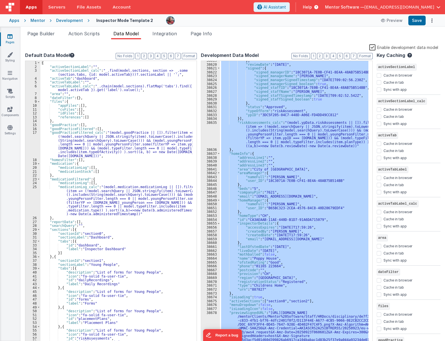
scroll to position [9045, 0]
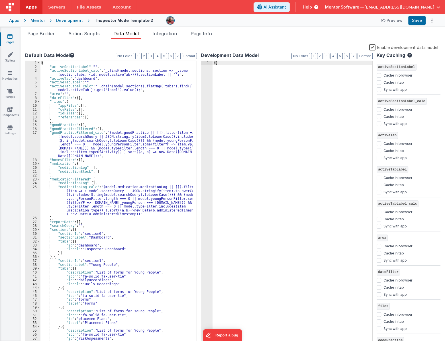
click at [374, 46] on label "Enable development data model" at bounding box center [403, 47] width 69 height 7
click at [0, 0] on input "Enable development data model" at bounding box center [0, 0] width 0 height 0
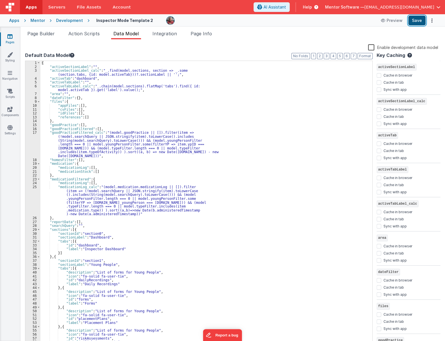
click at [417, 21] on button "Save" at bounding box center [416, 21] width 17 height 10
click at [50, 37] on li "Page Builder" at bounding box center [41, 34] width 32 height 9
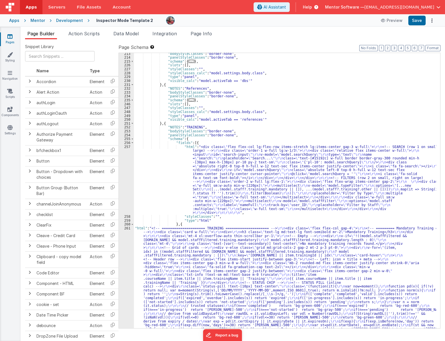
scroll to position [541, 0]
click at [190, 102] on span "..." at bounding box center [191, 100] width 6 height 3
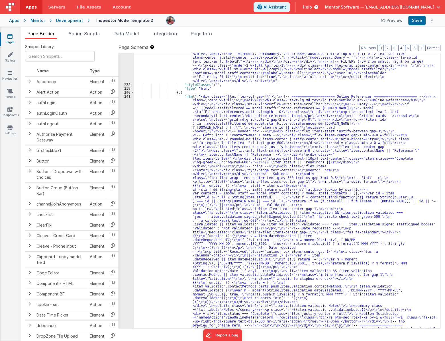
scroll to position [618, 0]
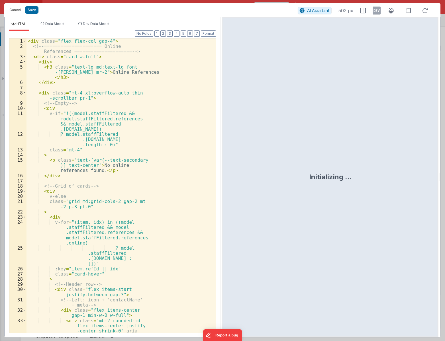
scroll to position [847, 0]
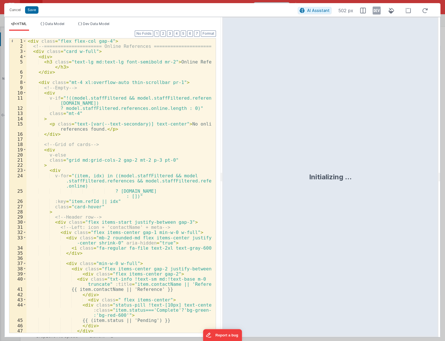
click at [155, 135] on div "< div class = "flex flex-col gap-4" > <!-- ===================== Online Referen…" at bounding box center [118, 190] width 185 height 305
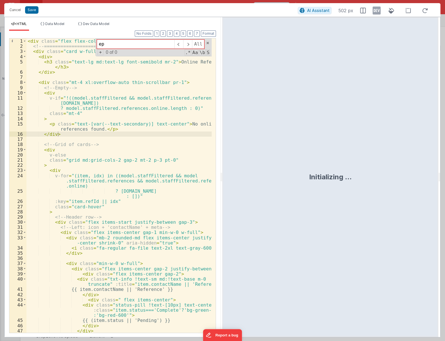
type input "e"
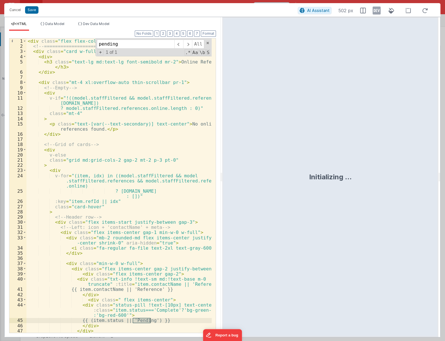
type input "pending"
click at [103, 316] on div "< div class = "flex flex-col gap-4" > <!-- ===================== Online Referen…" at bounding box center [118, 190] width 185 height 305
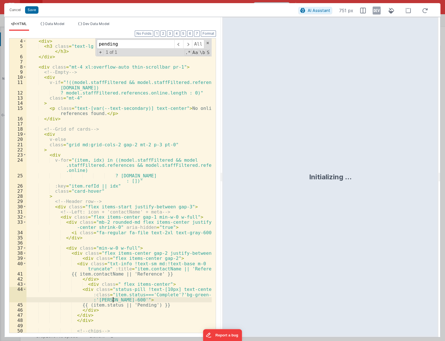
scroll to position [15, 0]
click at [116, 301] on div "< div class = "card w-full" > < div > < h3 class = "text-lg md:text-lg font-sem…" at bounding box center [118, 185] width 185 height 305
click at [34, 8] on button "Save" at bounding box center [31, 9] width 13 height 7
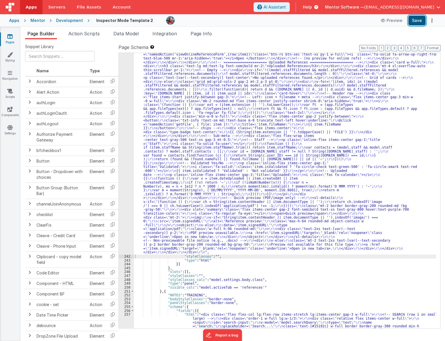
click at [420, 22] on button "Save" at bounding box center [416, 21] width 17 height 10
click at [126, 36] on span "Data Model" at bounding box center [125, 34] width 25 height 6
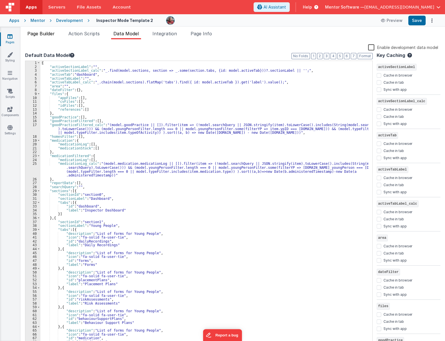
click at [36, 34] on span "Page Builder" at bounding box center [40, 34] width 27 height 6
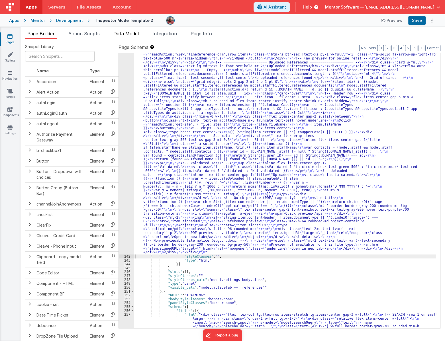
click at [129, 38] on li "Data Model" at bounding box center [126, 34] width 30 height 9
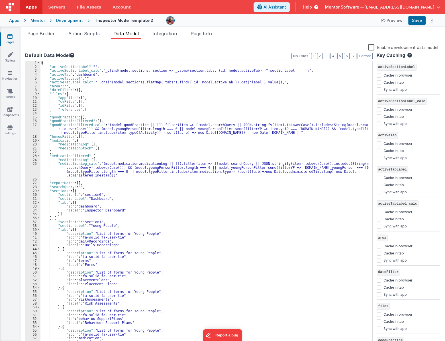
click at [318, 56] on label "Default Data Model" at bounding box center [198, 55] width 347 height 7
click at [322, 56] on button "2" at bounding box center [319, 56] width 5 height 6
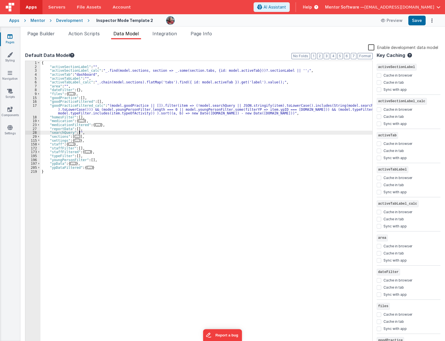
click at [79, 134] on div "{ "activeSectionLabel" : "" , "activeSectionLabel_calc" : "_.find(model.section…" at bounding box center [206, 207] width 332 height 293
click at [78, 134] on div "{ "activeSectionLabel" : "" , "activeSectionLabel_calc" : "_.find(model.section…" at bounding box center [206, 207] width 332 height 293
click at [78, 135] on span "..." at bounding box center [78, 136] width 6 height 3
click at [78, 136] on span "..." at bounding box center [78, 136] width 6 height 3
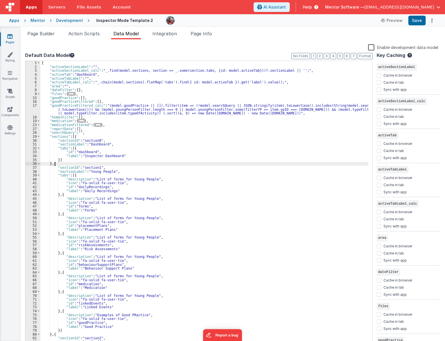
click at [54, 165] on div "{ "activeSectionLabel" : "" , "activeSectionLabel_calc" : "_.find(model.section…" at bounding box center [204, 207] width 328 height 293
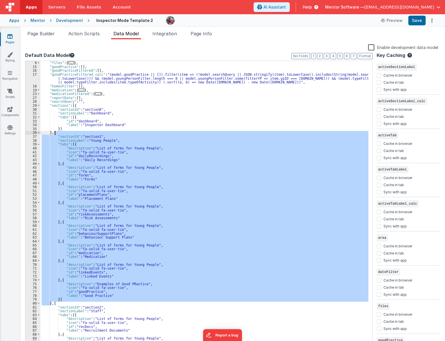
scroll to position [31, 0]
click at [57, 129] on div ""dateFilter" : { } , "files" : { ... } , "goodPractice" : [ ] , "goodPracticeFi…" at bounding box center [204, 203] width 328 height 293
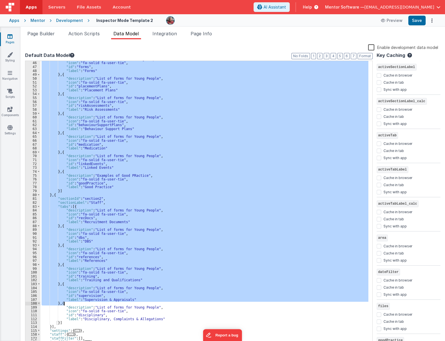
scroll to position [140, 0]
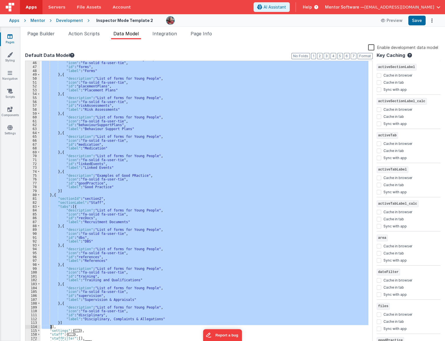
drag, startPoint x: 55, startPoint y: 132, endPoint x: 50, endPoint y: 328, distance: 195.7
click at [50, 328] on div ""description" : "List of forms for Young People" , "icon" : "fa-solid fa-user-t…" at bounding box center [204, 203] width 328 height 293
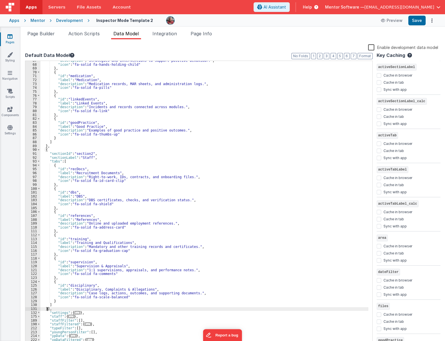
scroll to position [224, 0]
click at [417, 21] on button "Save" at bounding box center [416, 21] width 17 height 10
click at [43, 31] on span "Page Builder" at bounding box center [40, 34] width 27 height 6
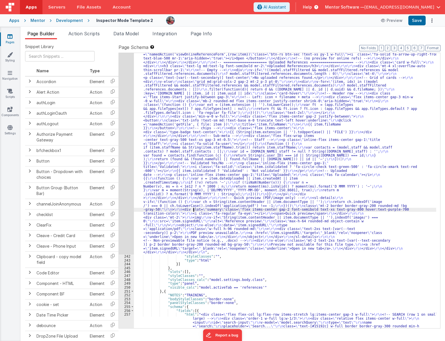
click at [193, 209] on div ""html" : "<div class= \" flex flex-col gap-4 \" > \r\n <!-- ===================…" at bounding box center [285, 232] width 302 height 733
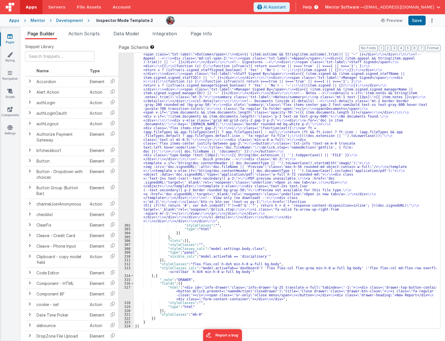
scroll to position [2353, 0]
click at [150, 184] on div ""html" : "<!-- ===================== Logs: Disciplinary / Complaints / Allegati…" at bounding box center [285, 146] width 302 height 714
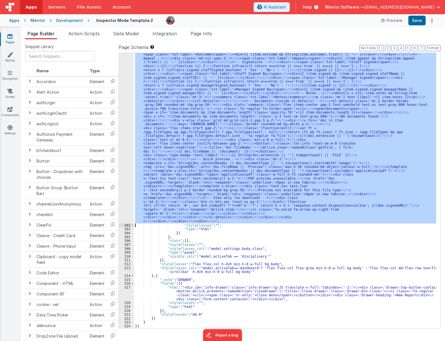
click at [125, 187] on div "301" at bounding box center [126, 6] width 15 height 435
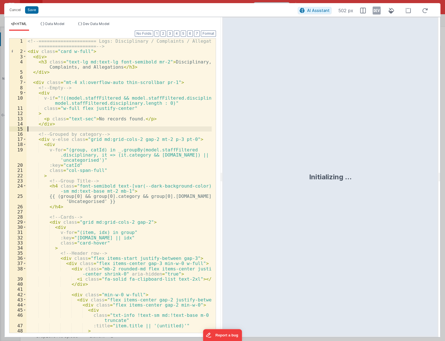
click at [131, 129] on div "<!-- ===================== Logs: Disciplinary / Complaints / Allegations ======…" at bounding box center [118, 193] width 185 height 310
drag, startPoint x: 132, startPoint y: 140, endPoint x: 97, endPoint y: 140, distance: 35.0
click at [97, 140] on div "<!-- ===================== Logs: Disciplinary / Complaints / Allegations ======…" at bounding box center [118, 193] width 185 height 310
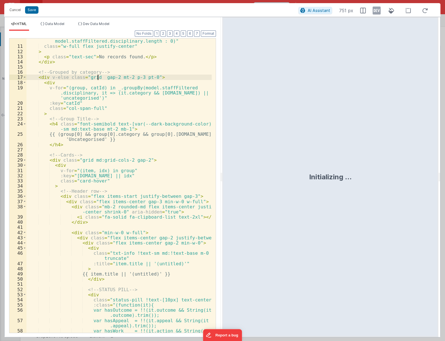
scroll to position [31, 0]
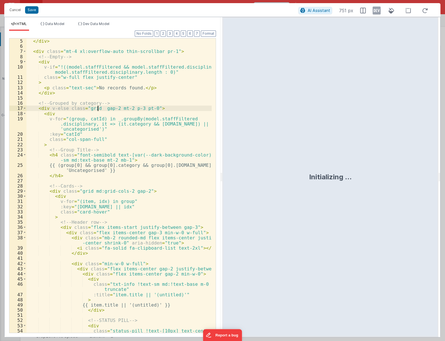
click at [149, 90] on div "< h3 class = "text-lg md:text-lg font-semibold mr-2" > Disciplinary, Complaints…" at bounding box center [118, 183] width 185 height 310
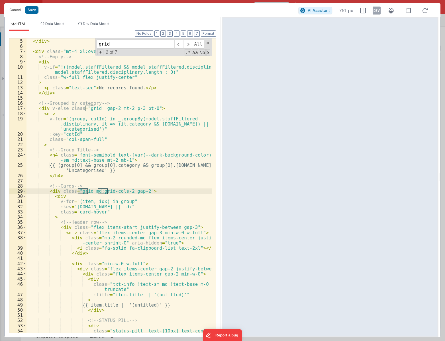
type input "grid"
click at [127, 147] on div "< h3 class = "text-lg md:text-lg font-semibold mr-2" > Disciplinary, Complaints…" at bounding box center [118, 183] width 185 height 310
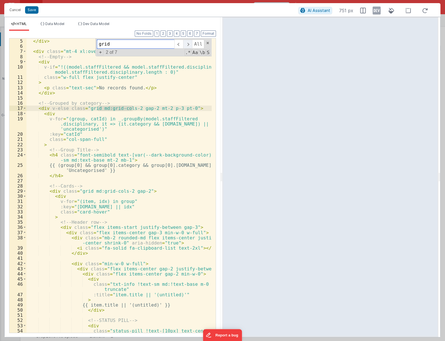
click at [188, 42] on span at bounding box center [187, 44] width 9 height 9
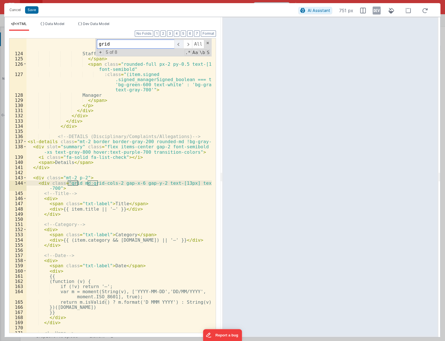
click at [179, 46] on span at bounding box center [178, 44] width 9 height 9
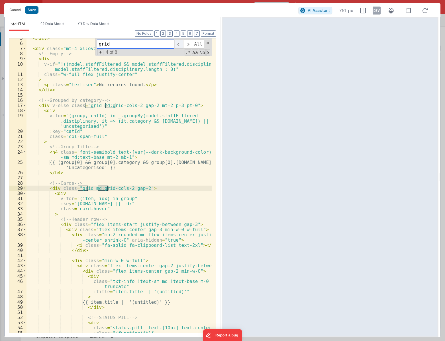
scroll to position [34, 0]
click at [179, 46] on span at bounding box center [178, 44] width 9 height 9
drag, startPoint x: 125, startPoint y: 188, endPoint x: 90, endPoint y: 189, distance: 35.6
click at [90, 189] on div "</ div > < div class = "mt-4 xl:overflow-auto thin-scrollbar pr-1" > <!-- Empty…" at bounding box center [118, 188] width 185 height 305
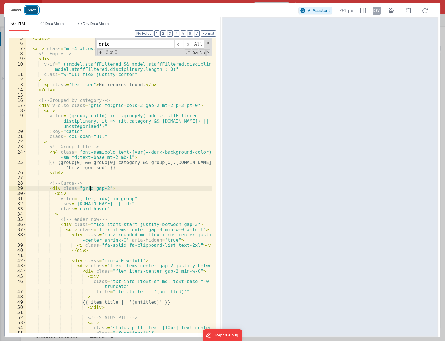
click at [31, 11] on button "Save" at bounding box center [31, 9] width 13 height 7
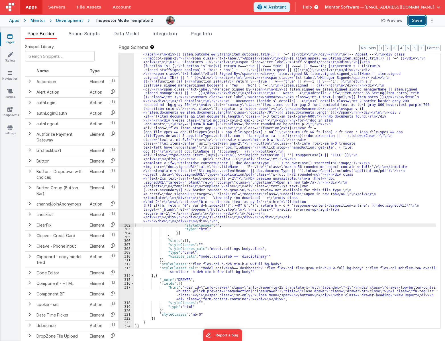
click at [414, 23] on button "Save" at bounding box center [416, 21] width 17 height 10
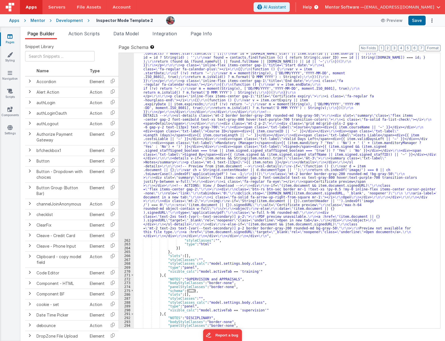
scroll to position [1717, 0]
click at [203, 155] on div ""html" : "<!-- ===================== TRAINING ===================== --> \r\n <d…" at bounding box center [285, 21] width 302 height 994
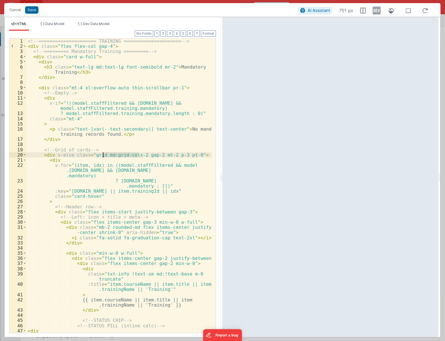
drag, startPoint x: 138, startPoint y: 156, endPoint x: 103, endPoint y: 155, distance: 34.5
click at [103, 155] on div "<!-- ===================== TRAINING ===================== --> < div class = "fl…" at bounding box center [118, 190] width 185 height 305
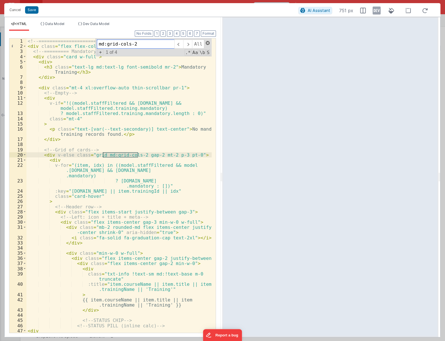
click at [208, 42] on span at bounding box center [208, 43] width 4 height 4
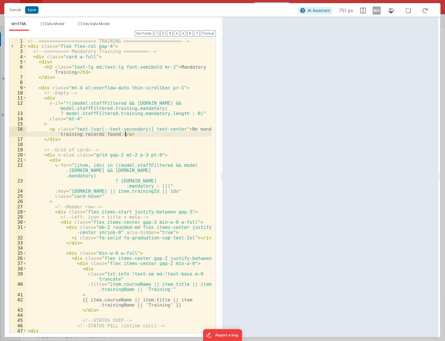
click at [146, 137] on div "<!-- ===================== TRAINING ===================== --> < div class = "fl…" at bounding box center [118, 190] width 185 height 305
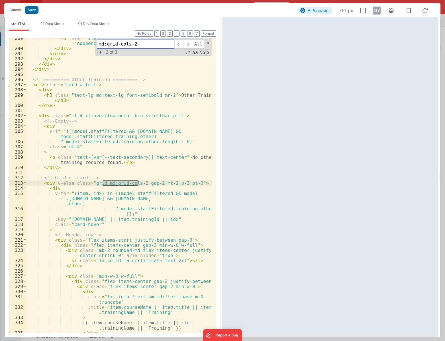
scroll to position [1830, 0]
click at [144, 187] on div "< a :href = "item.document.signedURL" target = "_blank" rel = "noopener" class …" at bounding box center [118, 191] width 185 height 310
drag, startPoint x: 138, startPoint y: 183, endPoint x: 102, endPoint y: 183, distance: 35.6
click at [102, 183] on div "< a :href = "item.document.signedURL" target = "_blank" rel = "noopener" class …" at bounding box center [118, 191] width 185 height 310
click at [32, 9] on button "Save" at bounding box center [31, 9] width 13 height 7
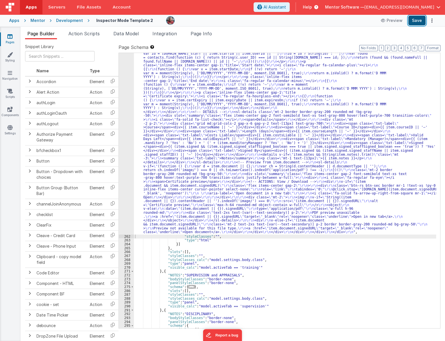
click at [419, 21] on button "Save" at bounding box center [416, 21] width 17 height 10
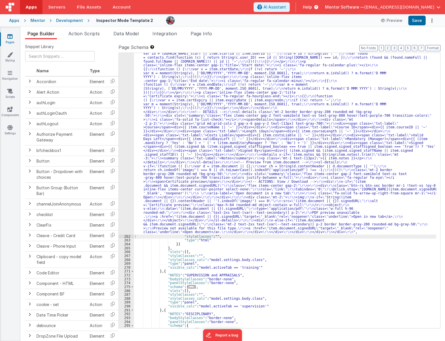
click at [253, 142] on div ""html" : "<!-- ===================== TRAINING ===================== --> \r\n <d…" at bounding box center [285, 19] width 302 height 990
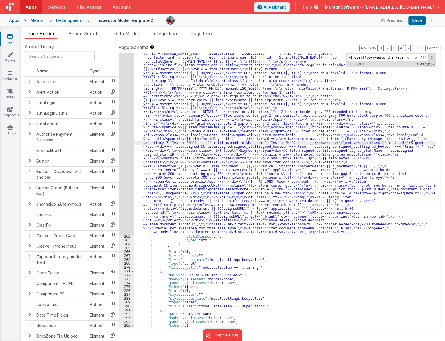
scroll to position [29, 0]
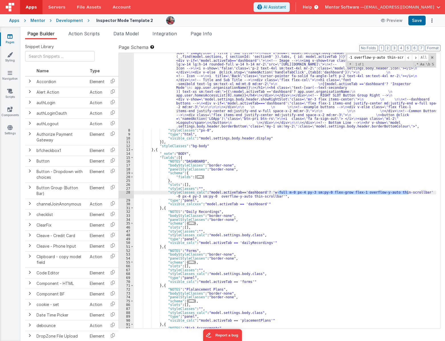
type input "m-0 px-4 py-3 sm:py-0 flex-grow flex-1 overflow-y-auto thin-scrollbar"
click at [405, 192] on div ""html" : "<div v-show= \" model.settings.body.header.display \" id= \" heading …" at bounding box center [285, 190] width 302 height 275
click at [270, 196] on div ""html" : "<div v-show= \" model.settings.body.header.display \" id= \" heading …" at bounding box center [285, 227] width 302 height 361
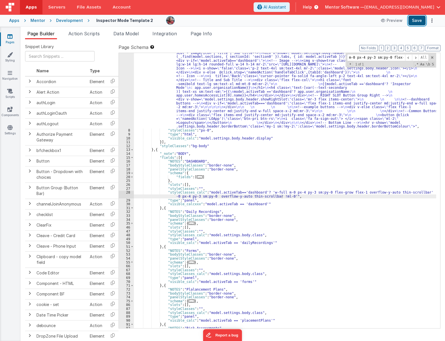
click at [423, 20] on button "Save" at bounding box center [416, 21] width 17 height 10
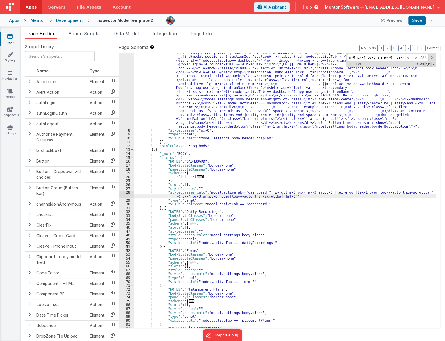
click at [282, 196] on div ""html" : "<div v-show= \" model.settings.body.header.display \" id= \" heading …" at bounding box center [285, 227] width 302 height 361
click at [415, 21] on button "Save" at bounding box center [416, 21] width 17 height 10
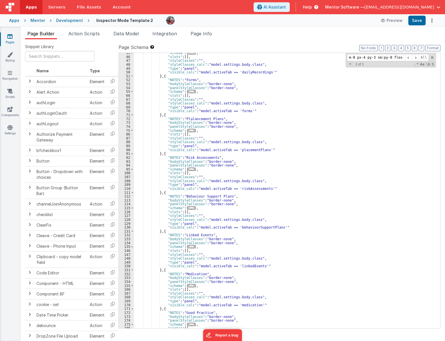
scroll to position [200, 0]
click at [125, 37] on li "Data Model" at bounding box center [126, 34] width 30 height 9
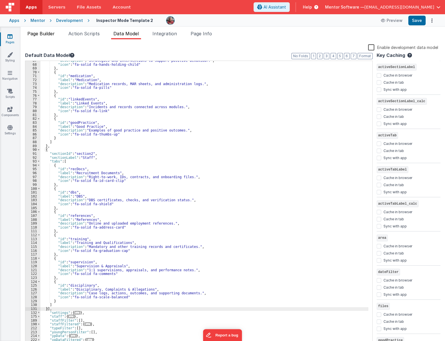
click at [46, 33] on span "Page Builder" at bounding box center [40, 34] width 27 height 6
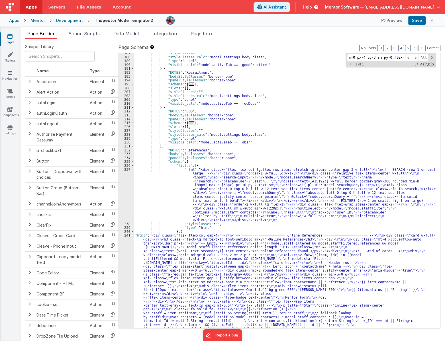
scroll to position [479, 0]
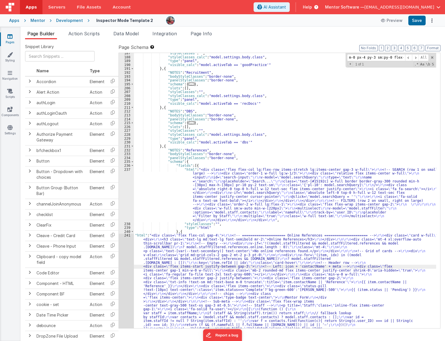
scroll to position [777, 0]
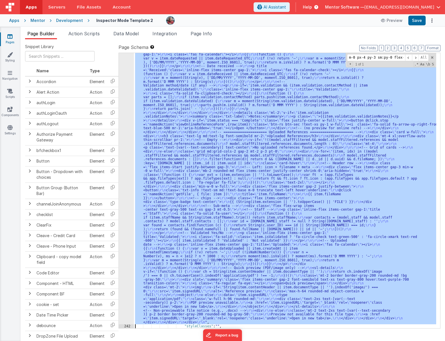
click at [126, 271] on div "241" at bounding box center [126, 130] width 15 height 388
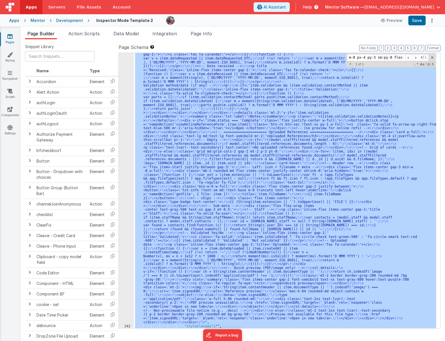
click at [126, 271] on div "241" at bounding box center [126, 130] width 15 height 388
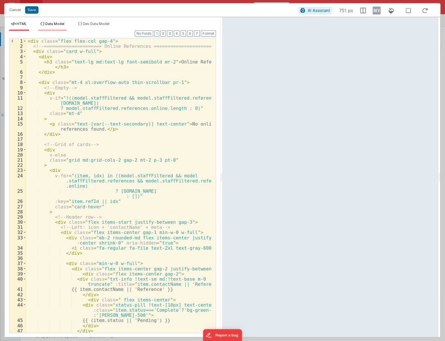
click at [60, 22] on span "Data Model" at bounding box center [54, 24] width 19 height 4
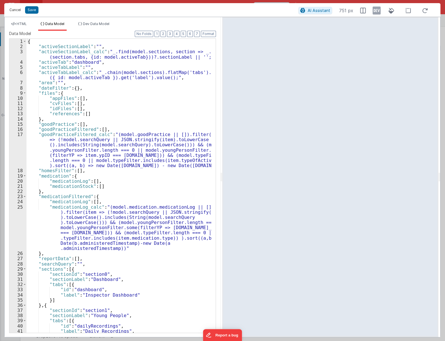
click at [11, 10] on button "Cancel" at bounding box center [15, 10] width 17 height 8
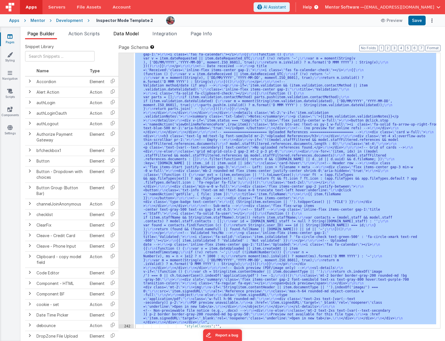
click at [137, 36] on span "Data Model" at bounding box center [125, 34] width 25 height 6
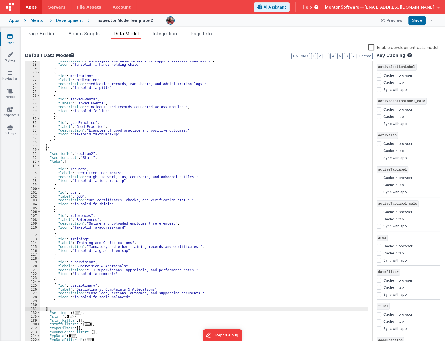
drag, startPoint x: 84, startPoint y: 325, endPoint x: 87, endPoint y: 322, distance: 3.6
click at [85, 324] on span "..." at bounding box center [88, 324] width 6 height 3
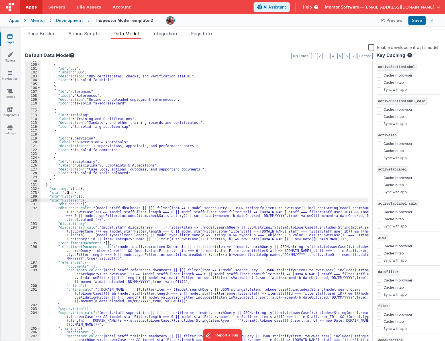
scroll to position [363, 0]
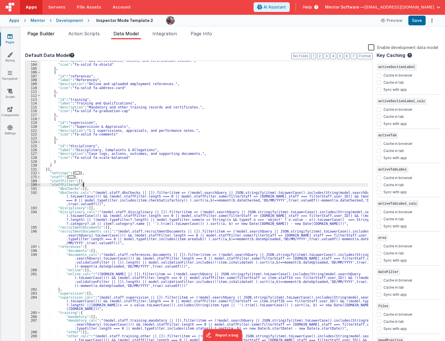
click at [43, 32] on span "Page Builder" at bounding box center [40, 34] width 27 height 6
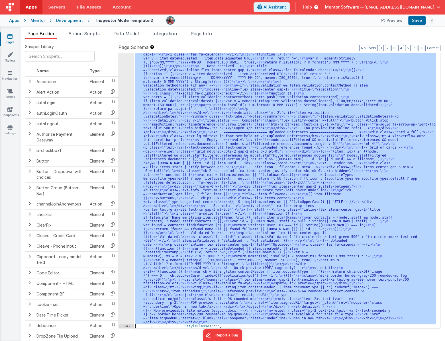
click at [195, 190] on div ""html" : "<div class= \" flex flex-col gap-4 \" > \r\n <!-- ===================…" at bounding box center [285, 190] width 302 height 275
click at [124, 192] on div "241" at bounding box center [126, 130] width 15 height 388
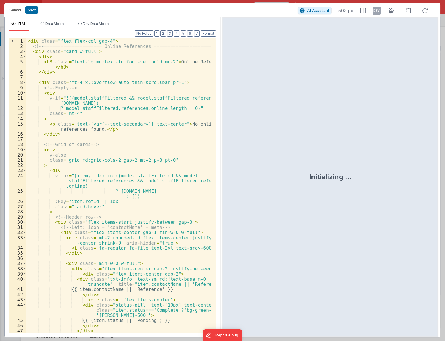
click at [124, 192] on div "< div class = "flex flex-col gap-4" > <!-- ===================== Online Referen…" at bounding box center [118, 190] width 185 height 305
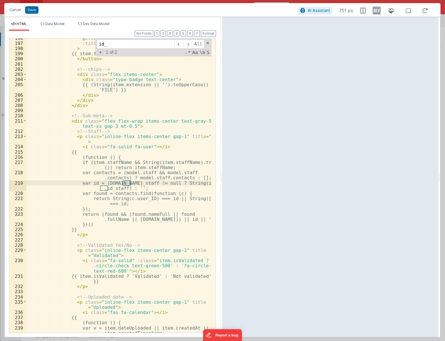
scroll to position [1292, 0]
type input "id_staff"
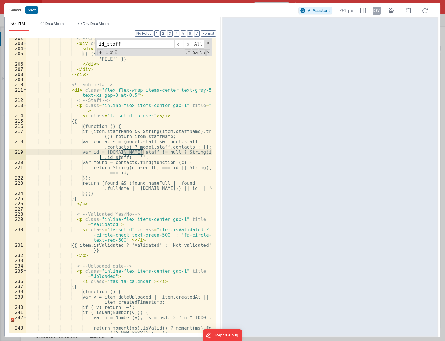
click at [110, 196] on div "<!-- chips --> < div class = "flex items-center" > < div class = "type-badge te…" at bounding box center [118, 191] width 185 height 310
click at [51, 23] on span "Data Model" at bounding box center [54, 24] width 19 height 4
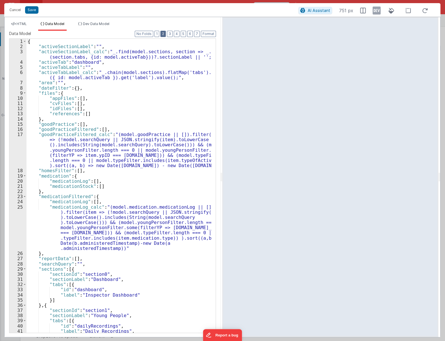
click at [163, 31] on button "2" at bounding box center [162, 34] width 5 height 6
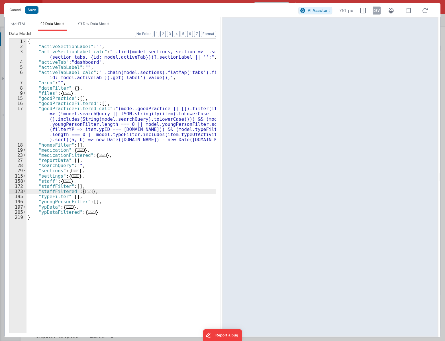
click at [88, 190] on span "..." at bounding box center [88, 191] width 7 height 3
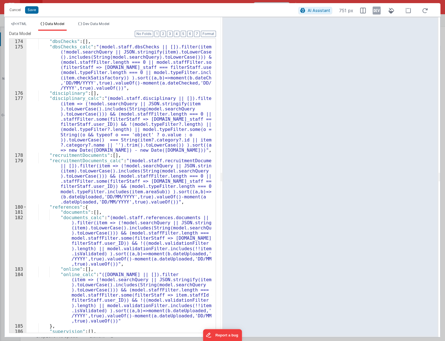
scroll to position [171, 0]
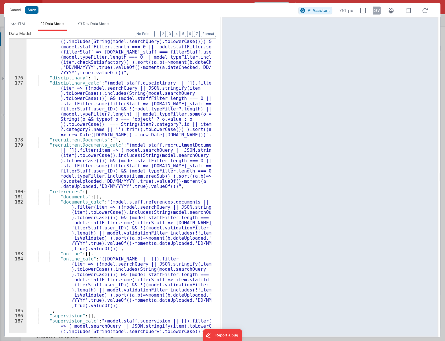
click at [170, 224] on div ""dbsChecks_calc" : "(model.staff.dbsChecks || []).filter(item => (!model.search…" at bounding box center [118, 221] width 185 height 387
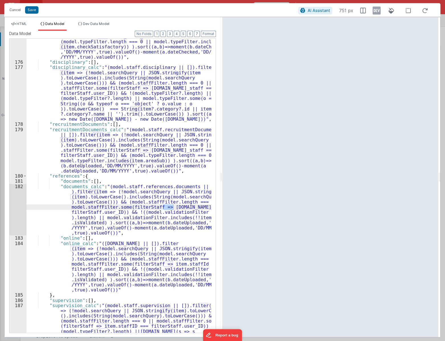
scroll to position [202, 0]
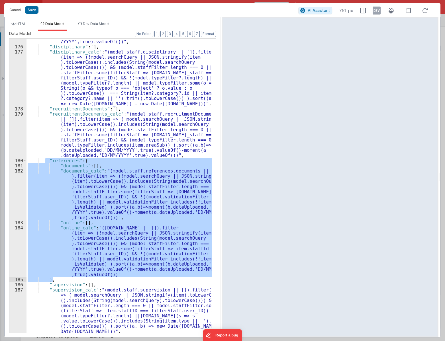
drag, startPoint x: 44, startPoint y: 159, endPoint x: 159, endPoint y: 279, distance: 166.0
click at [159, 279] on div ""dbsChecks_calc" : "(model.staff.dbsChecks || []).filter(item => (!model.search…" at bounding box center [118, 190] width 185 height 387
click at [16, 6] on button "Cancel" at bounding box center [15, 10] width 17 height 8
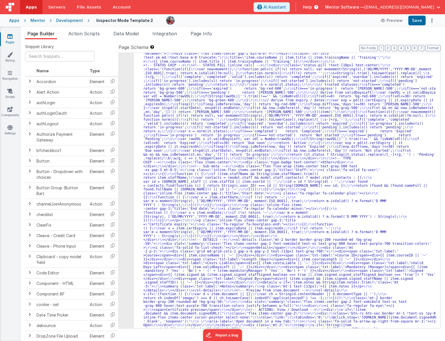
scroll to position [1589, 0]
click at [128, 33] on span "Data Model" at bounding box center [125, 34] width 25 height 6
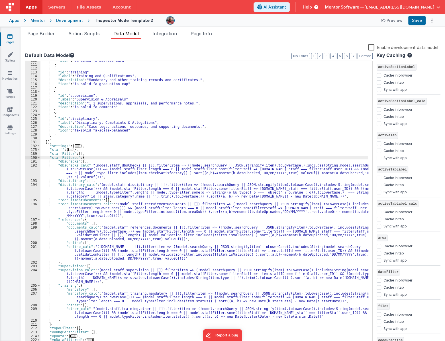
scroll to position [390, 0]
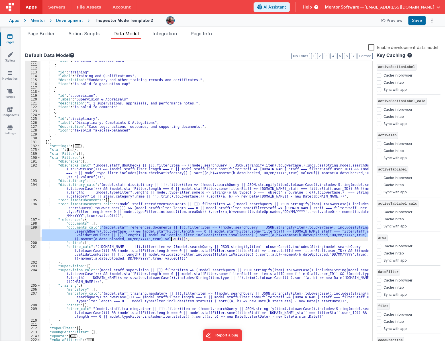
drag, startPoint x: 100, startPoint y: 227, endPoint x: 171, endPoint y: 240, distance: 72.9
click at [171, 240] on div ""icon" : "fa-solid fa-address-card" } , { "id" : "training" , "label" : "Traini…" at bounding box center [204, 205] width 328 height 293
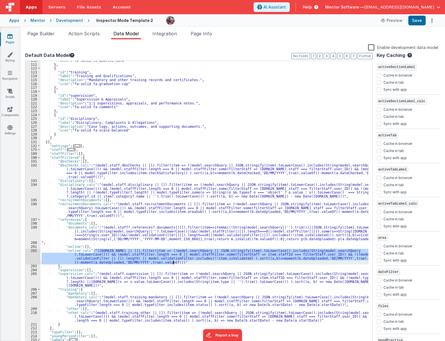
drag, startPoint x: 94, startPoint y: 250, endPoint x: 173, endPoint y: 263, distance: 80.1
click at [173, 263] on div ""icon" : "fa-solid fa-address-card" } , { "id" : "training" , "label" : "Traini…" at bounding box center [204, 205] width 328 height 293
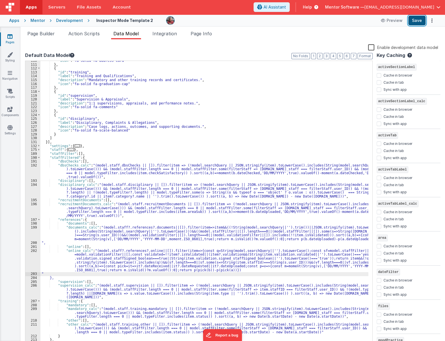
click at [411, 19] on button "Save" at bounding box center [416, 21] width 17 height 10
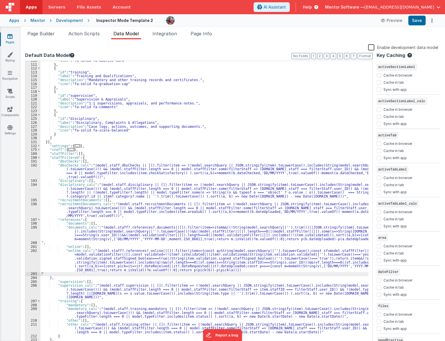
click at [63, 212] on div ""icon" : "fa-solid fa-address-card" } , { "id" : "training" , "label" : "Traini…" at bounding box center [204, 205] width 328 height 293
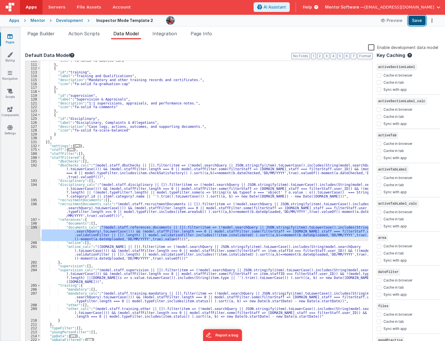
click at [421, 23] on button "Save" at bounding box center [416, 21] width 17 height 10
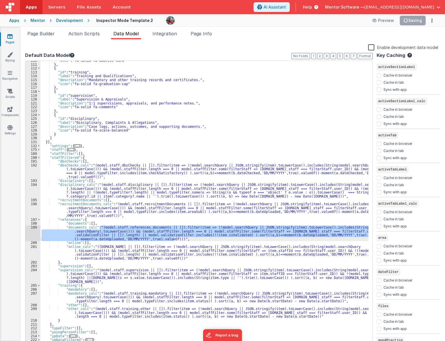
click at [343, 230] on div ""icon" : "fa-solid fa-address-card" } , { "id" : "training" , "label" : "Traini…" at bounding box center [204, 203] width 328 height 285
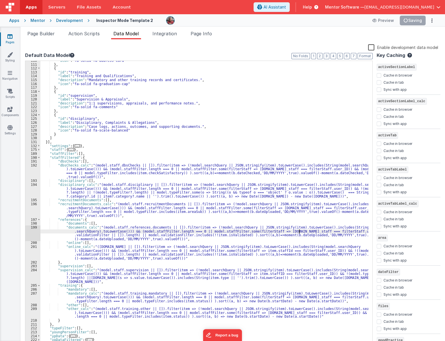
click at [300, 231] on div ""icon" : "fa-solid fa-address-card" } , { "id" : "training" , "label" : "Traini…" at bounding box center [204, 205] width 328 height 293
click at [275, 251] on div ""icon" : "fa-solid fa-address-card" } , { "id" : "training" , "label" : "Traini…" at bounding box center [204, 205] width 328 height 293
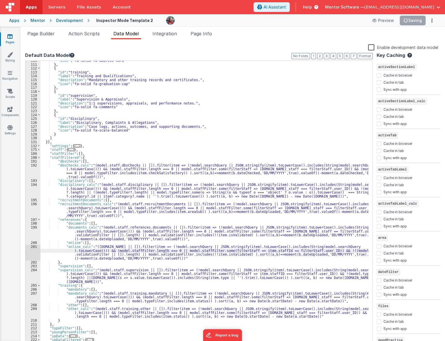
click at [84, 231] on div ""icon" : "fa-solid fa-address-card" } , { "id" : "training" , "label" : "Traini…" at bounding box center [204, 205] width 328 height 293
click at [83, 233] on div ""icon" : "fa-solid fa-address-card" } , { "id" : "training" , "label" : "Traini…" at bounding box center [204, 205] width 328 height 293
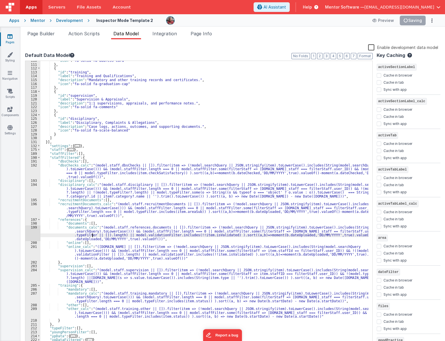
click at [160, 235] on div ""icon" : "fa-solid fa-address-card" } , { "id" : "training" , "label" : "Traini…" at bounding box center [204, 205] width 328 height 293
click at [89, 254] on div ""icon" : "fa-solid fa-address-card" } , { "id" : "training" , "label" : "Traini…" at bounding box center [204, 205] width 328 height 293
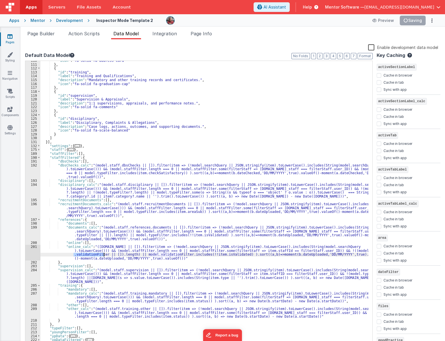
click at [89, 254] on div ""icon" : "fa-solid fa-address-card" } , { "id" : "training" , "label" : "Traini…" at bounding box center [204, 205] width 328 height 293
click at [121, 255] on div ""icon" : "fa-solid fa-address-card" } , { "id" : "training" , "label" : "Traini…" at bounding box center [204, 205] width 328 height 293
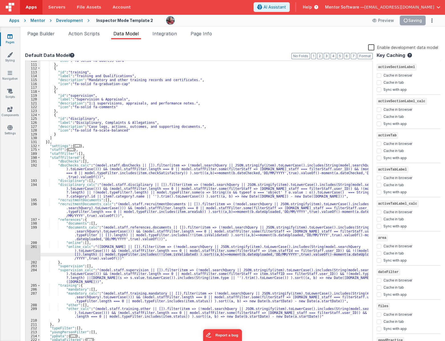
click at [250, 146] on div ""icon" : "fa-solid fa-address-card" } , { "id" : "training" , "label" : "Traini…" at bounding box center [204, 205] width 328 height 293
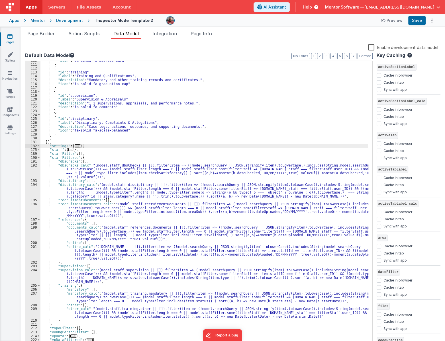
click at [127, 35] on span "Data Model" at bounding box center [125, 34] width 25 height 6
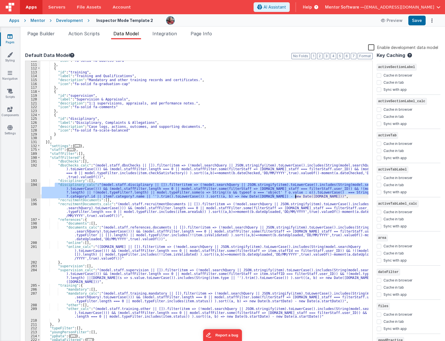
drag, startPoint x: 55, startPoint y: 185, endPoint x: 315, endPoint y: 196, distance: 260.2
click at [315, 196] on div ""icon" : "fa-solid fa-address-card" } , { "id" : "training" , "label" : "Traini…" at bounding box center [204, 205] width 328 height 293
click at [35, 32] on span "Page Builder" at bounding box center [40, 34] width 27 height 6
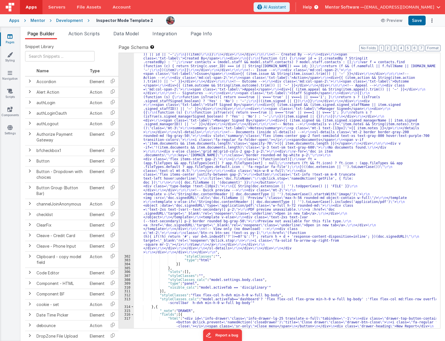
scroll to position [2349, 0]
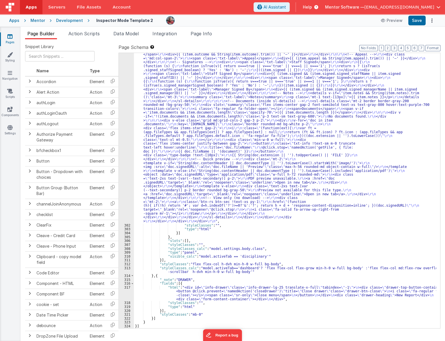
click at [162, 191] on div ""html" : "<!-- ===================== Logs: Disciplinary / Complaints / Allegati…" at bounding box center [285, 146] width 302 height 714
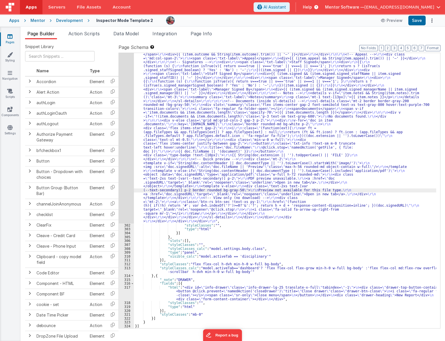
click at [120, 188] on div "301" at bounding box center [126, 6] width 15 height 435
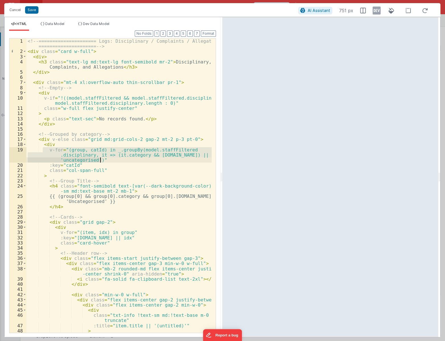
drag, startPoint x: 43, startPoint y: 149, endPoint x: 114, endPoint y: 159, distance: 72.2
click at [114, 159] on div "<!-- ===================== Logs: Disciplinary / Complaints / Allegations ======…" at bounding box center [118, 193] width 185 height 310
click at [14, 9] on button "Cancel" at bounding box center [15, 10] width 17 height 8
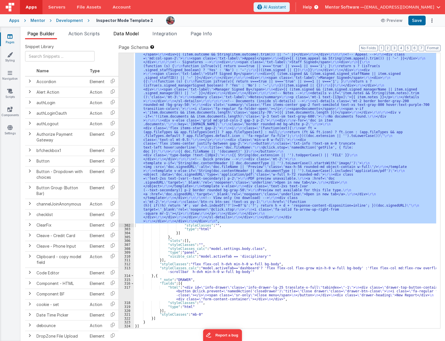
click at [130, 33] on span "Data Model" at bounding box center [125, 34] width 25 height 6
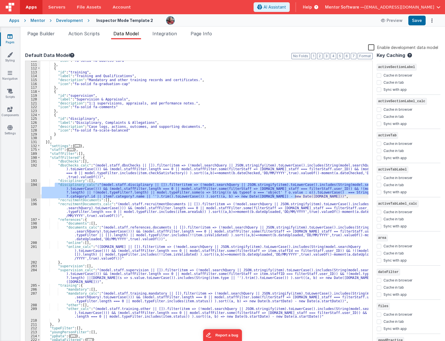
click at [81, 199] on div ""icon" : "fa-solid fa-address-card" } , { "id" : "training" , "label" : "Traini…" at bounding box center [204, 205] width 328 height 293
drag, startPoint x: 55, startPoint y: 184, endPoint x: 293, endPoint y: 196, distance: 238.4
click at [293, 196] on div ""icon" : "fa-solid fa-address-card" } , { "id" : "training" , "label" : "Traini…" at bounding box center [204, 205] width 328 height 293
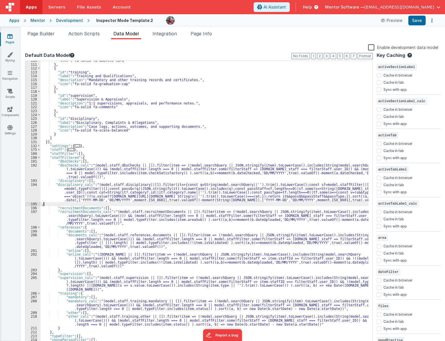
click at [51, 205] on div ""icon" : "fa-solid fa-address-card" } , { "id" : "training" , "label" : "Traini…" at bounding box center [204, 205] width 328 height 293
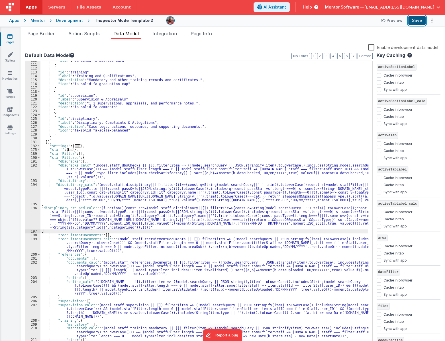
click at [418, 22] on button "Save" at bounding box center [416, 21] width 17 height 10
click at [32, 32] on span "Page Builder" at bounding box center [40, 34] width 27 height 6
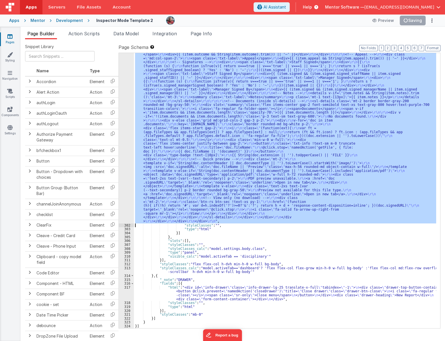
click at [195, 154] on div ""html" : "<!-- ===================== Logs: Disciplinary / Complaints / Allegati…" at bounding box center [285, 190] width 302 height 275
click at [126, 166] on div "301" at bounding box center [126, 6] width 15 height 435
click at [199, 187] on div ""html" : "<!-- ===================== Logs: Disciplinary / Complaints / Allegati…" at bounding box center [285, 190] width 302 height 275
click at [122, 184] on div "301" at bounding box center [126, 6] width 15 height 435
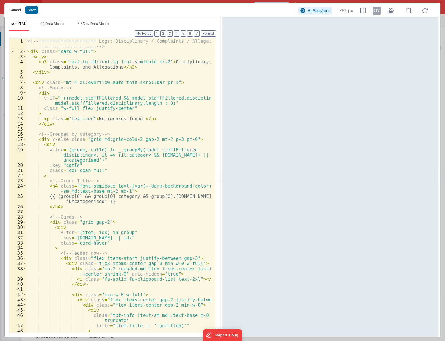
click at [14, 10] on button "Cancel" at bounding box center [15, 10] width 17 height 8
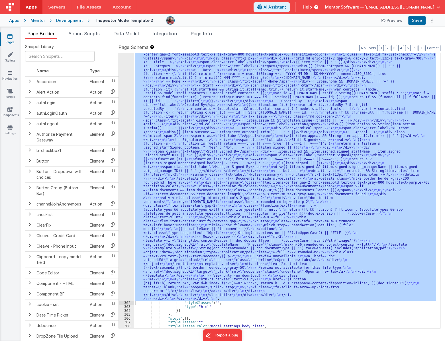
scroll to position [2272, 0]
click at [217, 260] on div ""html" : "<!-- ===================== Logs: Disciplinary / Complaints / Allegati…" at bounding box center [285, 190] width 302 height 275
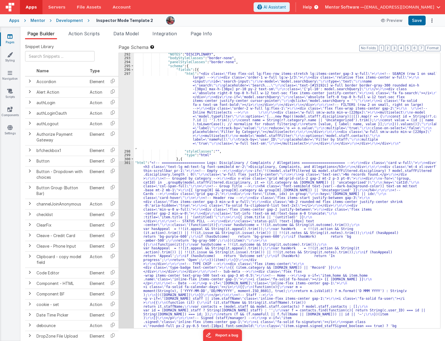
scroll to position [1977, 0]
click at [421, 46] on button "7" at bounding box center [421, 48] width 6 height 6
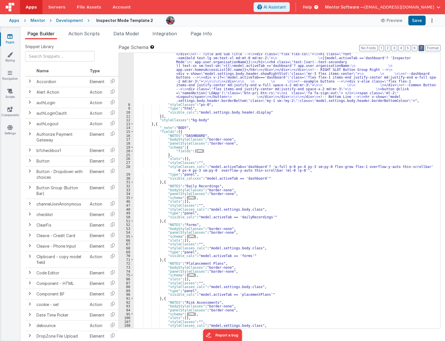
scroll to position [40, 0]
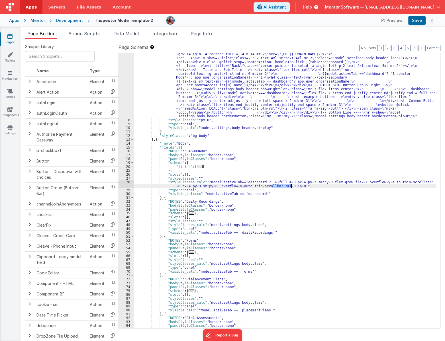
drag, startPoint x: 272, startPoint y: 187, endPoint x: 291, endPoint y: 185, distance: 18.9
click at [291, 185] on div ""html" : "<div v-show= \" model.settings.body.header.display \" id= \" heading …" at bounding box center [285, 217] width 302 height 361
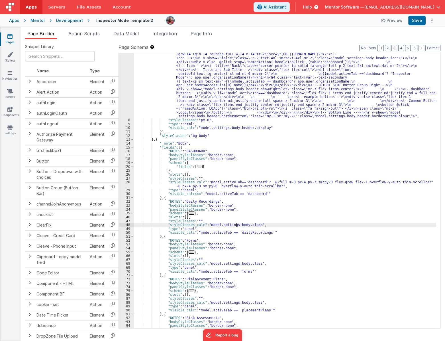
click at [237, 225] on div ""html" : "<div v-show= \" model.settings.body.header.display \" id= \" heading …" at bounding box center [285, 217] width 302 height 361
drag, startPoint x: 206, startPoint y: 226, endPoint x: 253, endPoint y: 224, distance: 47.0
click at [253, 224] on div ""html" : "<div v-show= \" model.settings.body.header.display \" id= \" heading …" at bounding box center [285, 217] width 302 height 361
type input "model.settings.body.class"
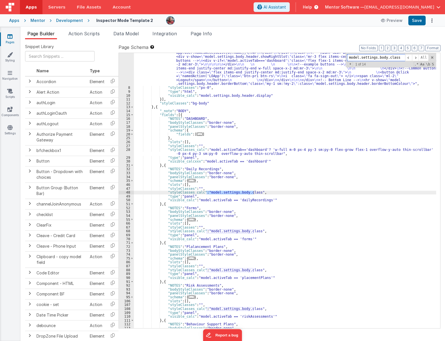
scroll to position [72, 0]
click at [122, 31] on span "Data Model" at bounding box center [125, 34] width 25 height 6
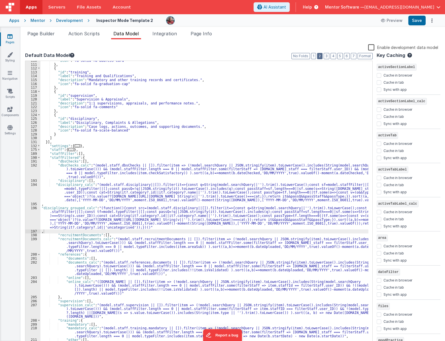
click at [321, 54] on button "2" at bounding box center [319, 56] width 5 height 6
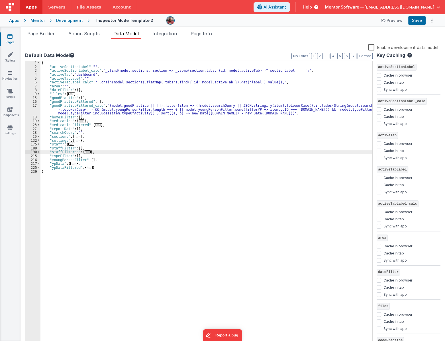
click at [75, 142] on span "..." at bounding box center [78, 140] width 6 height 3
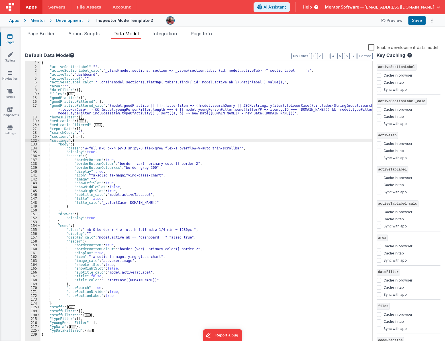
drag, startPoint x: 102, startPoint y: 148, endPoint x: 122, endPoint y: 152, distance: 20.3
click at [102, 148] on div "{ "activeSectionLabel" : "" , "activeSectionLabel_calc" : "_.find(model.section…" at bounding box center [206, 207] width 332 height 293
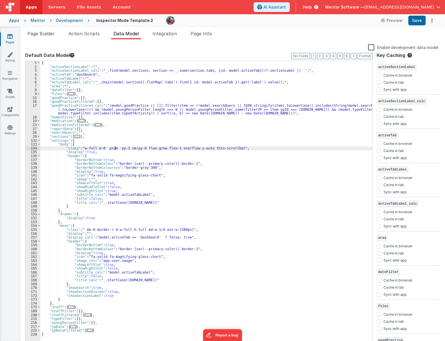
paste textarea
click at [419, 17] on button "Save" at bounding box center [416, 21] width 17 height 10
click at [130, 158] on div "{ "activeSectionLabel" : "" , "activeSectionLabel_calc" : "_.find(model.section…" at bounding box center [206, 207] width 332 height 293
drag, startPoint x: 101, startPoint y: 148, endPoint x: 116, endPoint y: 151, distance: 14.9
click at [101, 149] on div "{ "activeSectionLabel" : "" , "activeSectionLabel_calc" : "_.find(model.section…" at bounding box center [206, 207] width 332 height 293
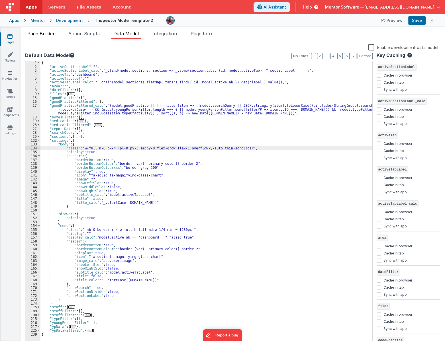
click at [48, 33] on span "Page Builder" at bounding box center [40, 34] width 27 height 6
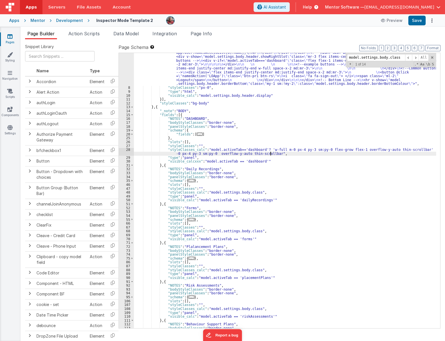
click at [270, 154] on div ""html" : "<div v-show= \" model.settings.body.header.display \" id= \" heading …" at bounding box center [285, 184] width 302 height 361
click at [423, 20] on button "Save" at bounding box center [416, 21] width 17 height 10
click at [227, 124] on div ""html" : "<div v-show= \" model.settings.body.header.display \" id= \" heading …" at bounding box center [285, 184] width 302 height 361
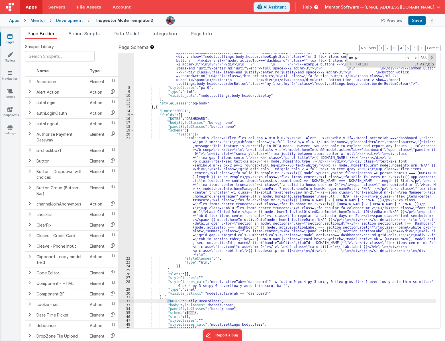
scroll to position [1194, 0]
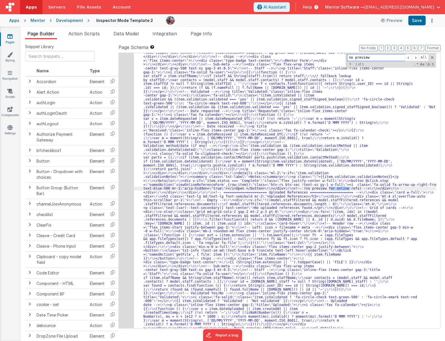
type input "no preview"
click at [125, 187] on div "241" at bounding box center [126, 191] width 15 height 388
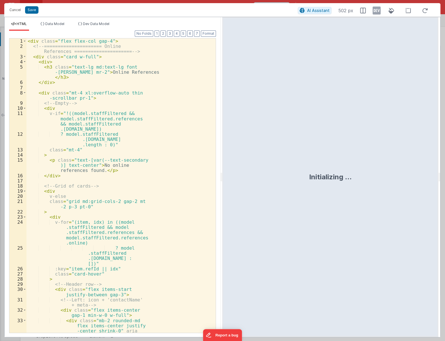
click at [145, 123] on div "< div class = "flex flex-col gap-4" > <!-- ===================== Online Referen…" at bounding box center [118, 198] width 185 height 320
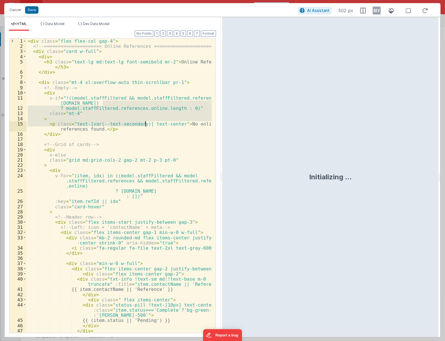
click at [148, 135] on div "< div class = "flex flex-col gap-4" > <!-- ===================== Online Referen…" at bounding box center [118, 190] width 185 height 305
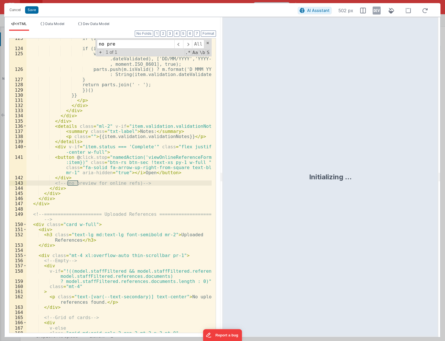
scroll to position [800, 0]
type input "no preview"
click at [189, 44] on span at bounding box center [187, 44] width 9 height 9
click at [16, 11] on button "Cancel" at bounding box center [15, 10] width 17 height 8
